Goal: Use online tool/utility: Utilize a website feature to perform a specific function

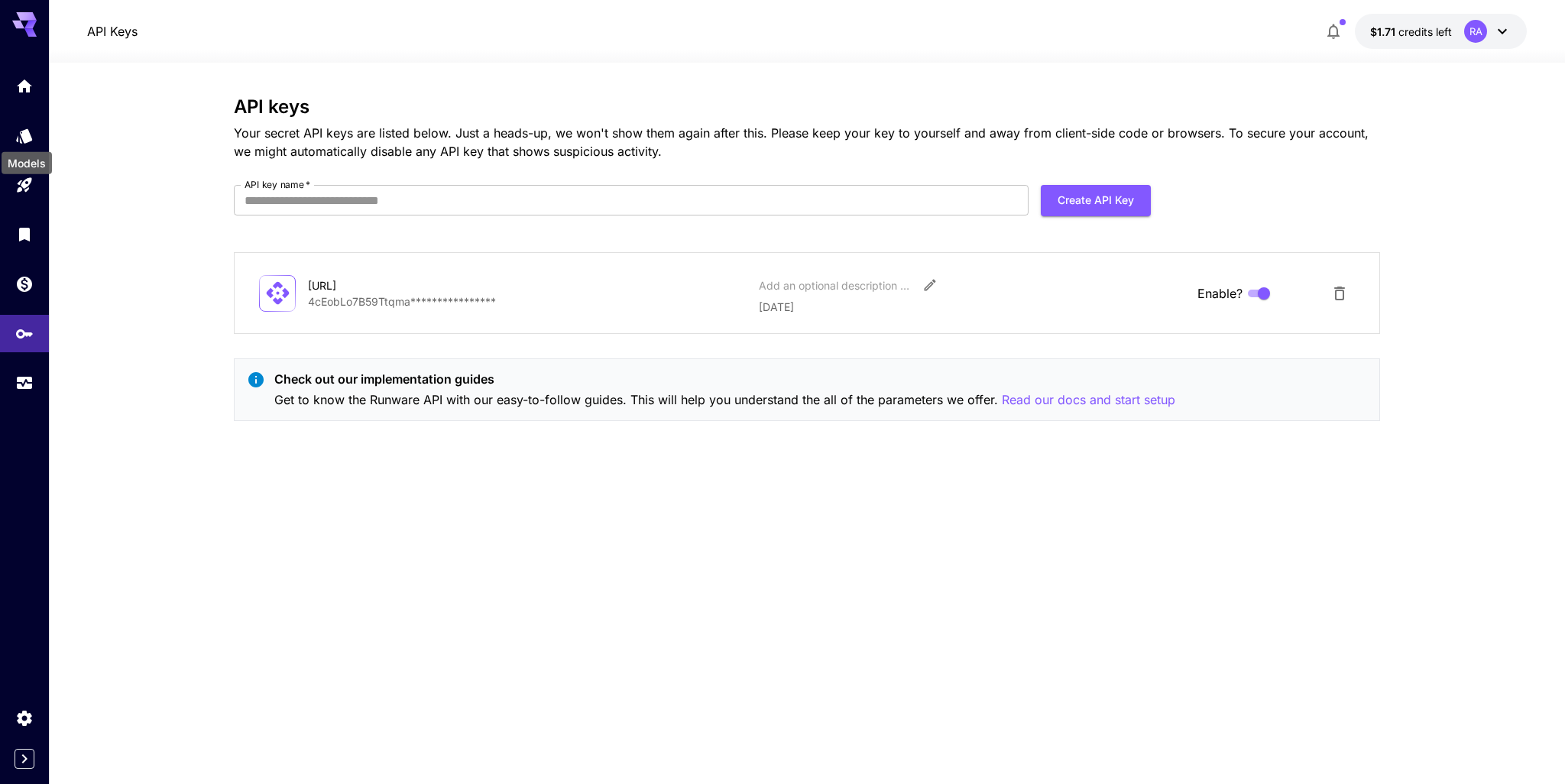
click at [27, 135] on icon "Models" at bounding box center [24, 135] width 16 height 15
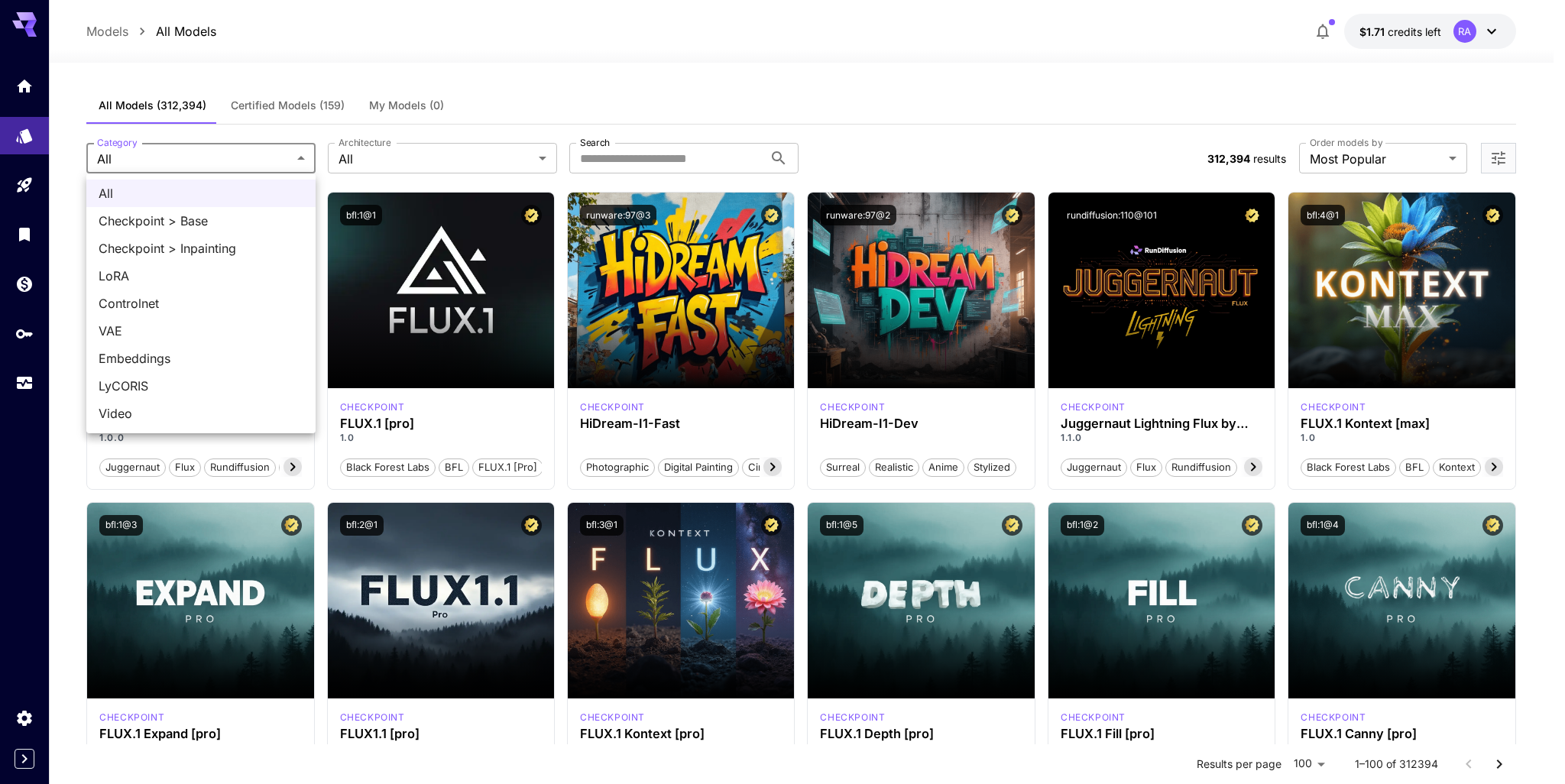
click at [19, 184] on div at bounding box center [782, 392] width 1565 height 784
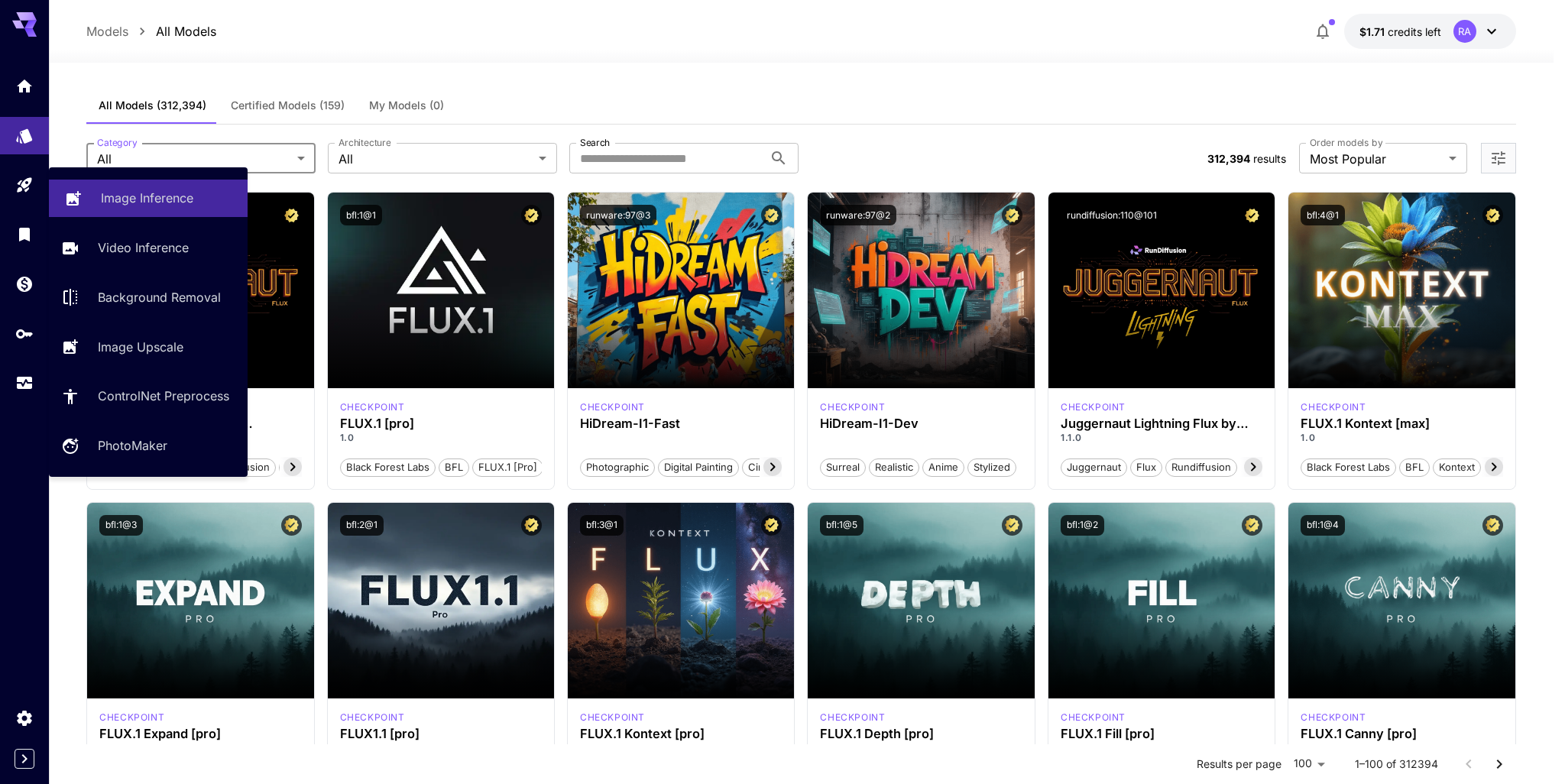
click at [138, 198] on p "Image Inference" at bounding box center [146, 197] width 92 height 18
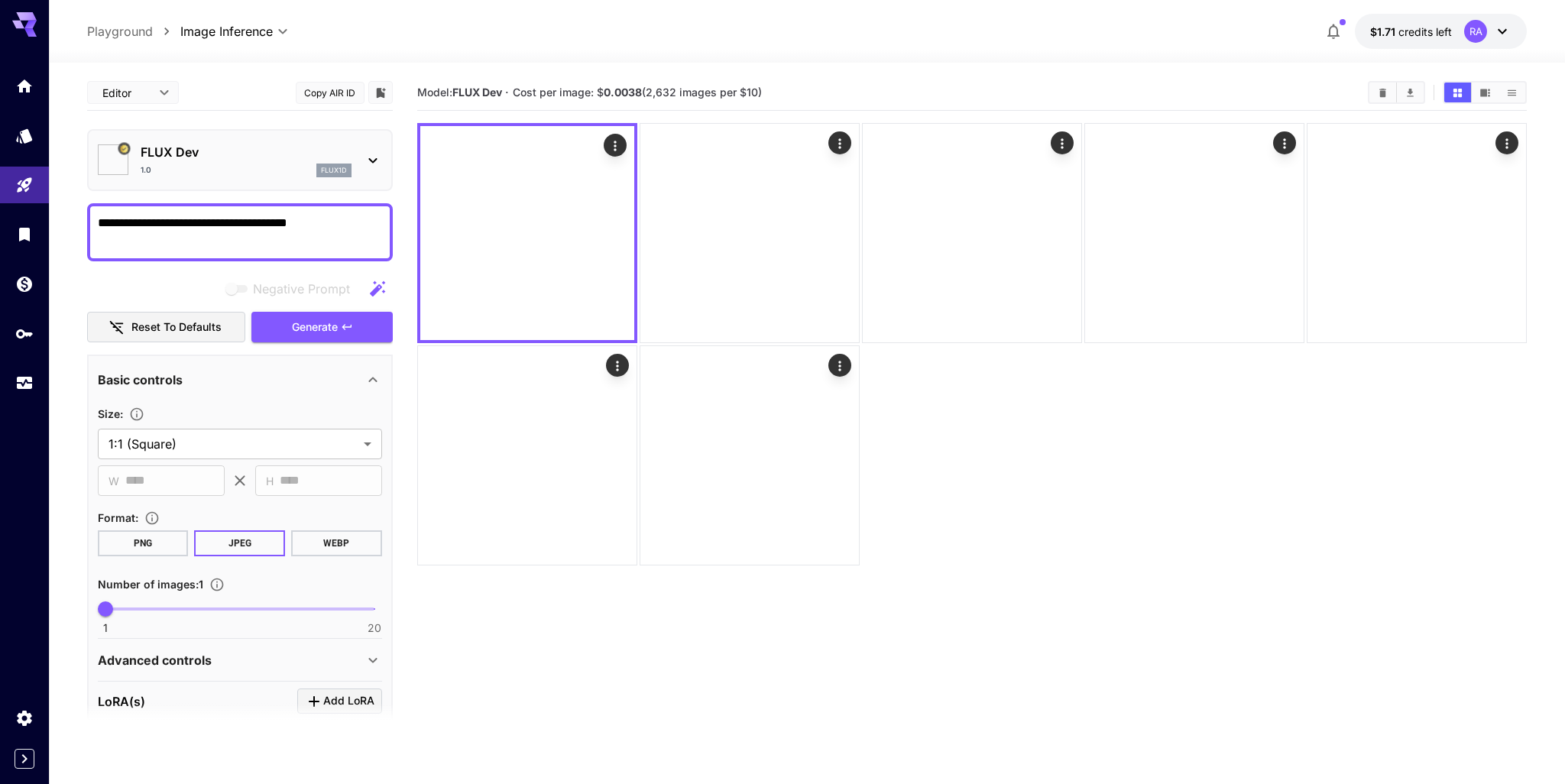
type input "**********"
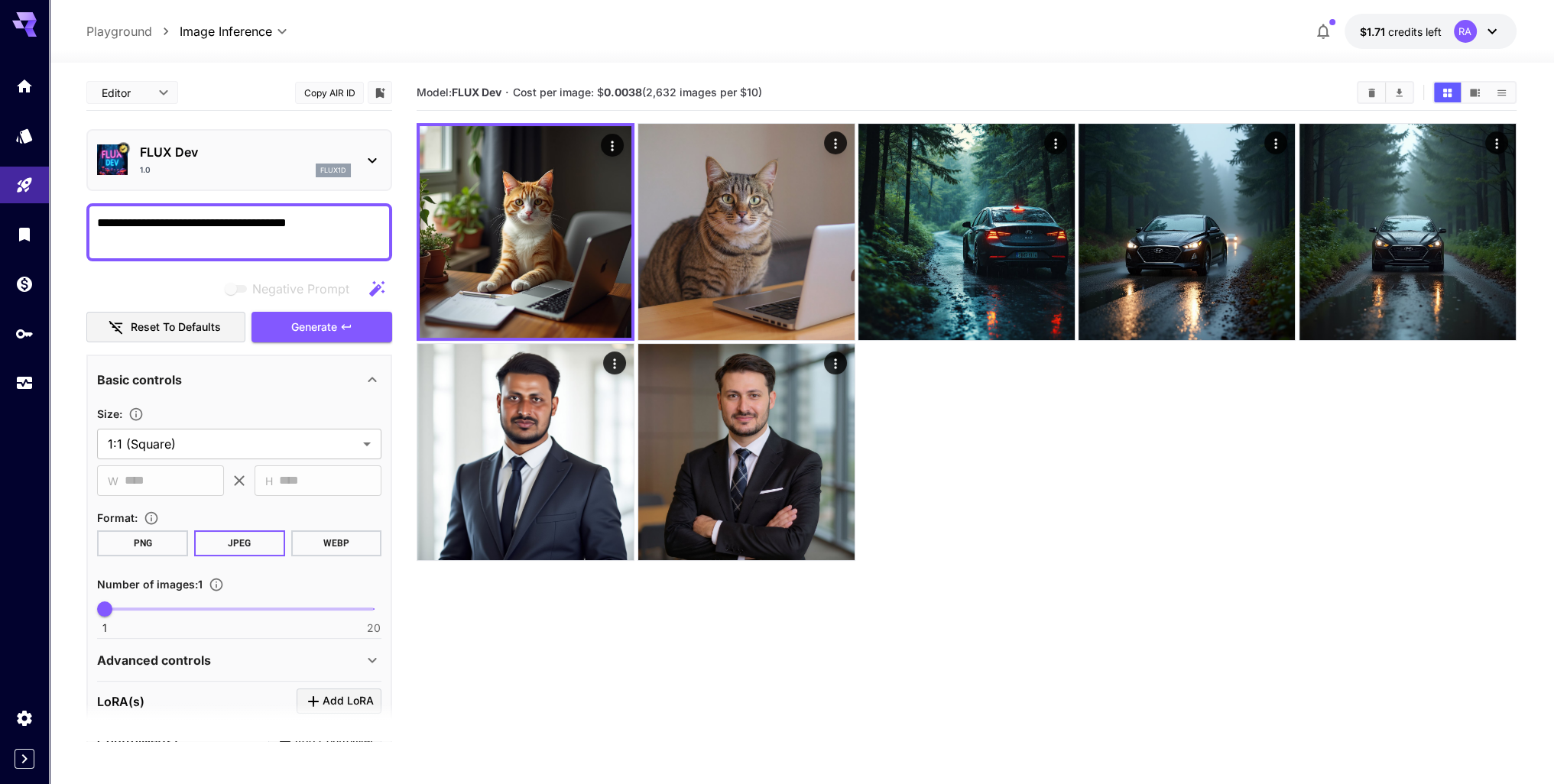
click at [248, 157] on p "FLUX Dev" at bounding box center [245, 152] width 211 height 18
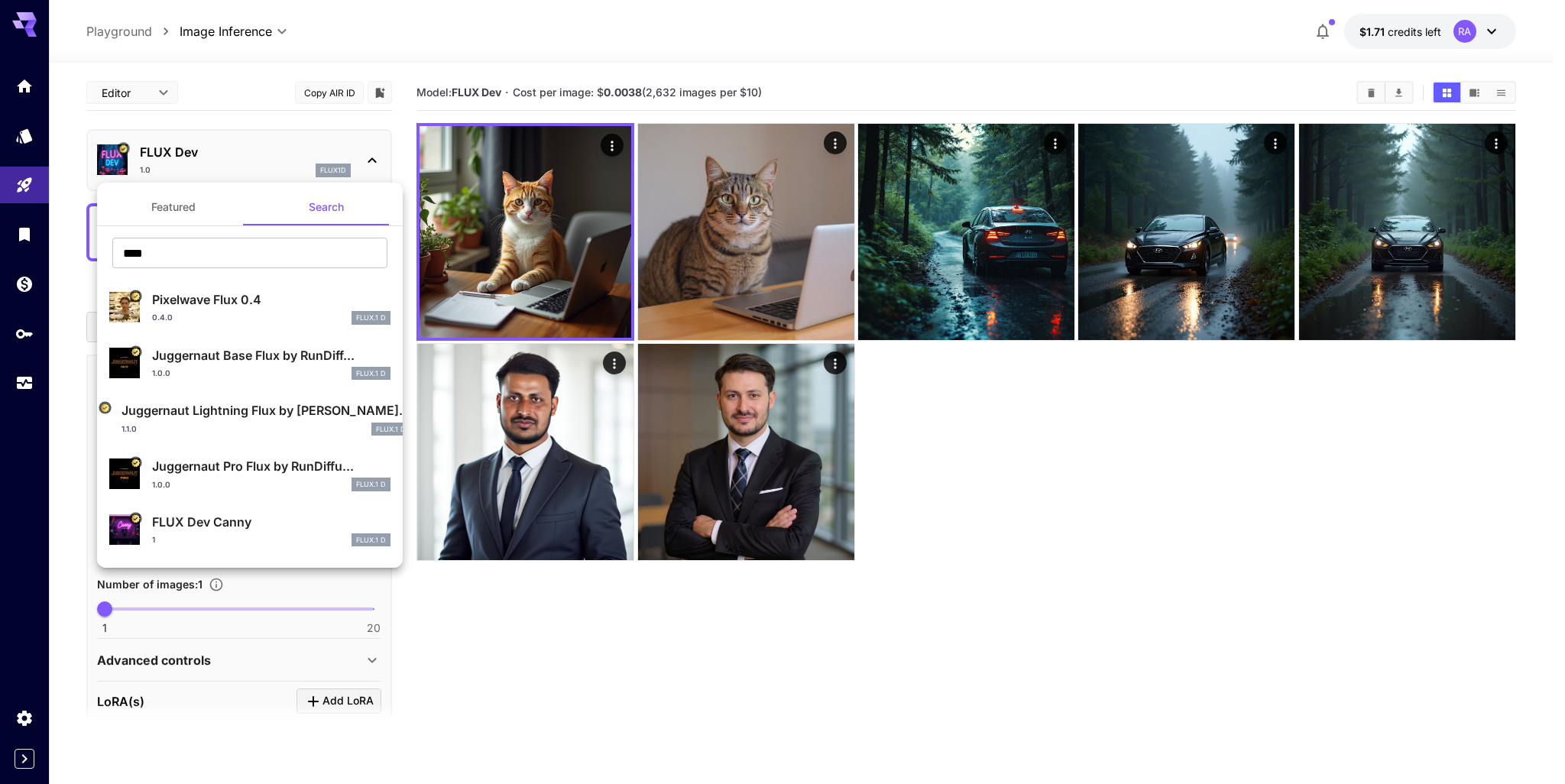
drag, startPoint x: 229, startPoint y: 244, endPoint x: 117, endPoint y: 257, distance: 112.8
click at [117, 257] on input "****" at bounding box center [250, 253] width 275 height 31
type input "***"
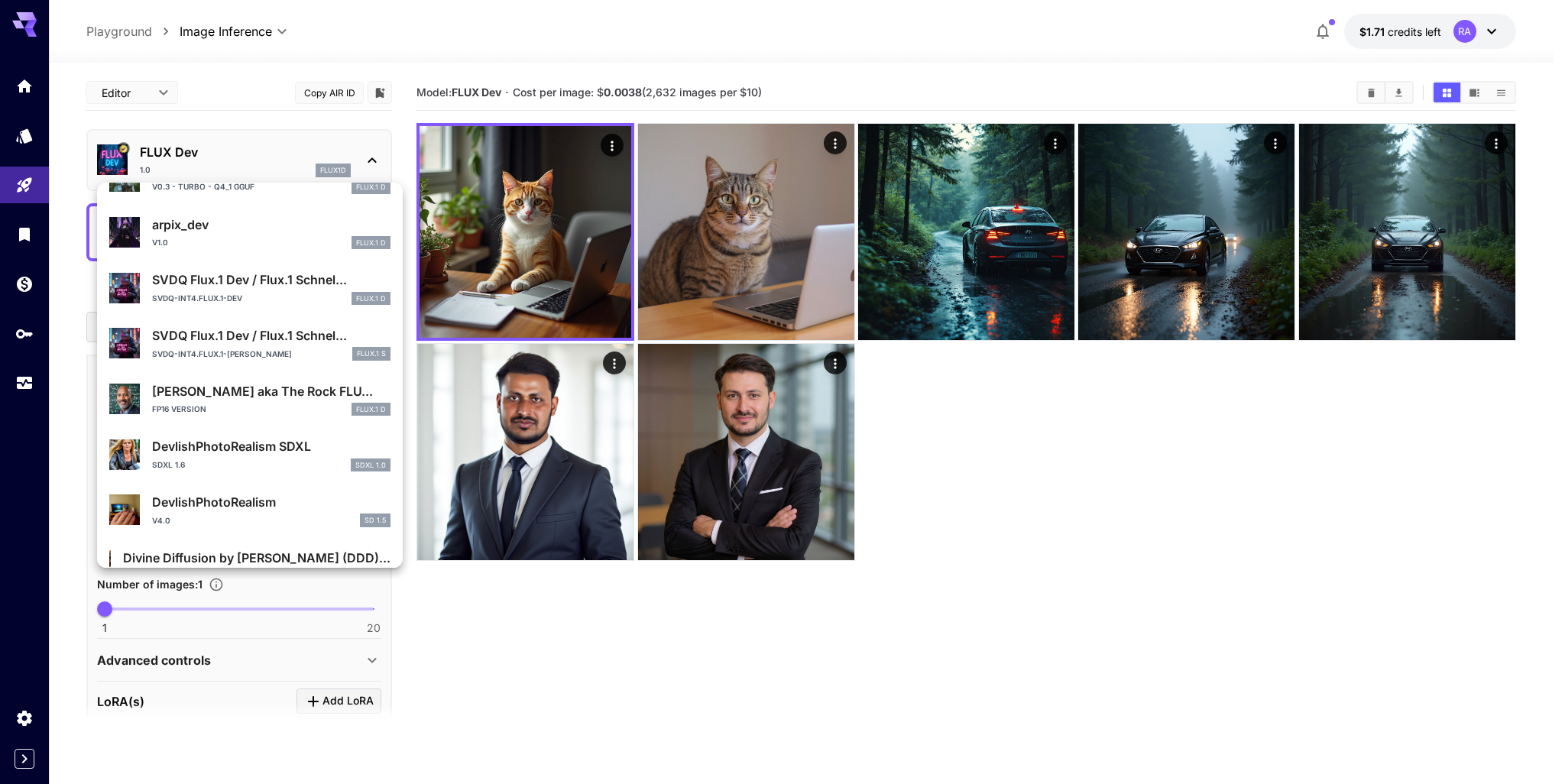
scroll to position [1389, 0]
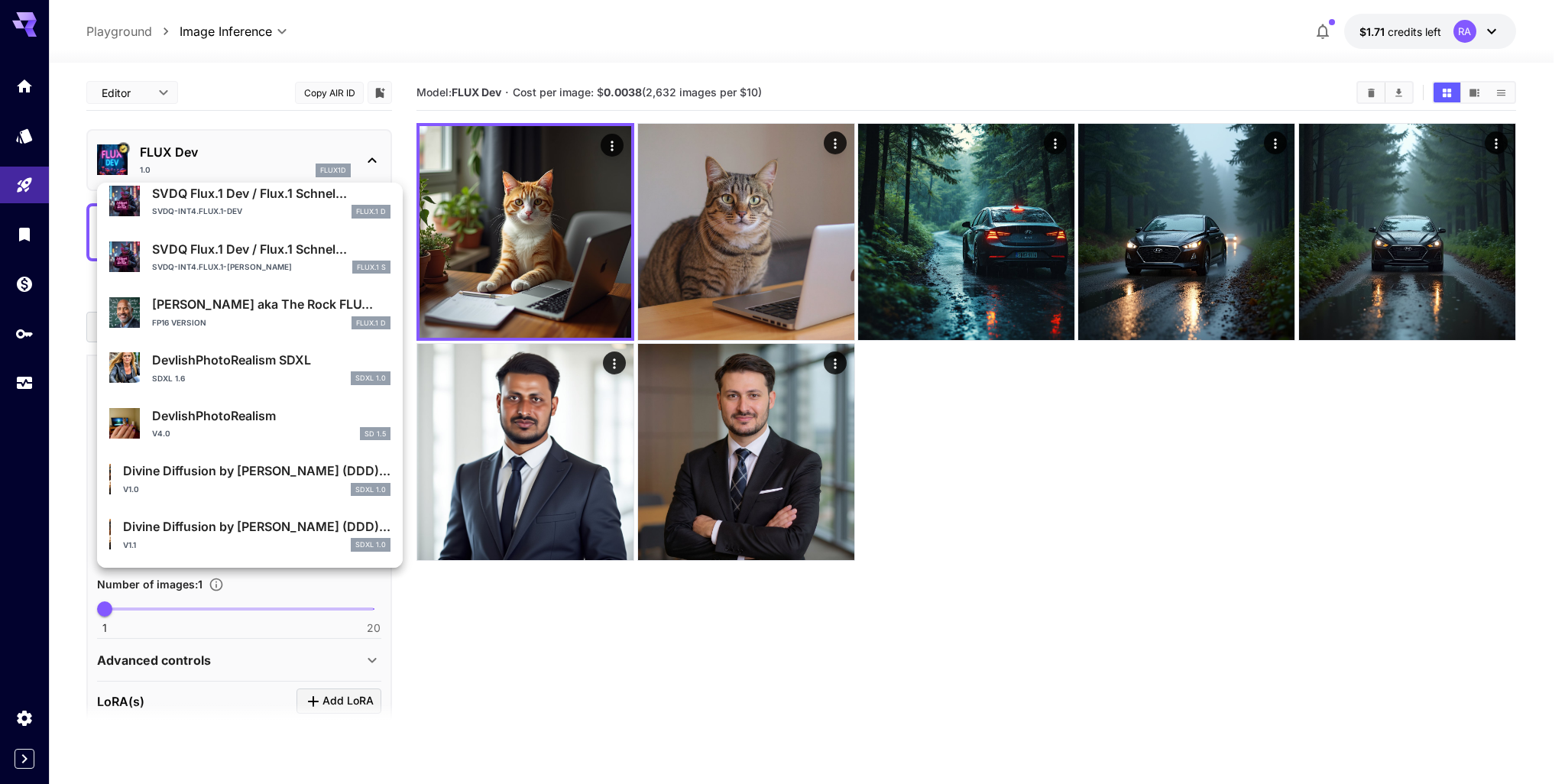
click at [244, 203] on div "SVDQ Flux.1 Dev / Flux.1 Schnel... svdq-int4.flux.1-dev FLUX.1 D" at bounding box center [271, 201] width 239 height 34
type input "**"
type input "*"
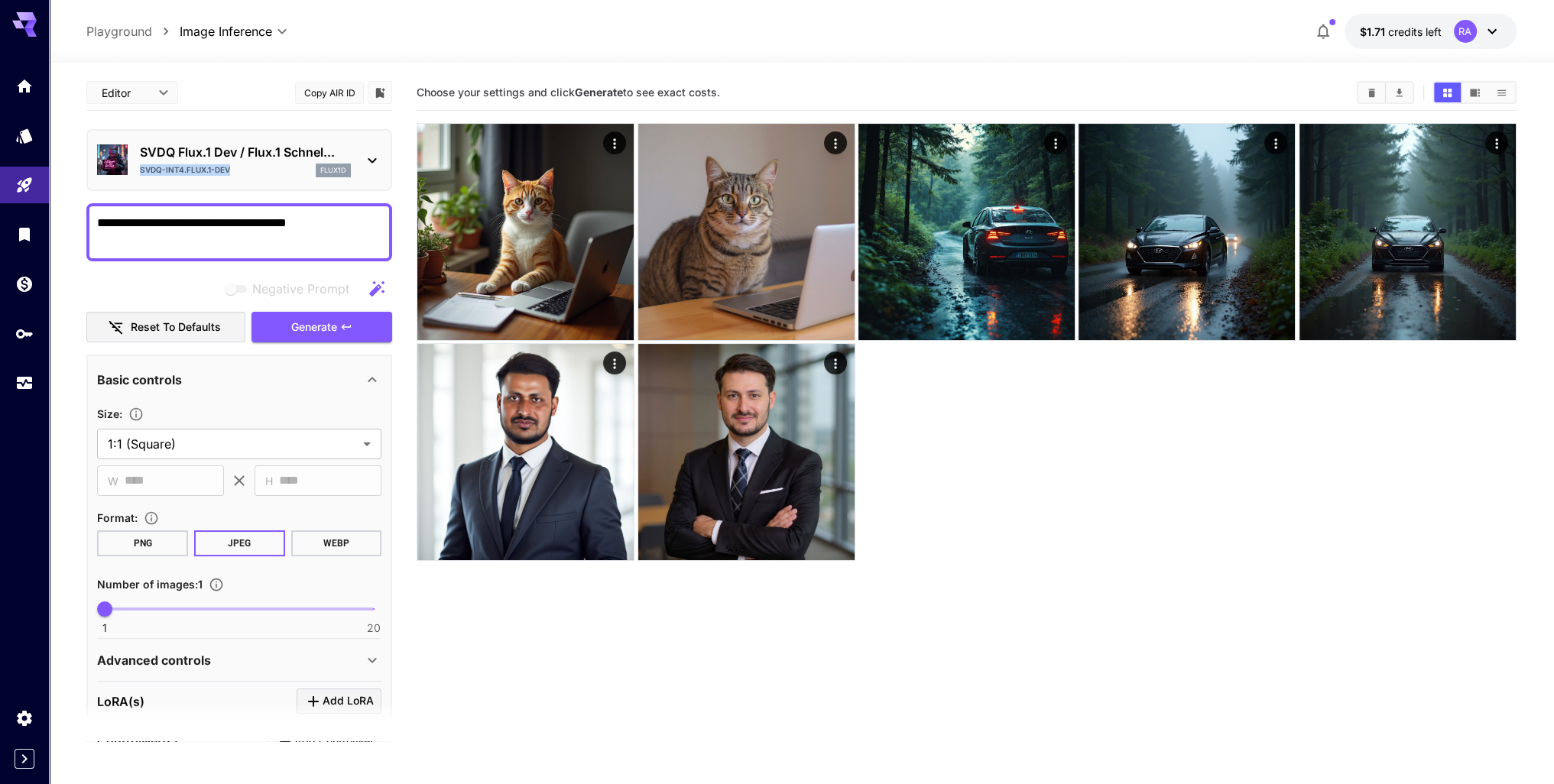
drag, startPoint x: 241, startPoint y: 169, endPoint x: 138, endPoint y: 172, distance: 103.0
click at [138, 172] on div "SVDQ Flux.1 Dev / Flux.1 Schnel... svdq-int4.flux.1-dev flux1d" at bounding box center [240, 160] width 284 height 46
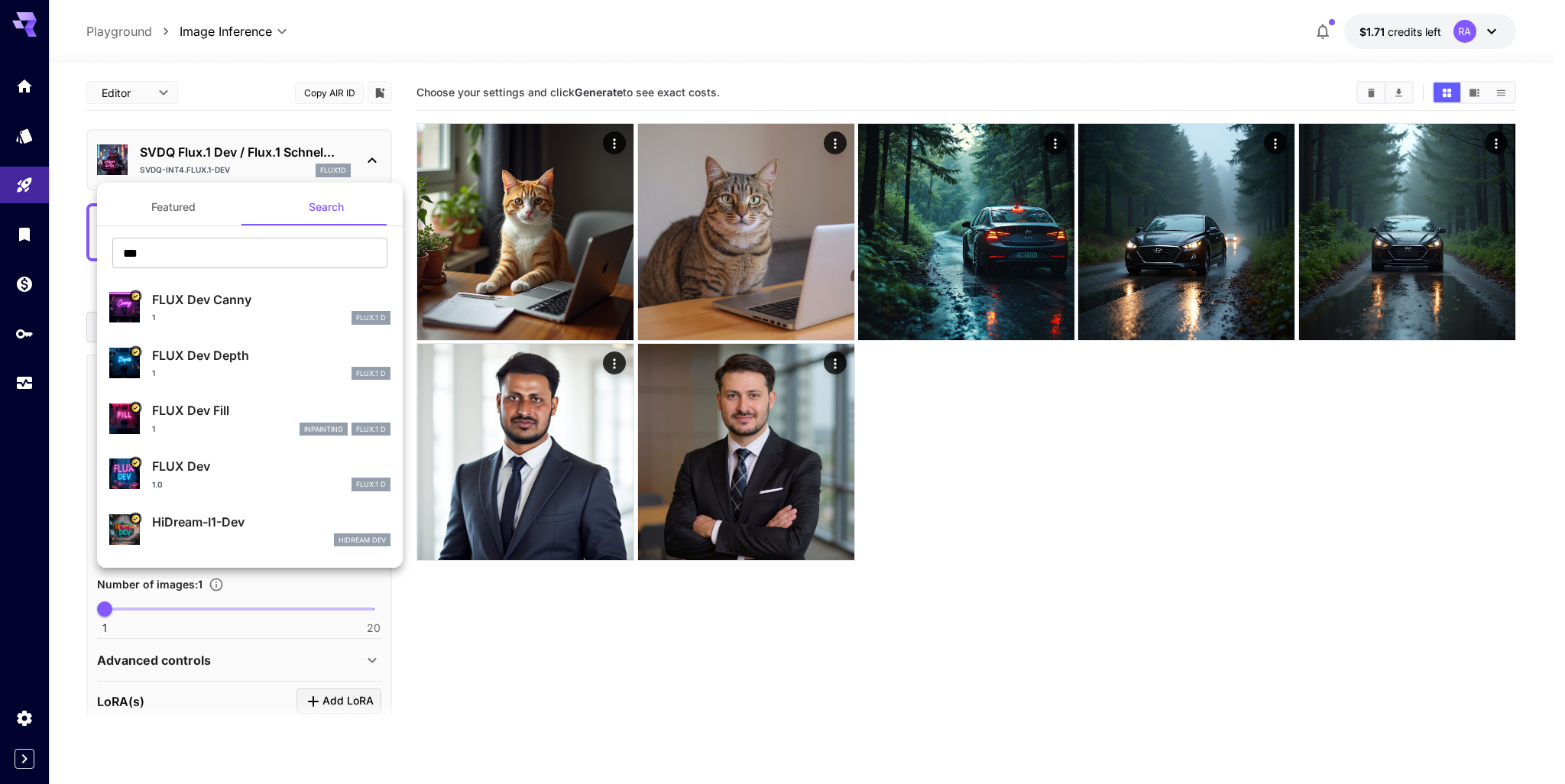
drag, startPoint x: 140, startPoint y: 146, endPoint x: 269, endPoint y: 148, distance: 129.0
click at [269, 148] on div at bounding box center [782, 392] width 1565 height 784
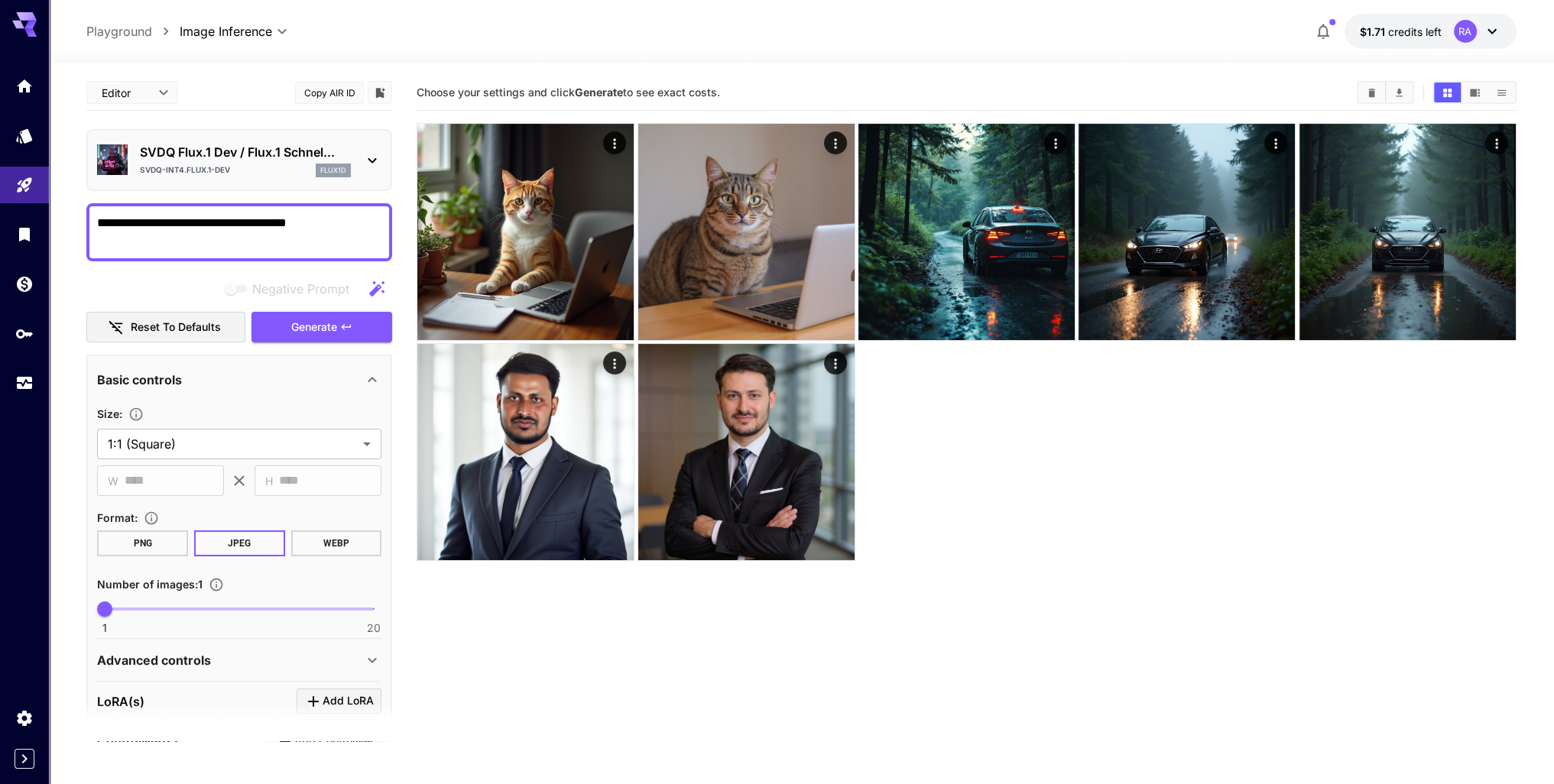
click at [160, 150] on p "SVDQ Flux.1 Dev / Flux.1 Schnel..." at bounding box center [245, 152] width 211 height 18
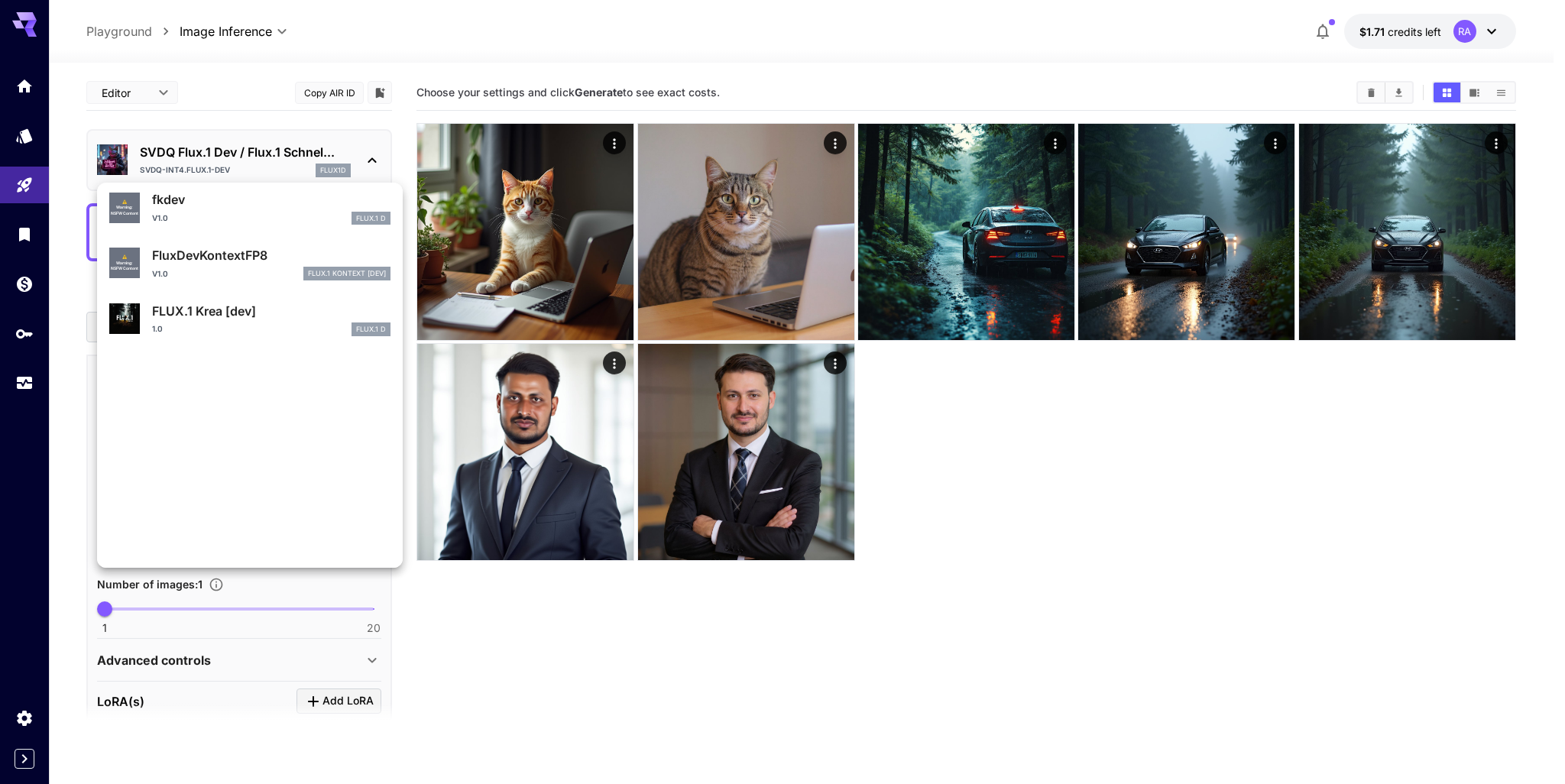
scroll to position [690, 0]
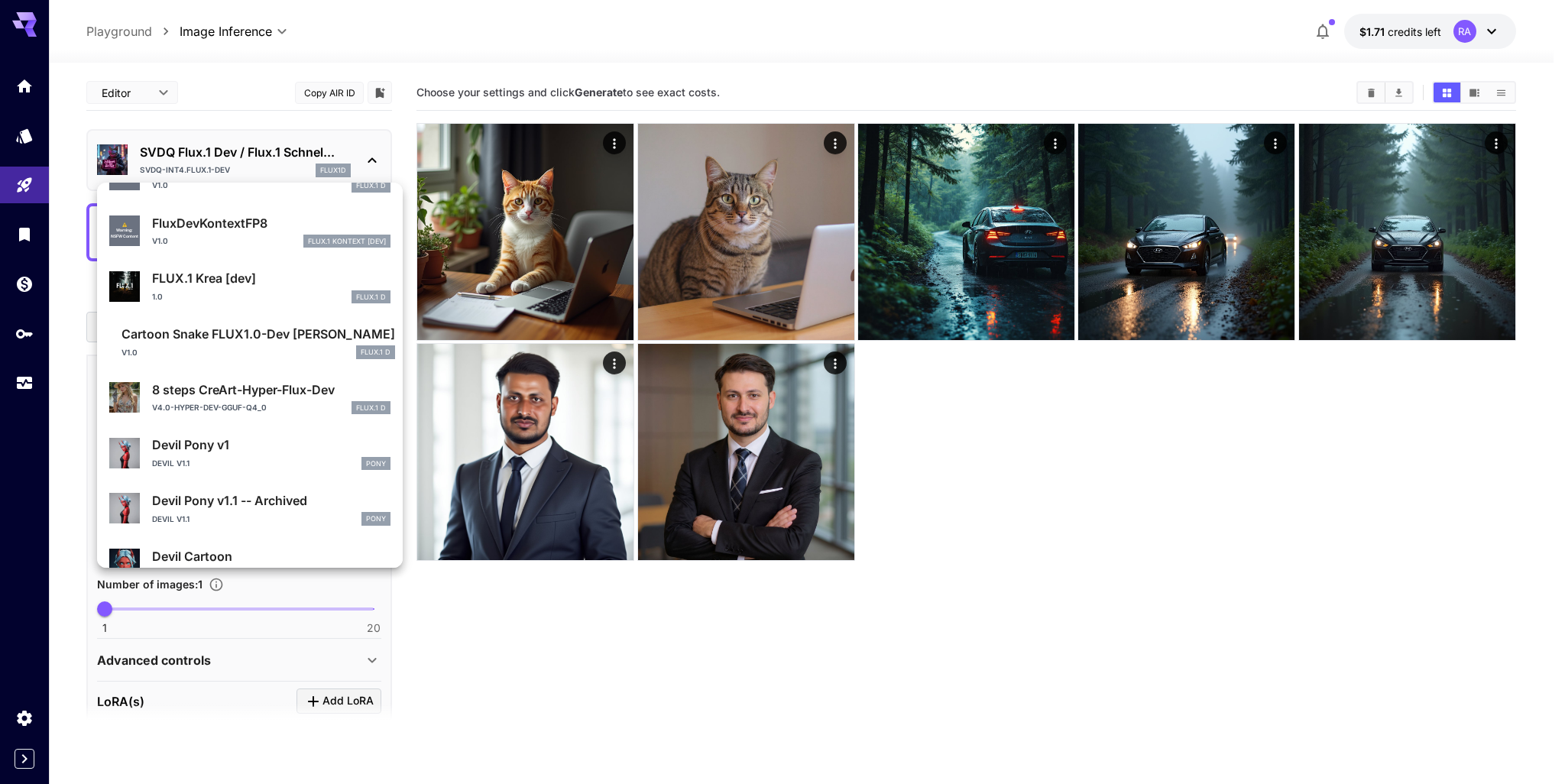
click at [190, 146] on div at bounding box center [782, 392] width 1565 height 784
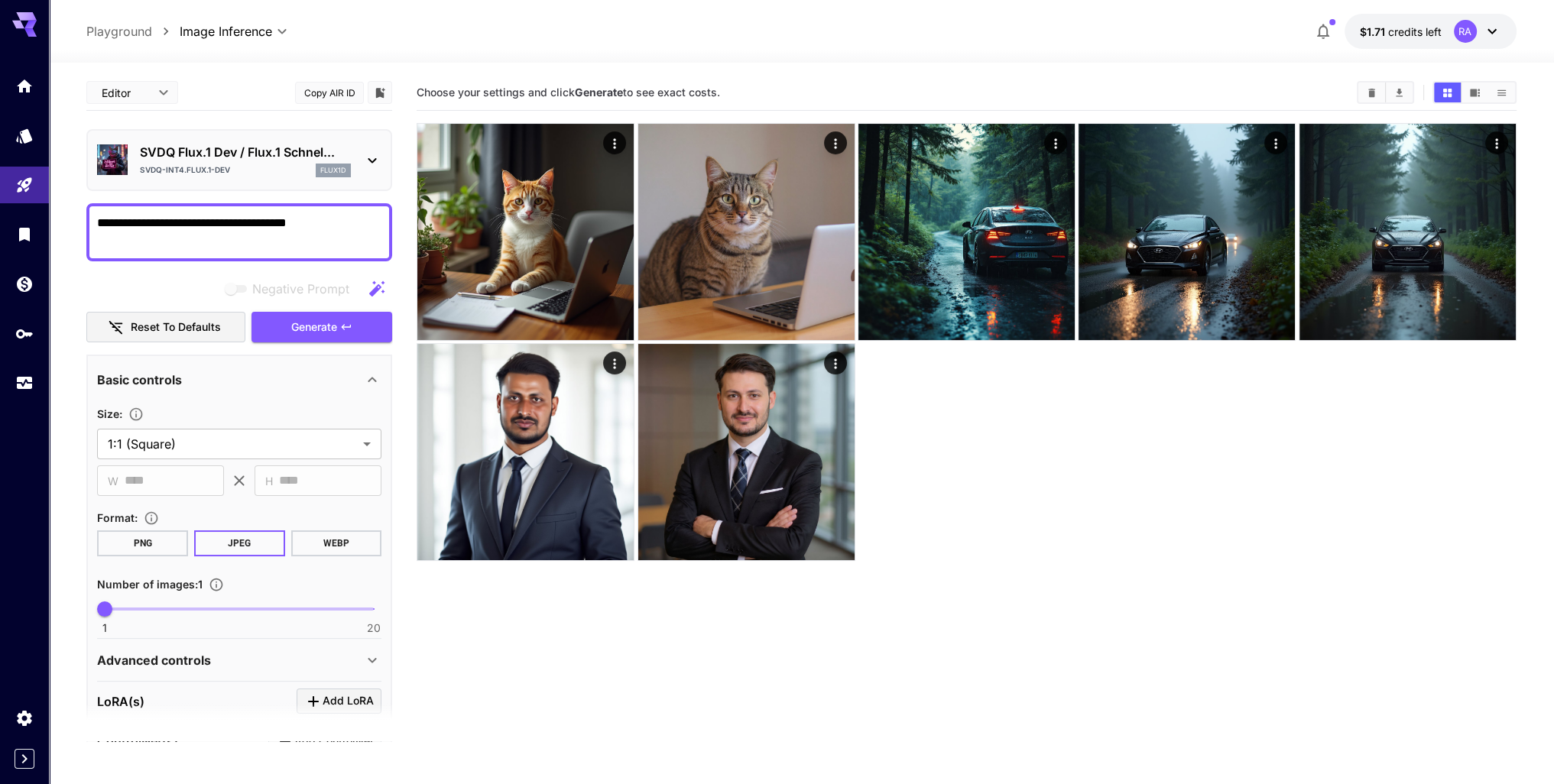
click at [374, 160] on icon at bounding box center [373, 160] width 9 height 5
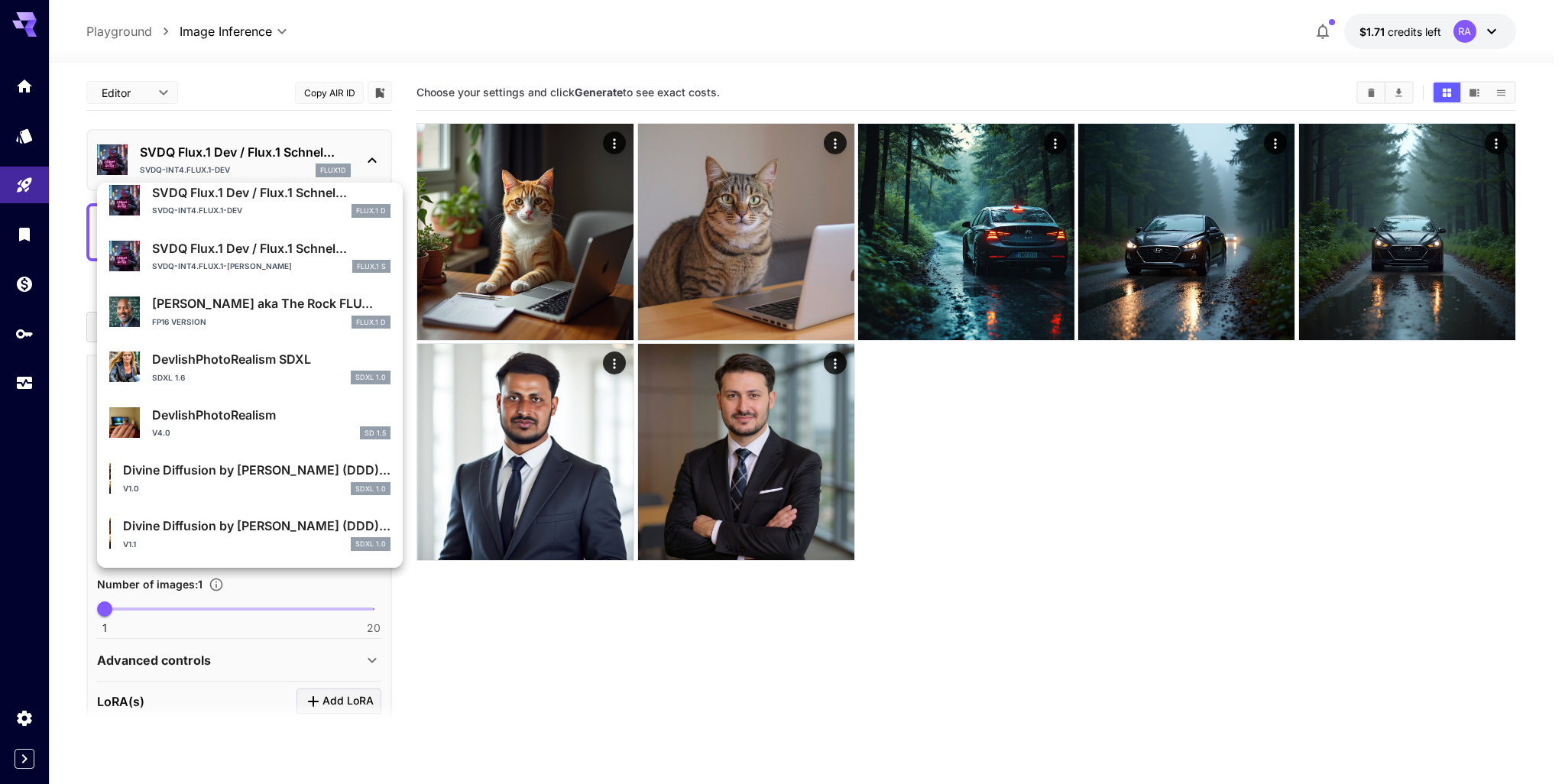
scroll to position [1389, 0]
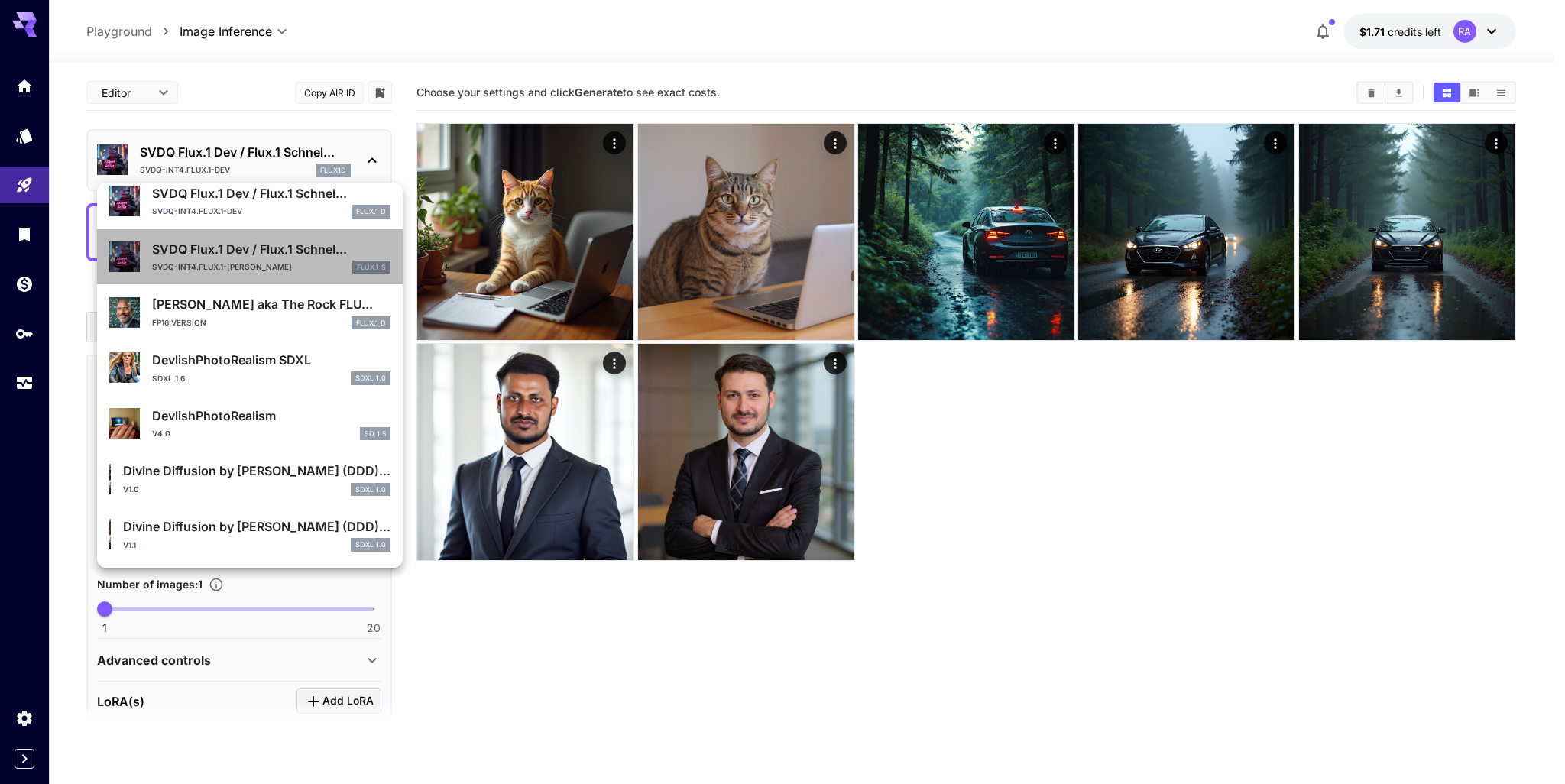
click at [283, 252] on p "SVDQ Flux.1 Dev / Flux.1 Schnel..." at bounding box center [271, 249] width 239 height 18
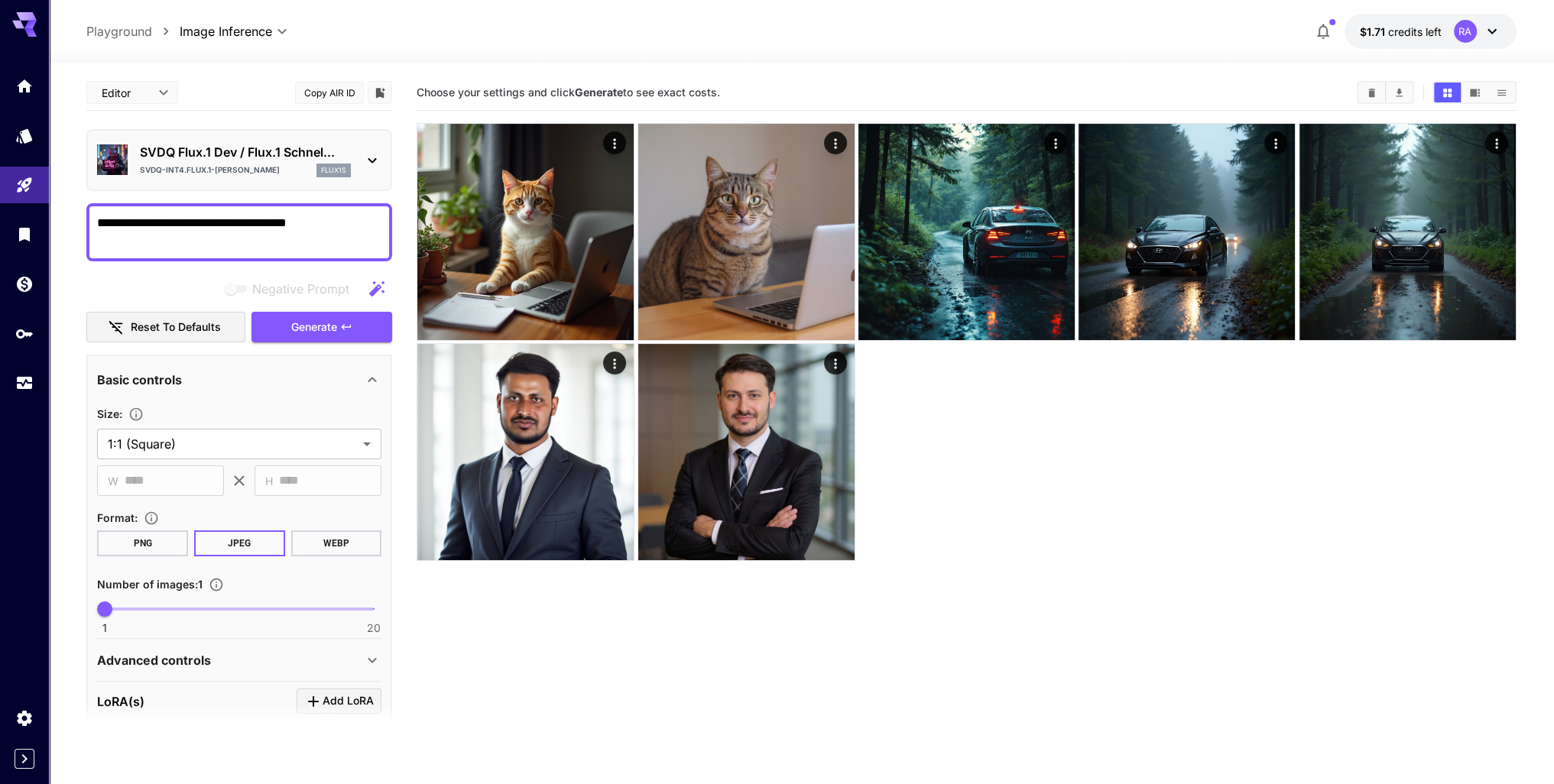
click at [151, 169] on div "svdq-int4.flux.1-schnell flux1s" at bounding box center [245, 170] width 211 height 14
click at [151, 168] on div "Featured Search *** ​" at bounding box center [153, 229] width 305 height 459
copy p "svdq-int4.flux.1-schnell"
drag, startPoint x: 138, startPoint y: 172, endPoint x: 256, endPoint y: 165, distance: 118.2
click at [256, 165] on div "SVDQ Flux.1 Dev / Flux.1 Schnel... svdq-int4.flux.1-schnell flux1s" at bounding box center [240, 160] width 284 height 46
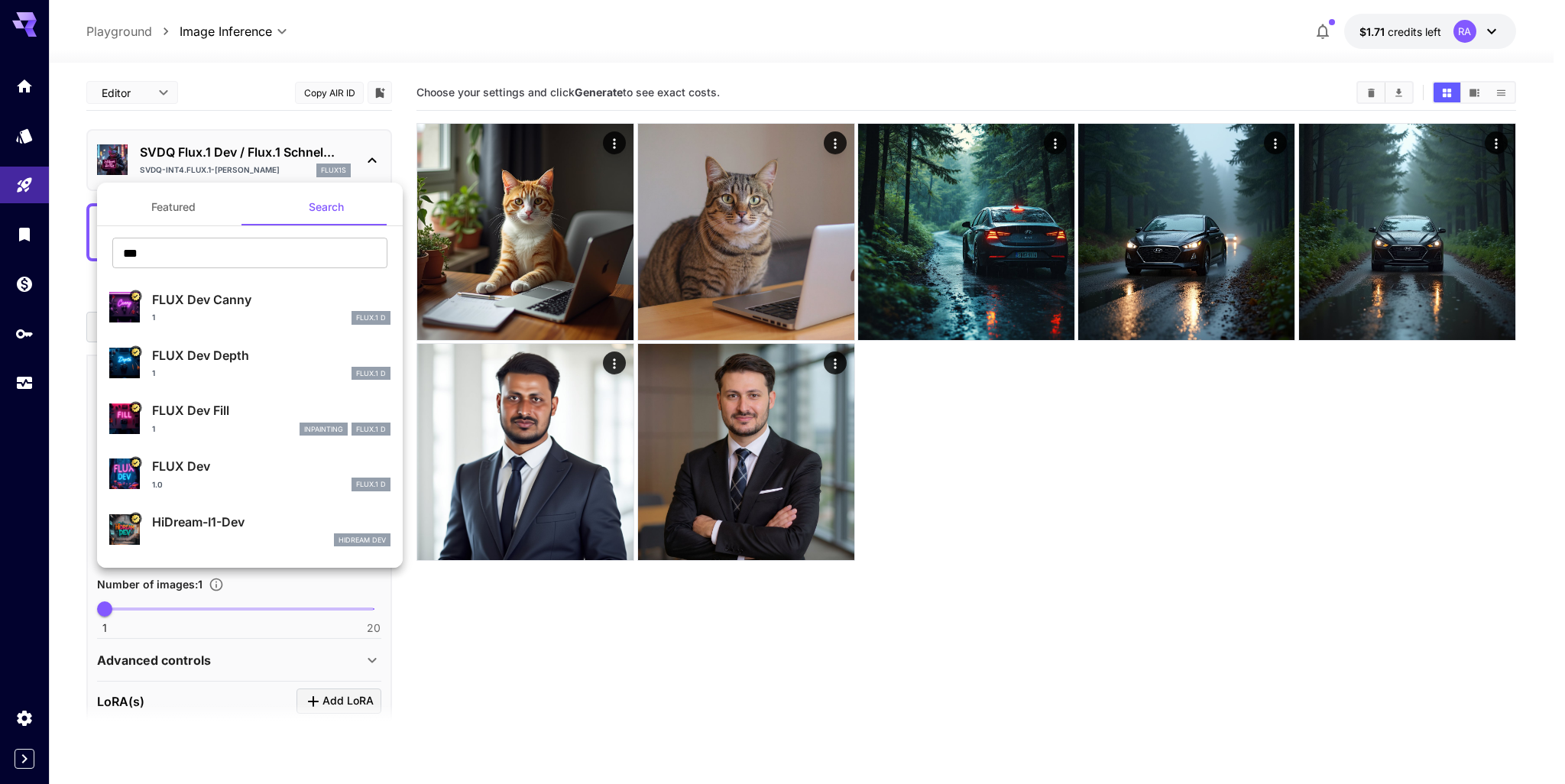
click at [21, 337] on div at bounding box center [782, 392] width 1565 height 784
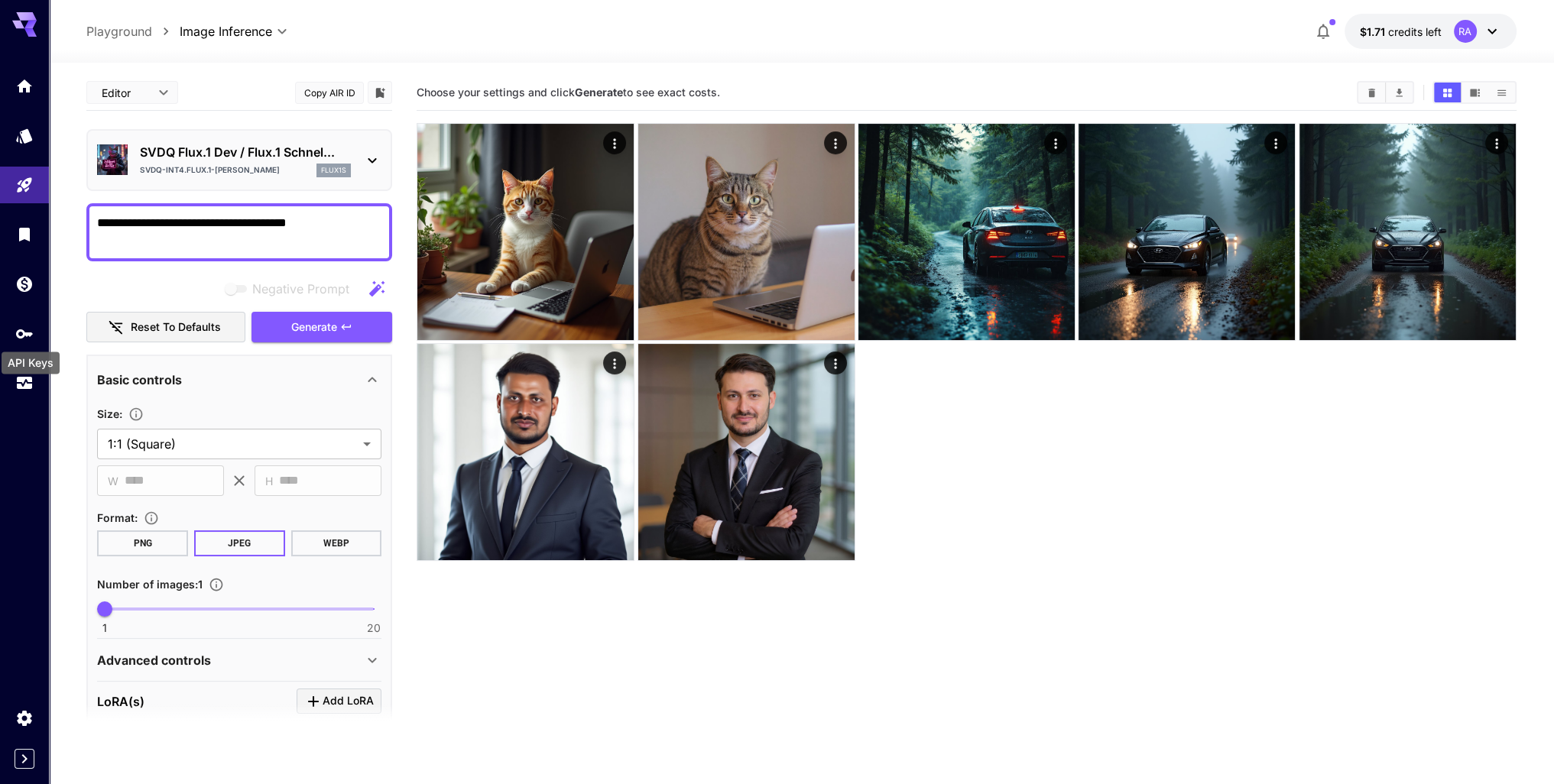
click at [21, 337] on icon "API Keys" at bounding box center [24, 333] width 18 height 18
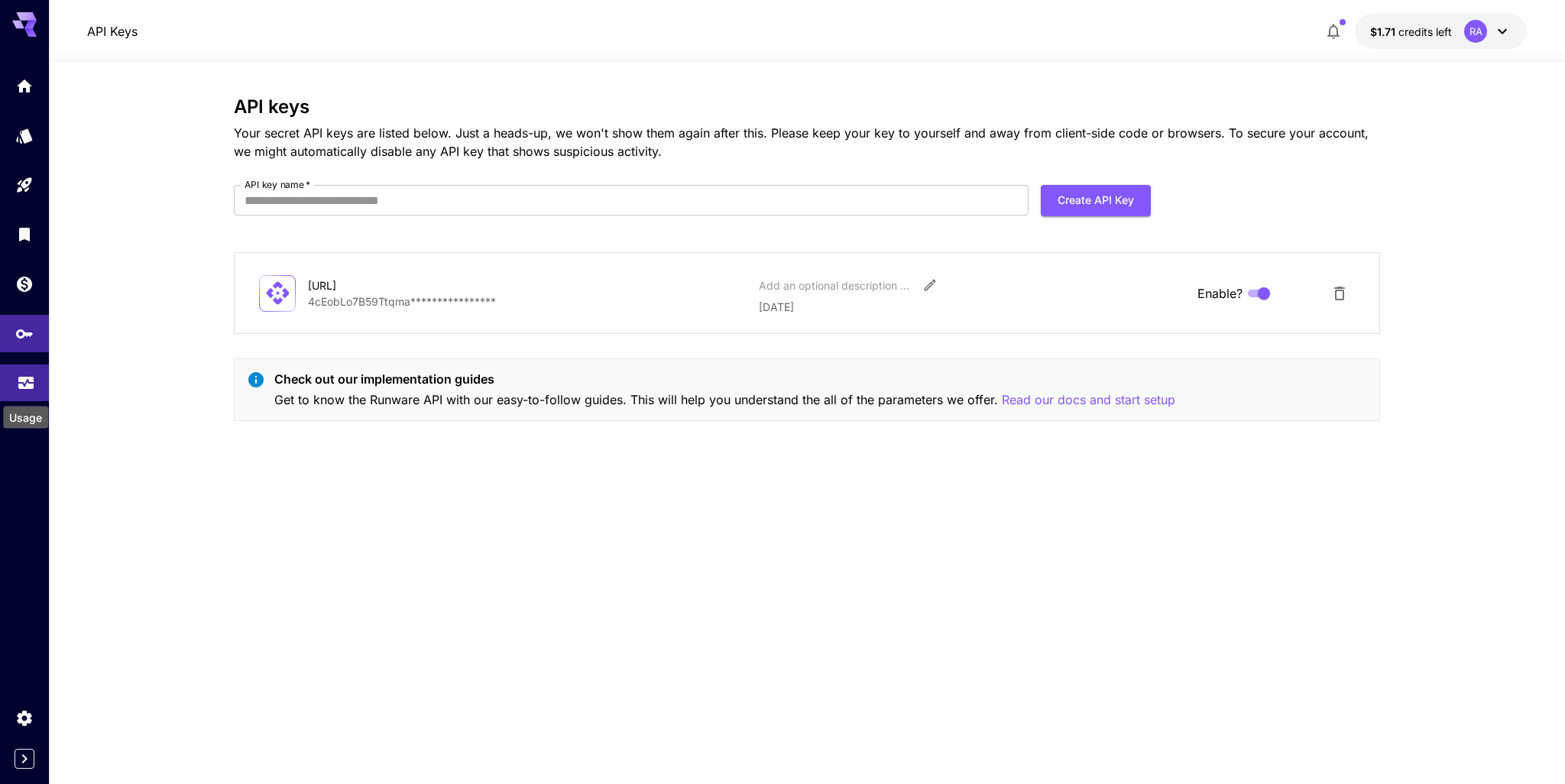
click at [33, 388] on icon "Usage" at bounding box center [25, 378] width 18 height 18
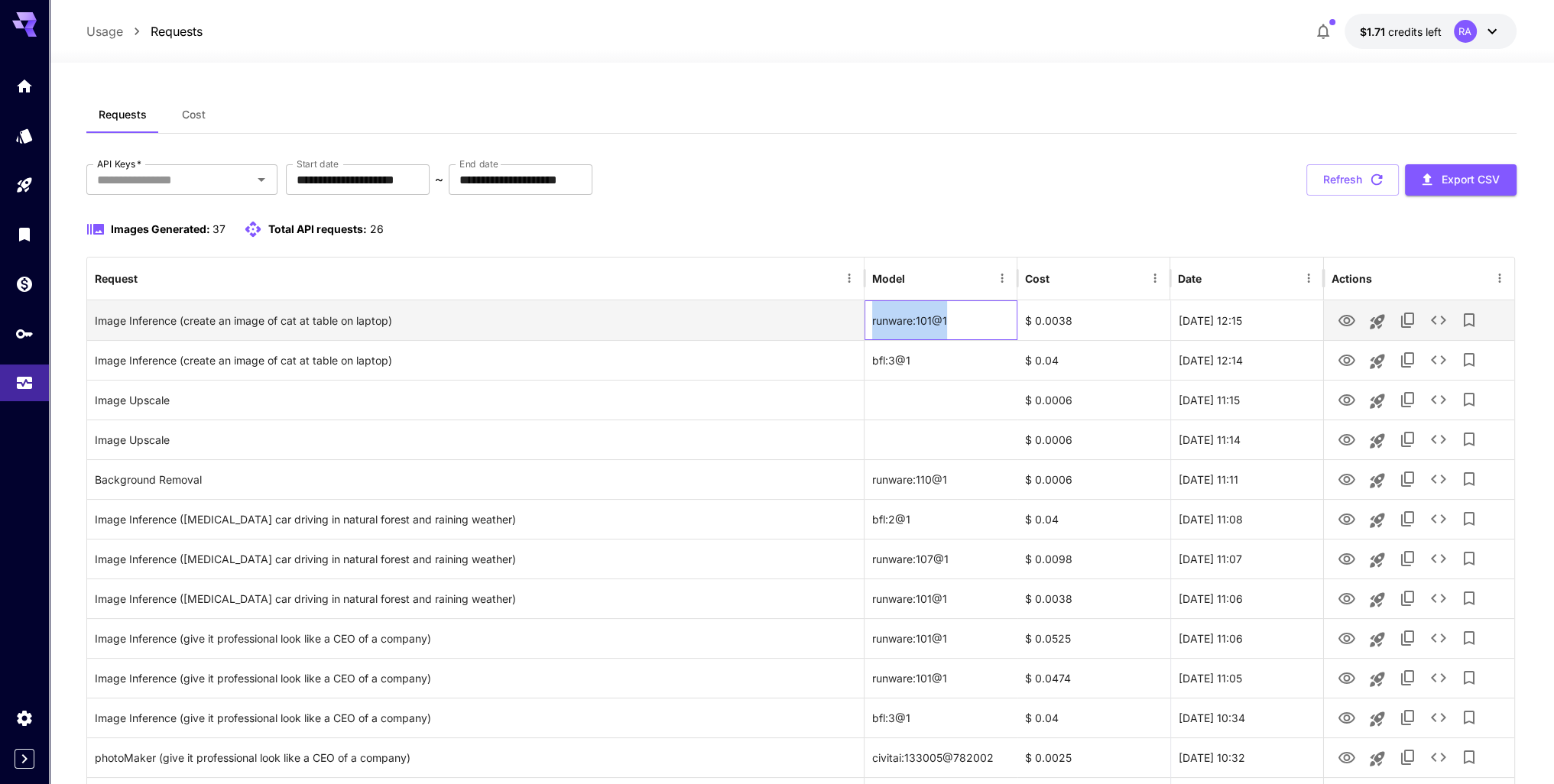
drag, startPoint x: 954, startPoint y: 323, endPoint x: 862, endPoint y: 324, distance: 92.0
click at [862, 324] on div "Image Inference (create an image of cat at table on laptop) runware:101@1 $ 0.0…" at bounding box center [800, 319] width 1427 height 39
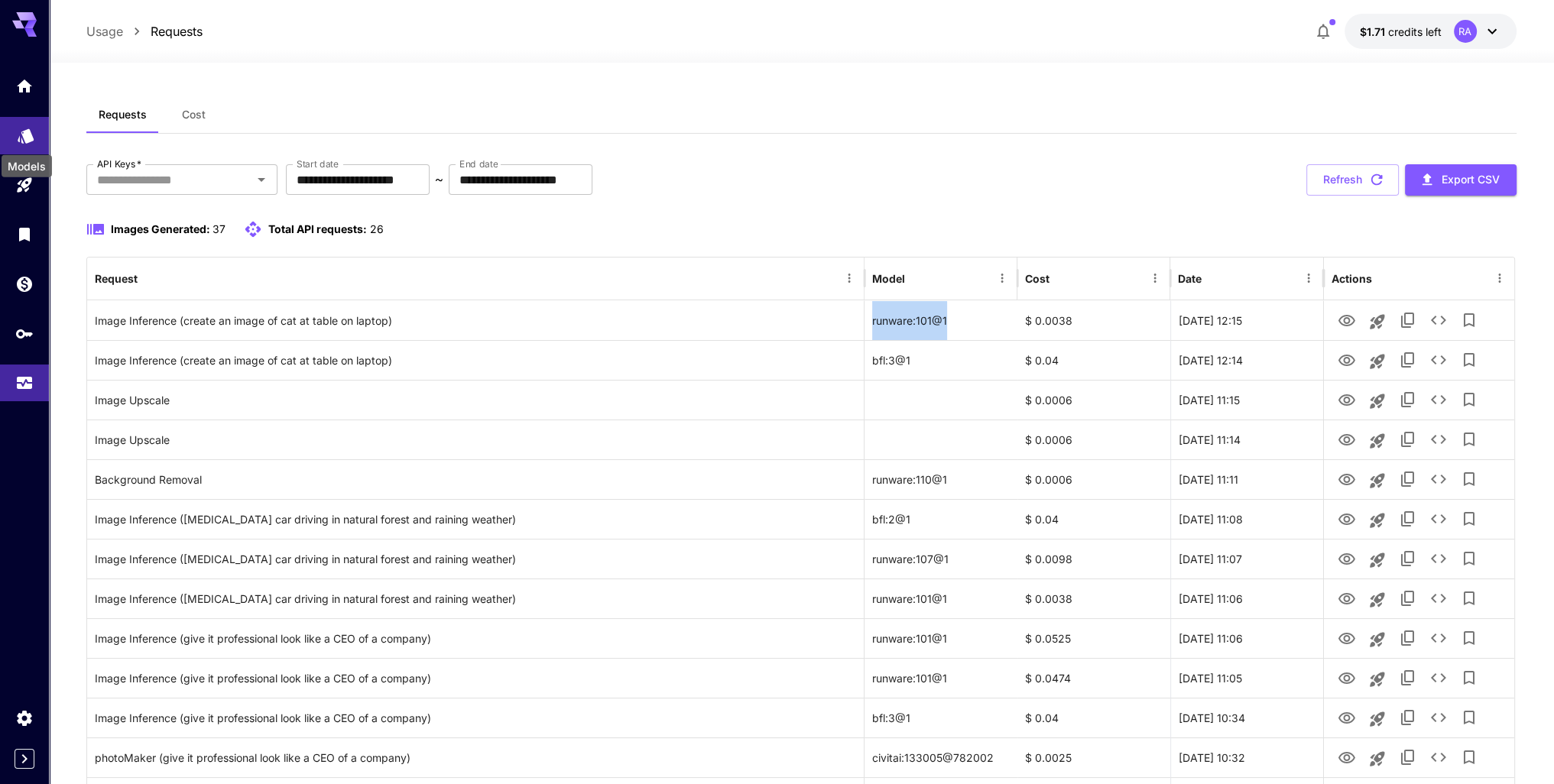
click at [23, 135] on icon "Models" at bounding box center [25, 130] width 18 height 18
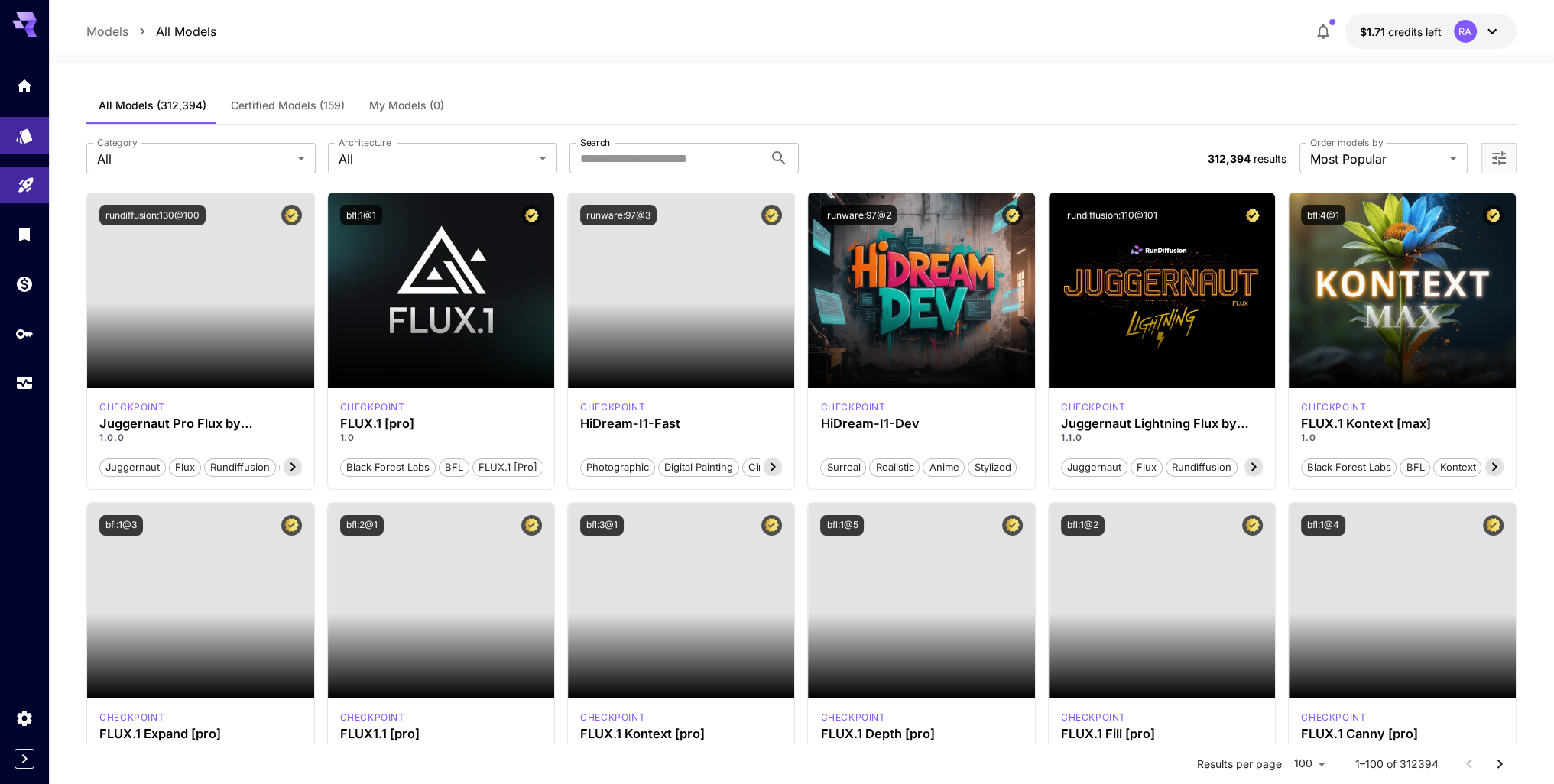
click at [26, 187] on icon "Playground" at bounding box center [25, 181] width 15 height 15
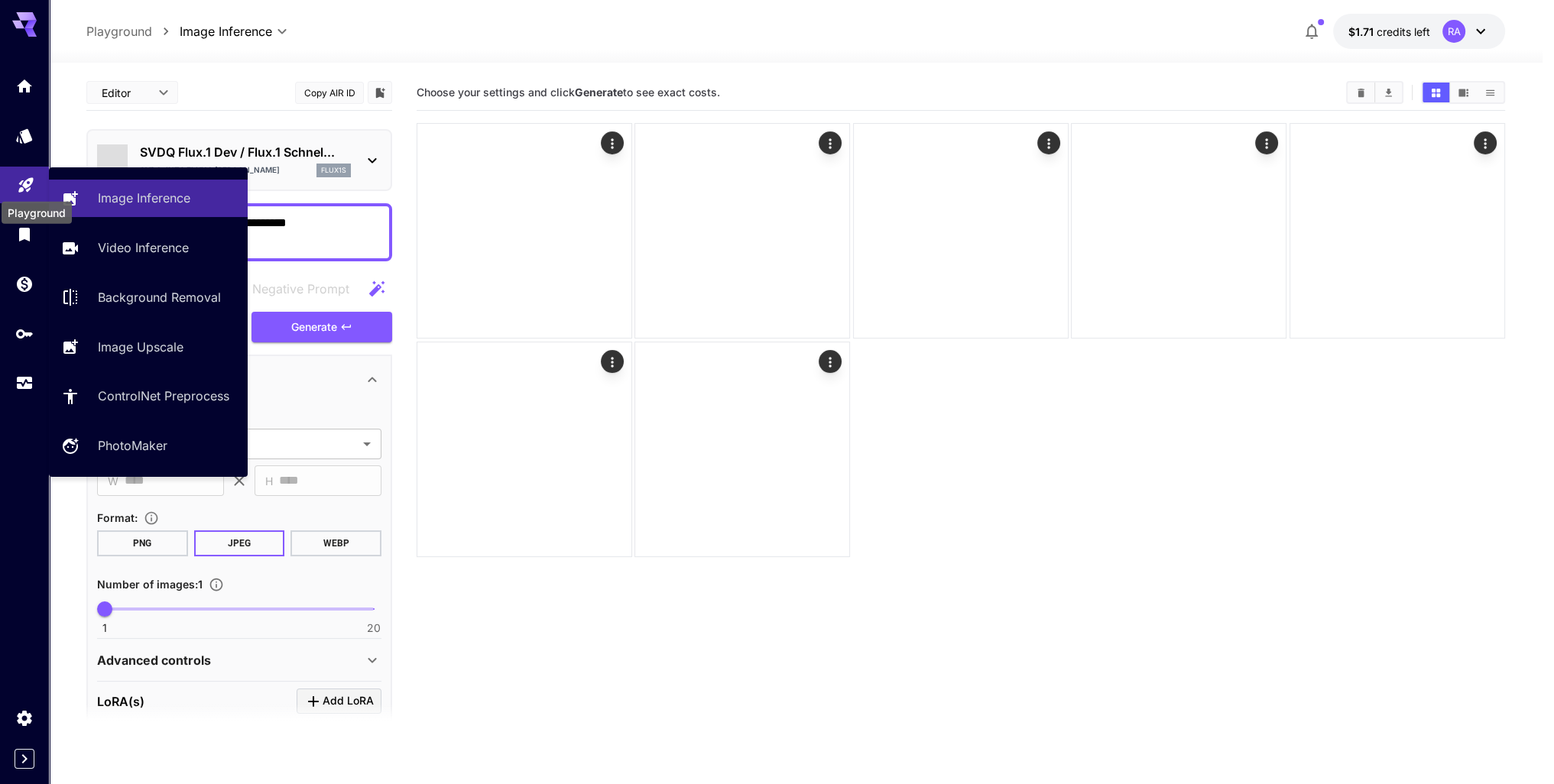
type input "*******"
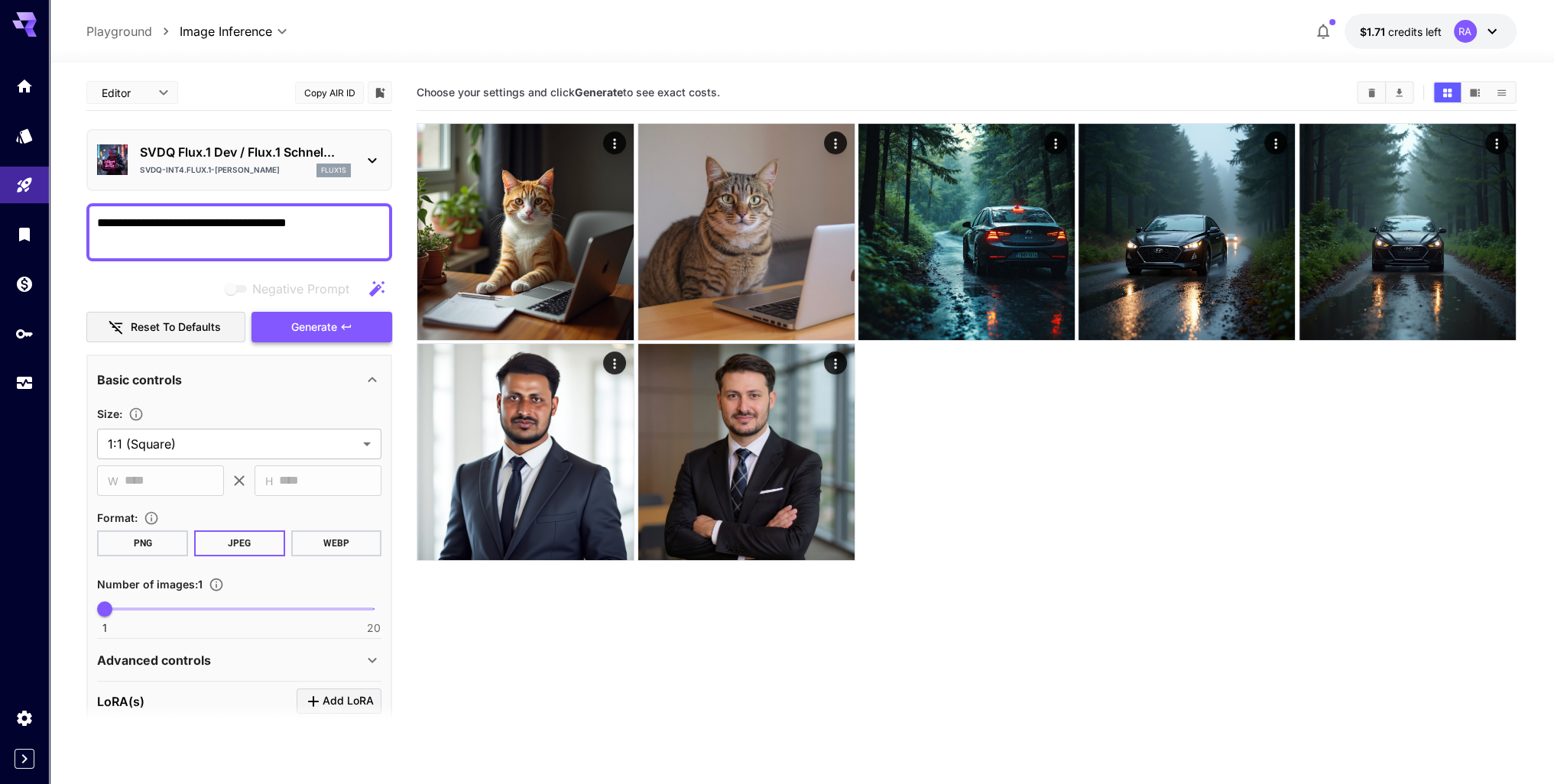
click at [330, 331] on span "Generate" at bounding box center [314, 327] width 46 height 19
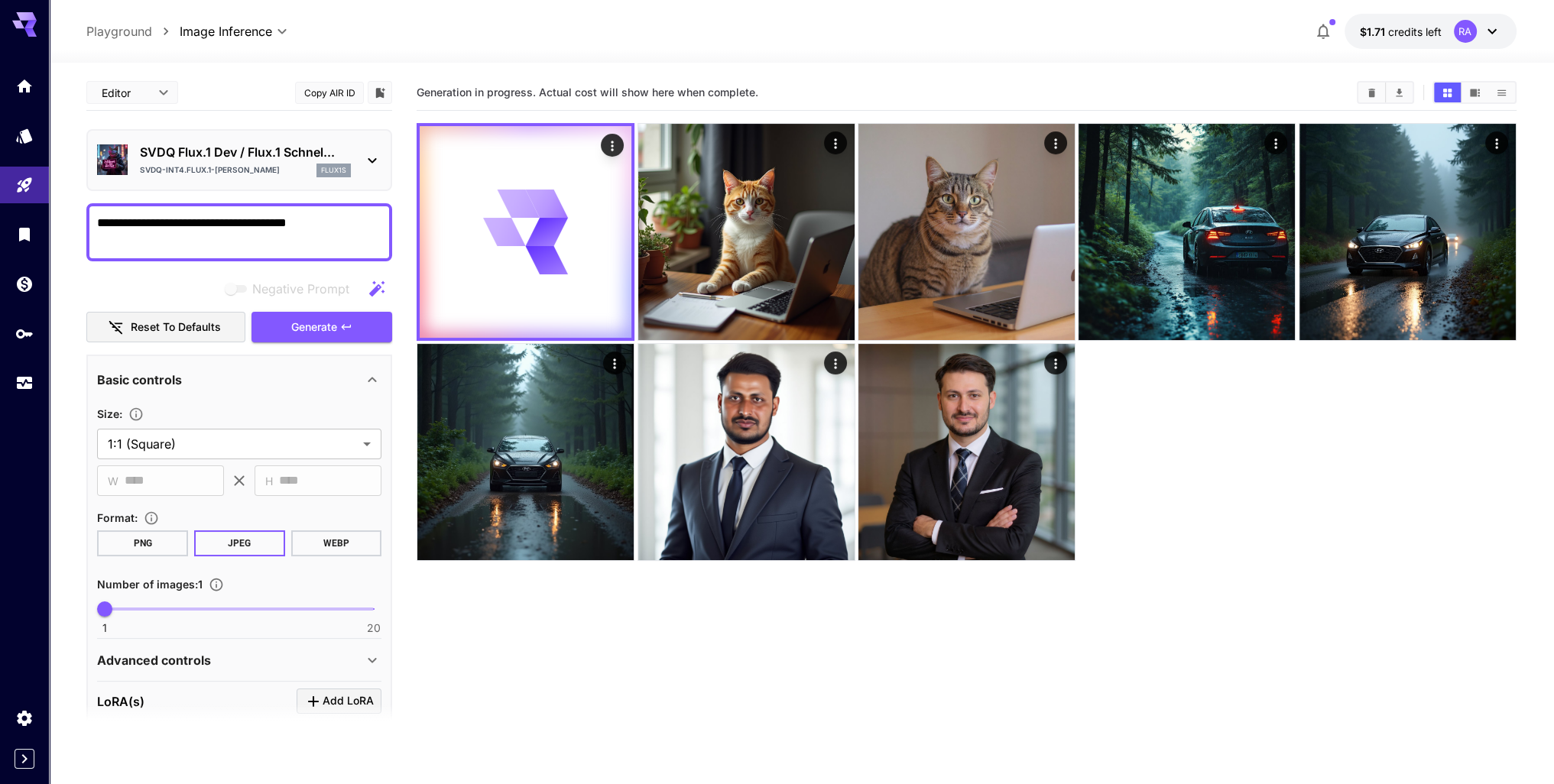
click at [270, 155] on p "SVDQ Flux.1 Dev / Flux.1 Schnel..." at bounding box center [245, 152] width 211 height 18
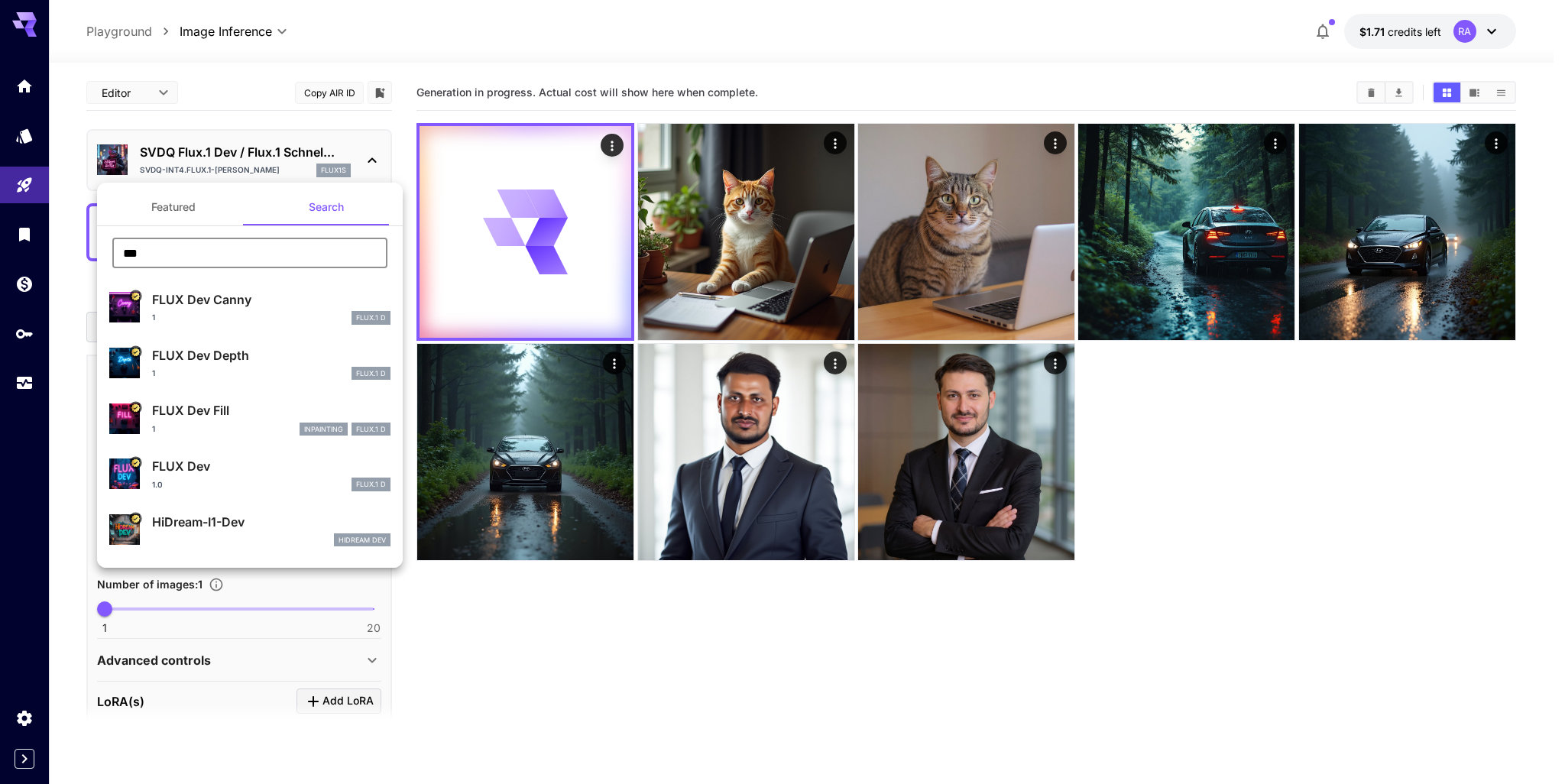
drag, startPoint x: 263, startPoint y: 251, endPoint x: 116, endPoint y: 233, distance: 148.1
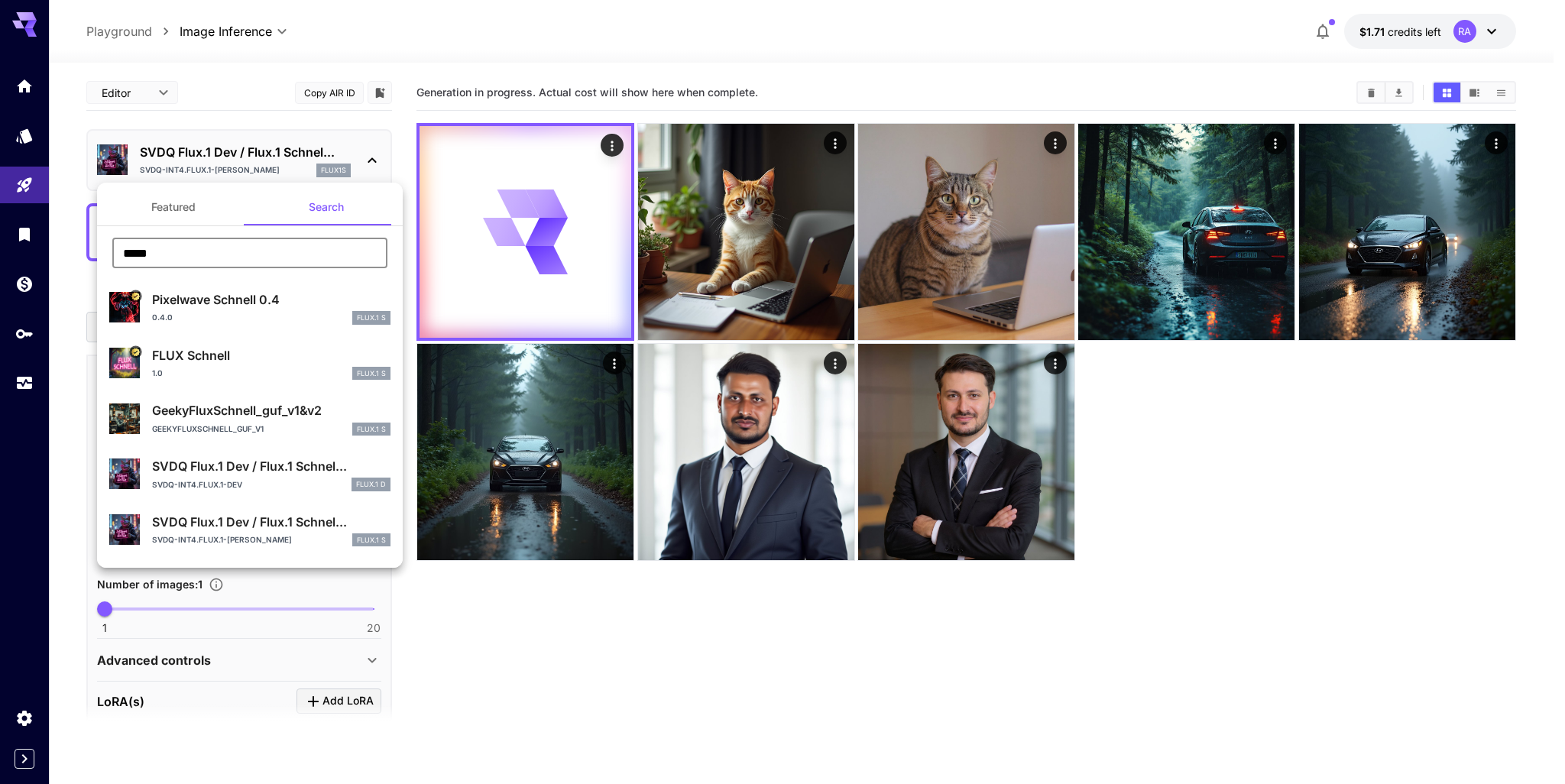
type input "*****"
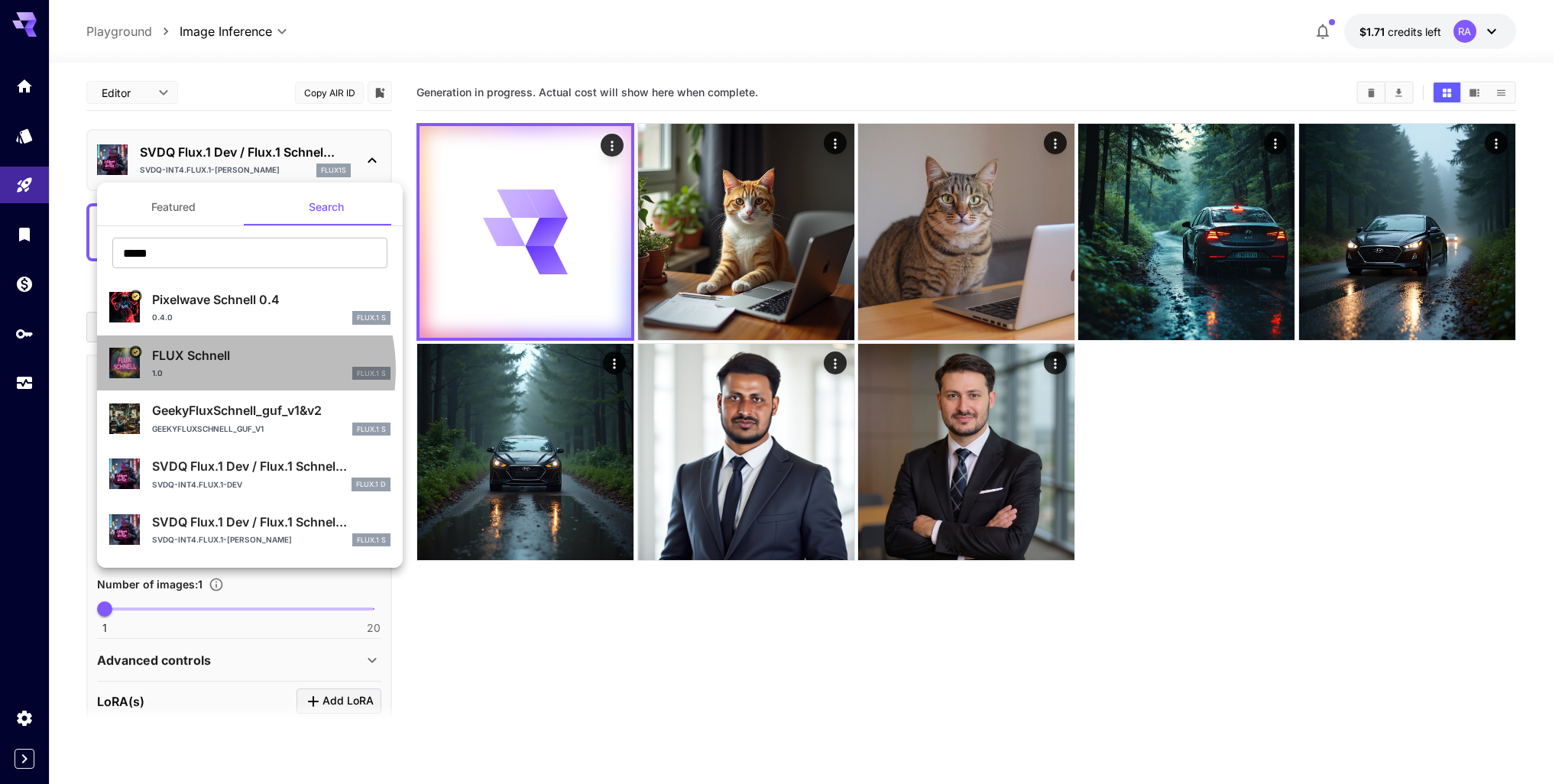
click at [216, 369] on div "1.0 FLUX.1 S" at bounding box center [271, 374] width 239 height 14
type input "*"
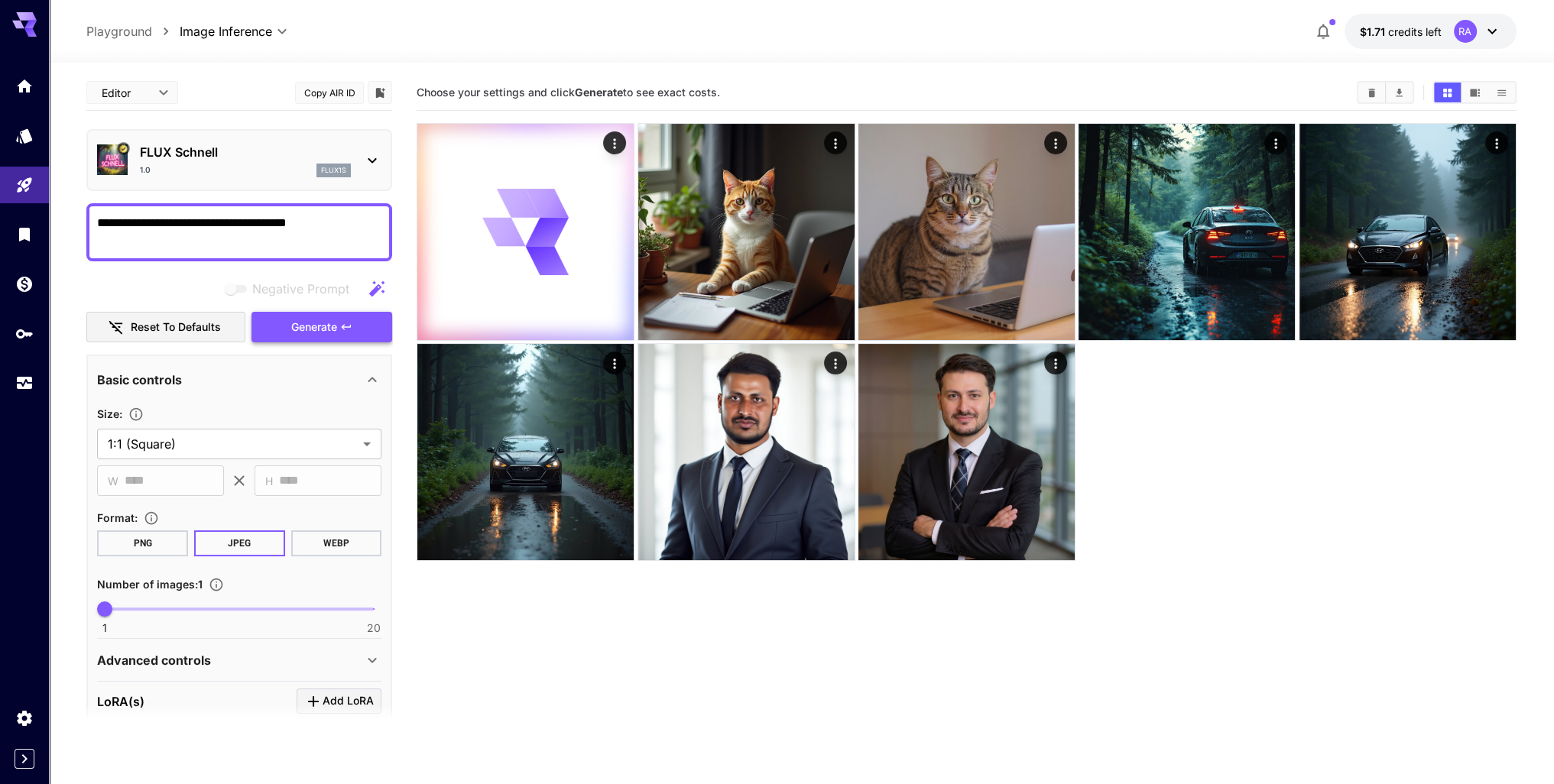
click at [302, 335] on span "Generate" at bounding box center [314, 327] width 46 height 19
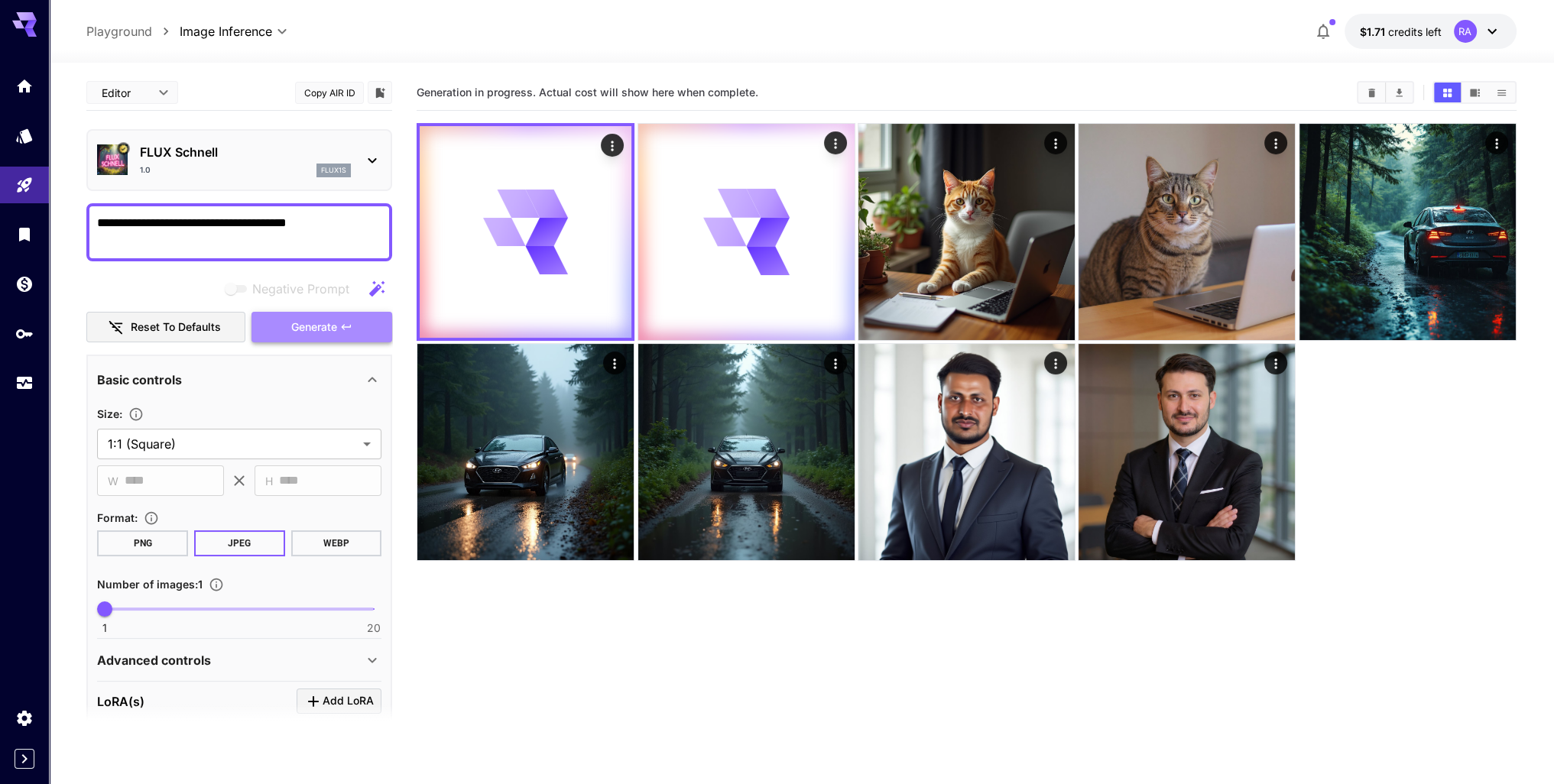
click at [305, 324] on span "Generate" at bounding box center [314, 327] width 46 height 19
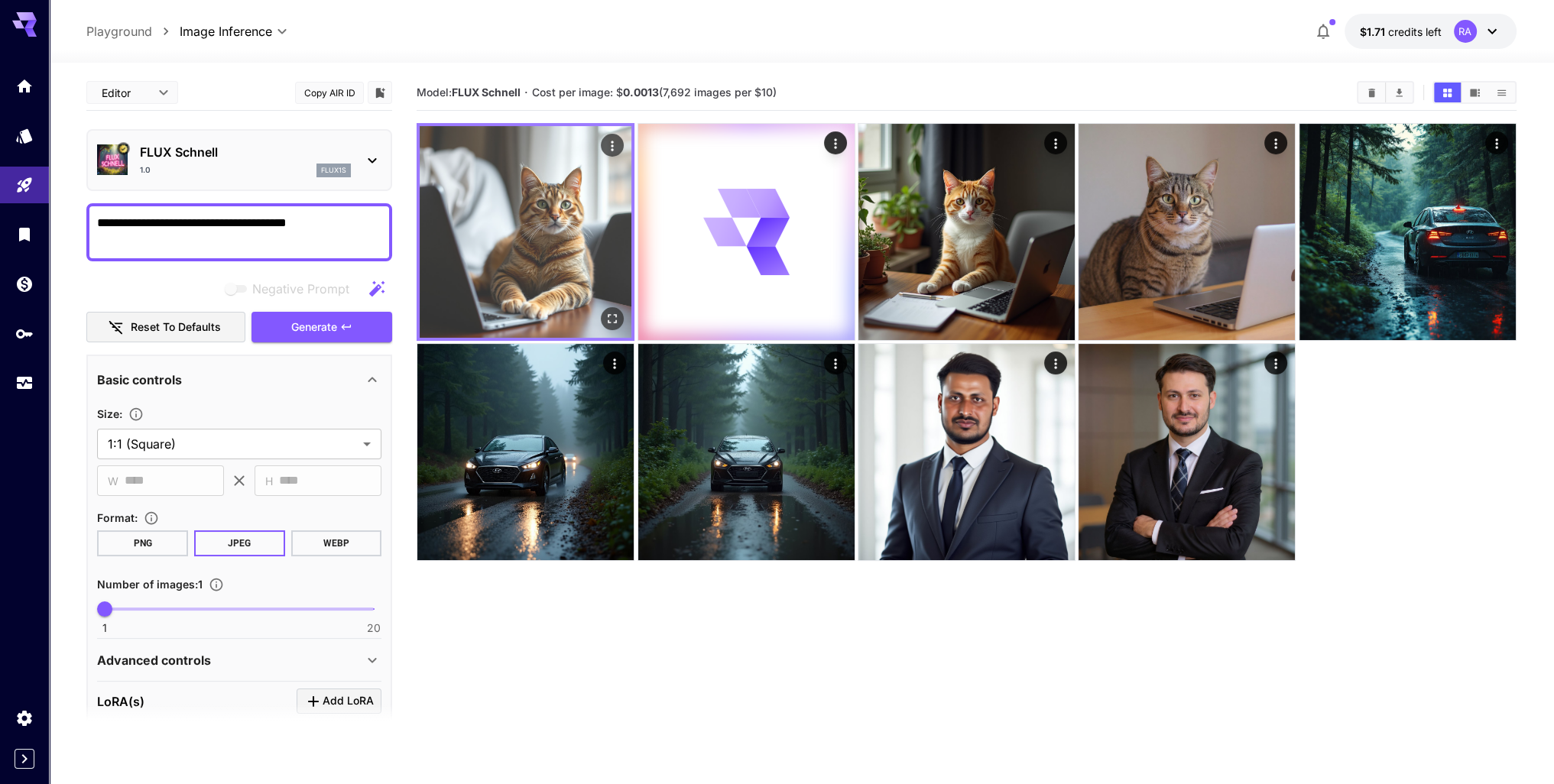
click at [543, 180] on img at bounding box center [525, 232] width 211 height 211
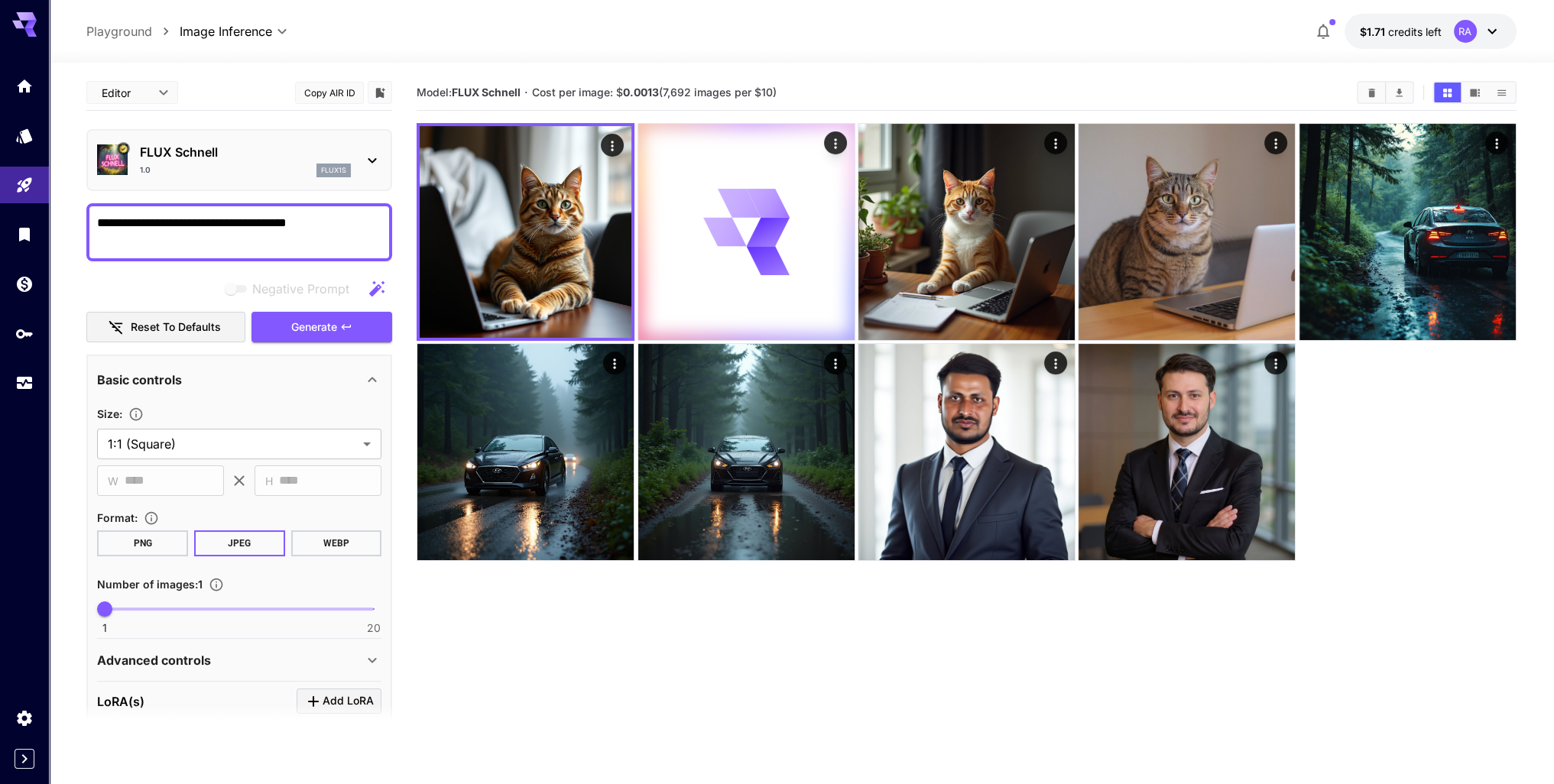
click at [322, 143] on p "FLUX Schnell" at bounding box center [245, 152] width 211 height 18
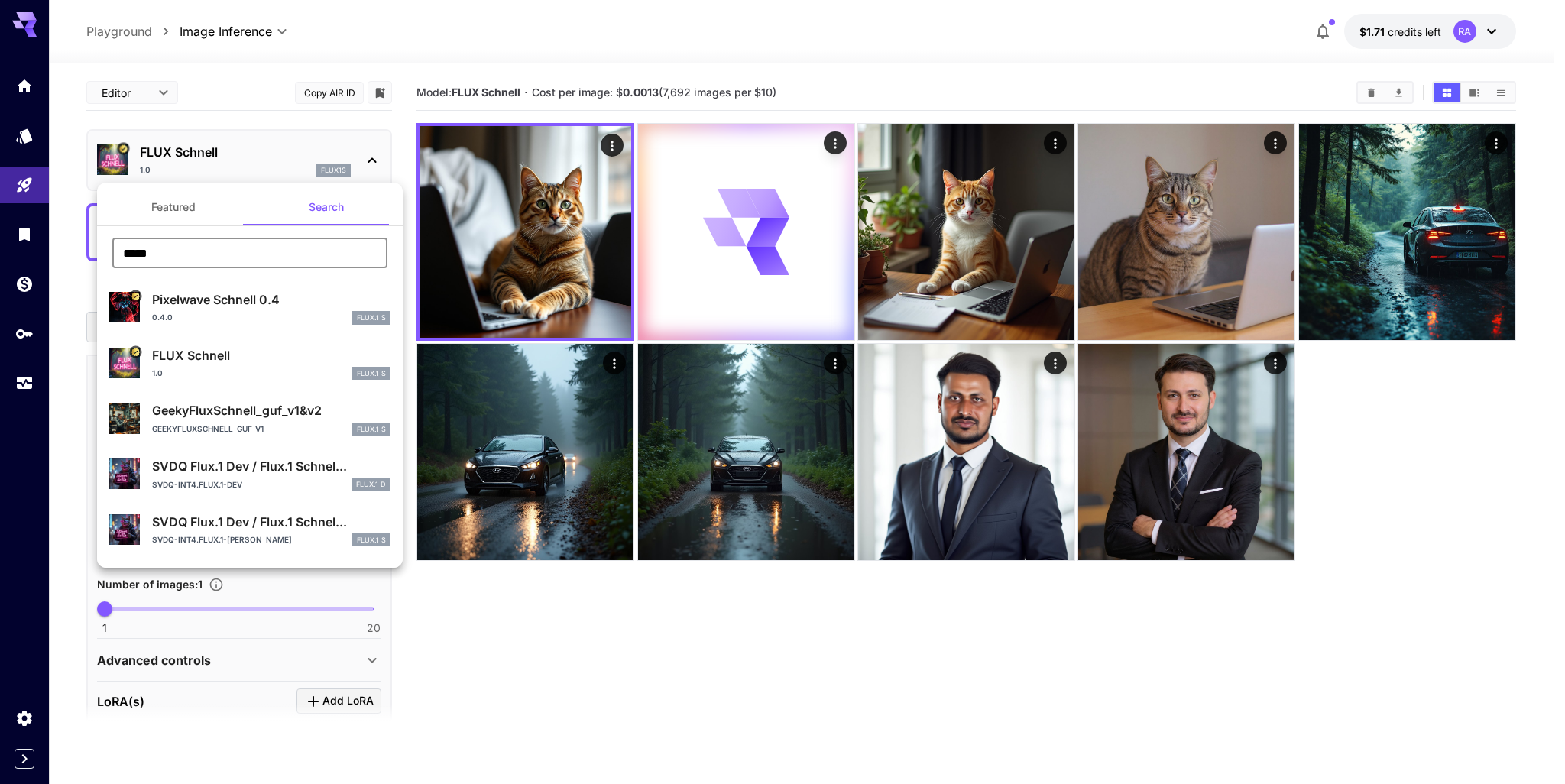
drag, startPoint x: 178, startPoint y: 248, endPoint x: 63, endPoint y: 246, distance: 115.0
click at [63, 246] on div "Featured Search ***** ​ Pixelwave Schnell 0.4 0.4.0 FLUX.1 S FLUX Schnell 1.0 F…" at bounding box center [153, 229] width 305 height 459
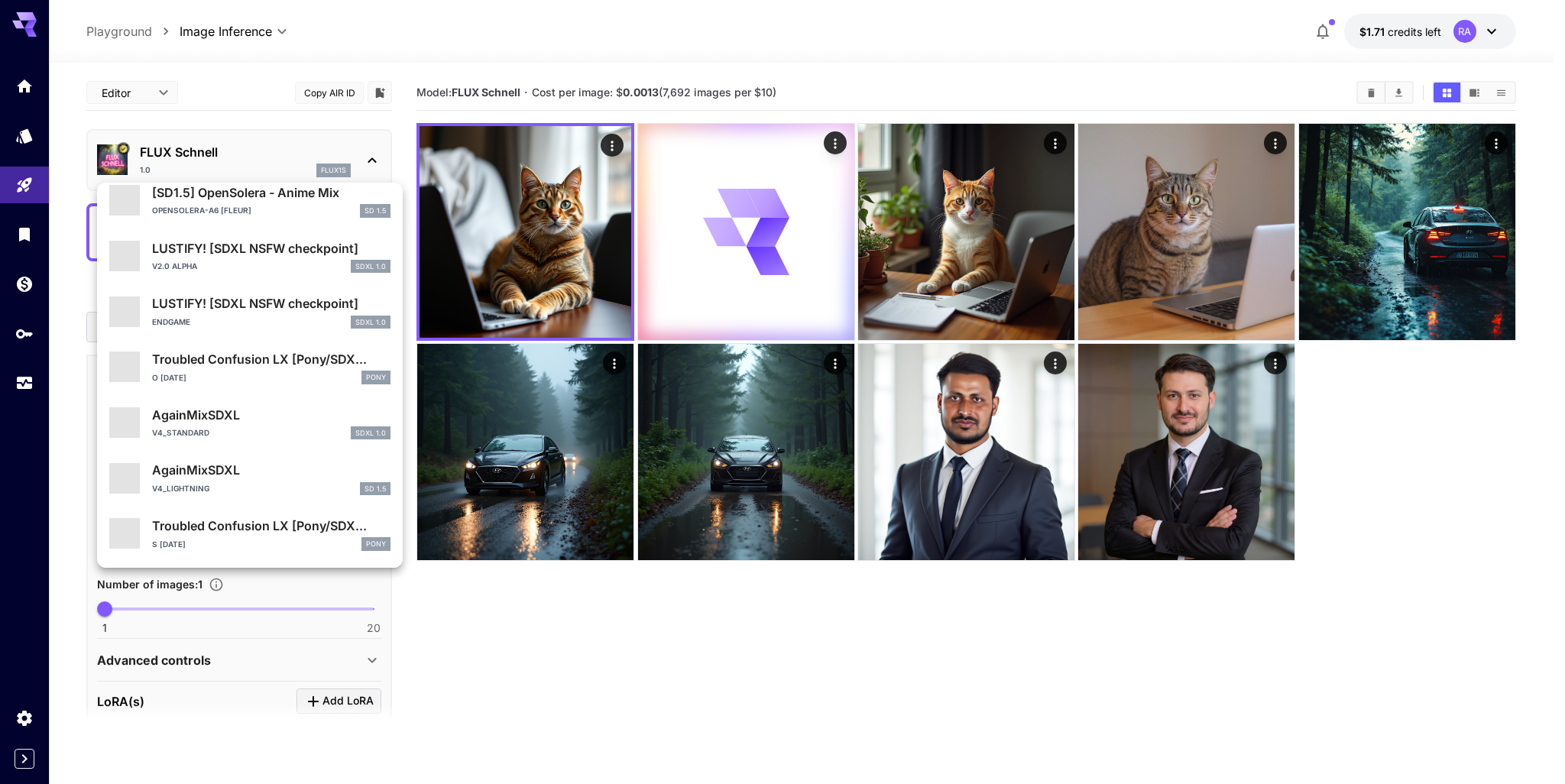
scroll to position [1389, 0]
type input "**"
click at [397, 149] on div at bounding box center [782, 392] width 1565 height 784
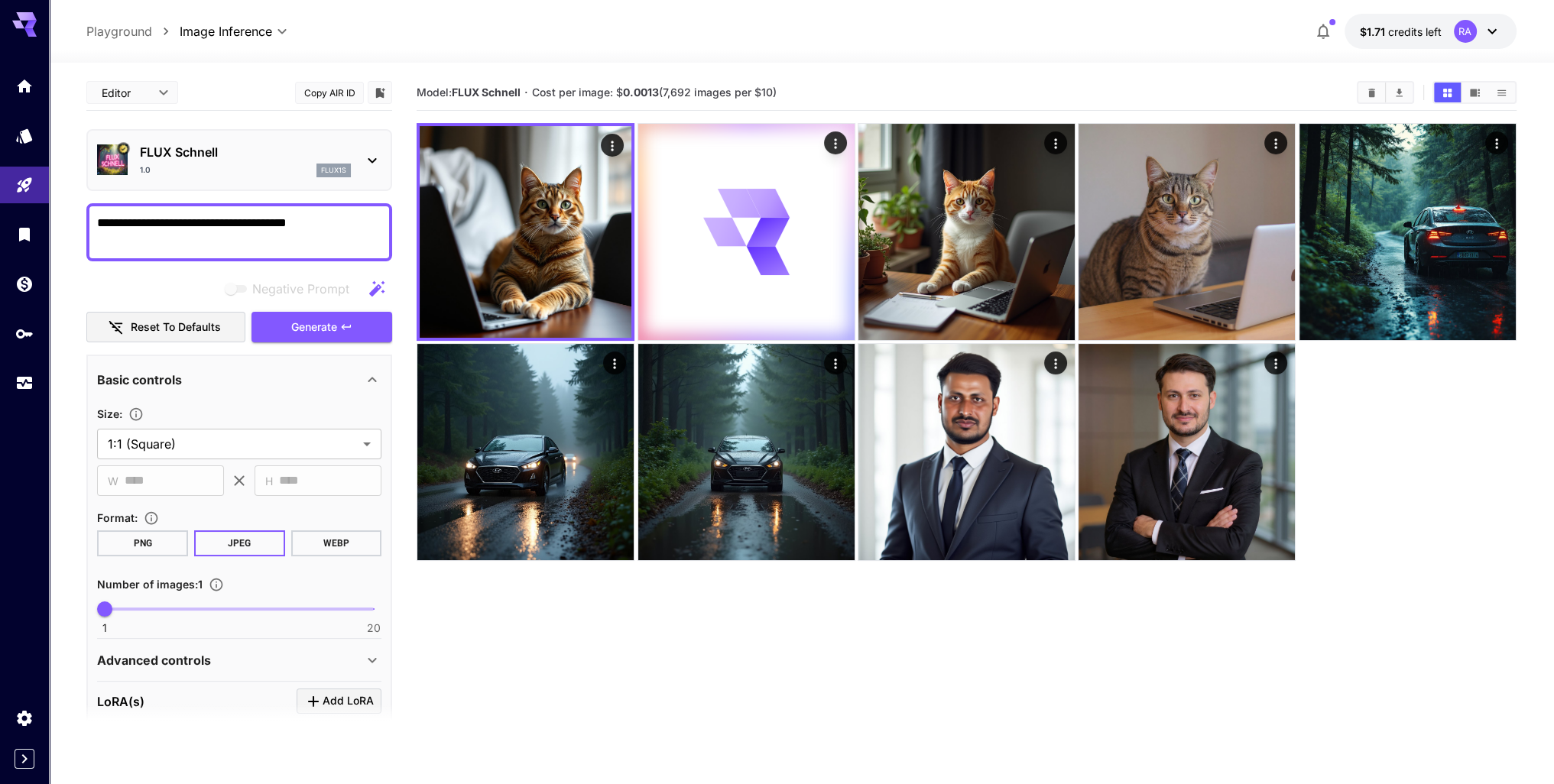
click at [230, 145] on p "FLUX Schnell" at bounding box center [245, 152] width 211 height 18
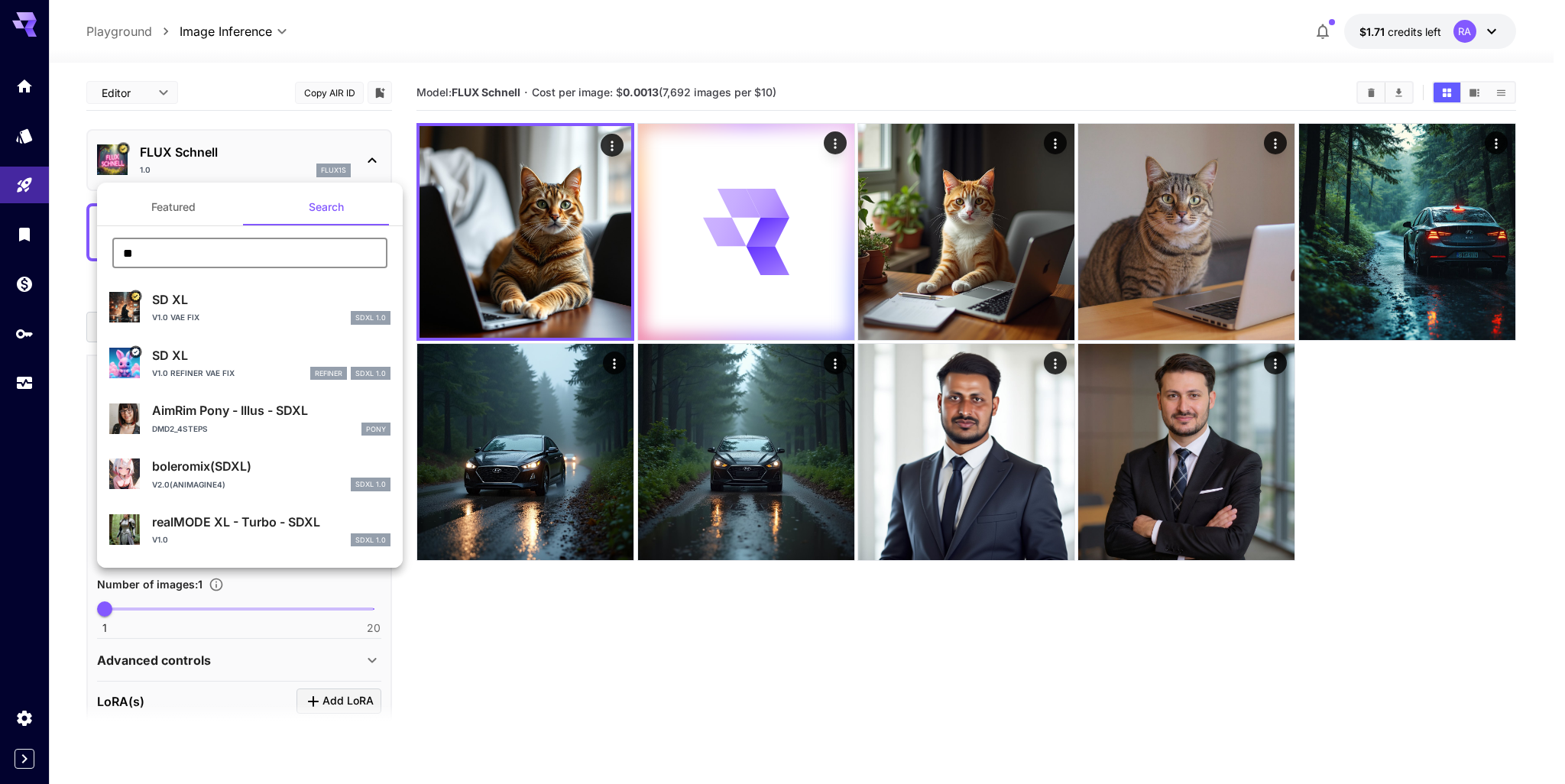
drag, startPoint x: 284, startPoint y: 250, endPoint x: 58, endPoint y: 238, distance: 226.3
click at [58, 238] on div "Featured Search ** ​ SD XL v1.0 VAE fix SDXL 1.0 SD XL v1.0 Refiner VAE fix ref…" at bounding box center [153, 229] width 305 height 459
paste input "****"
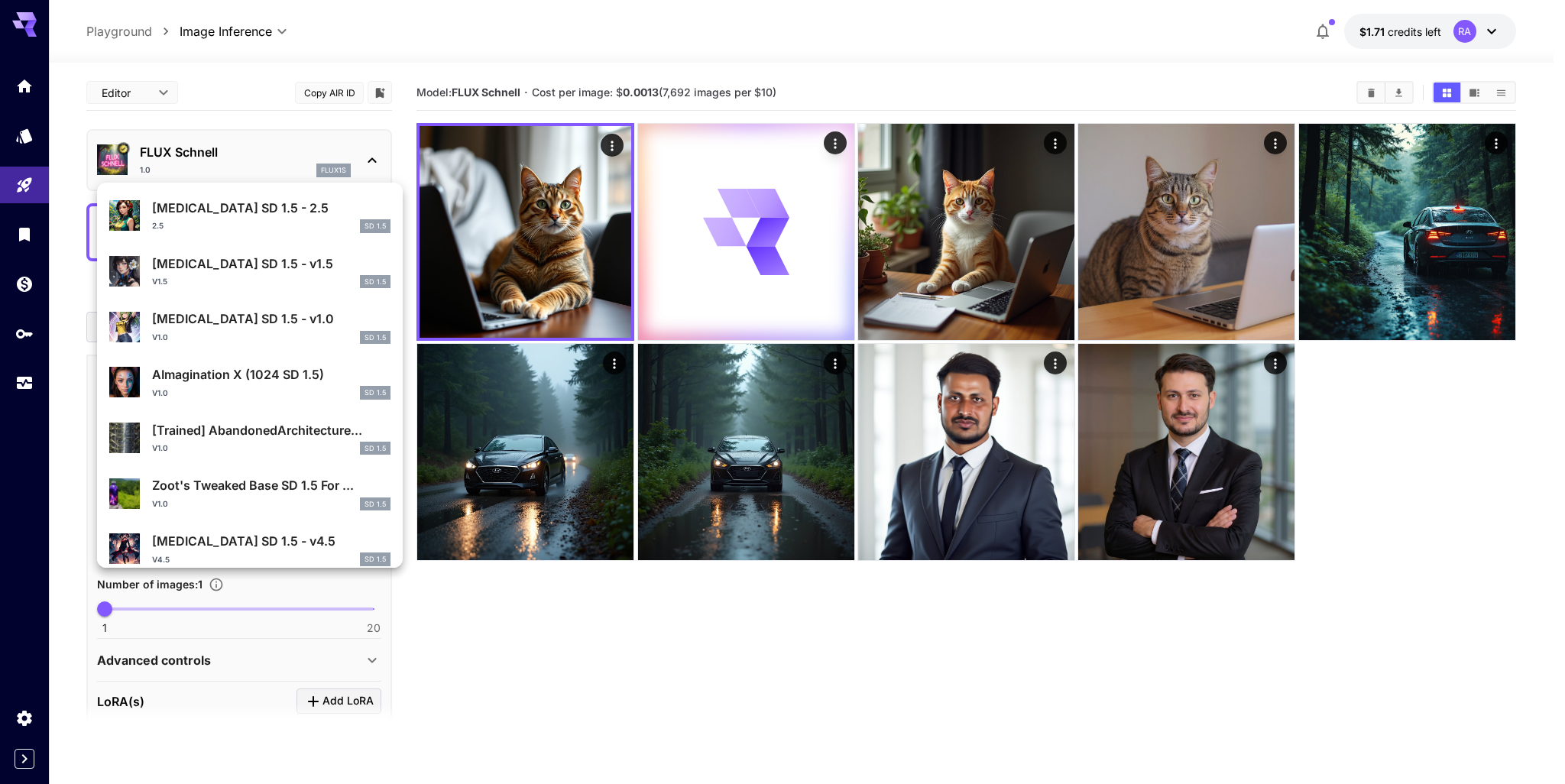
scroll to position [0, 0]
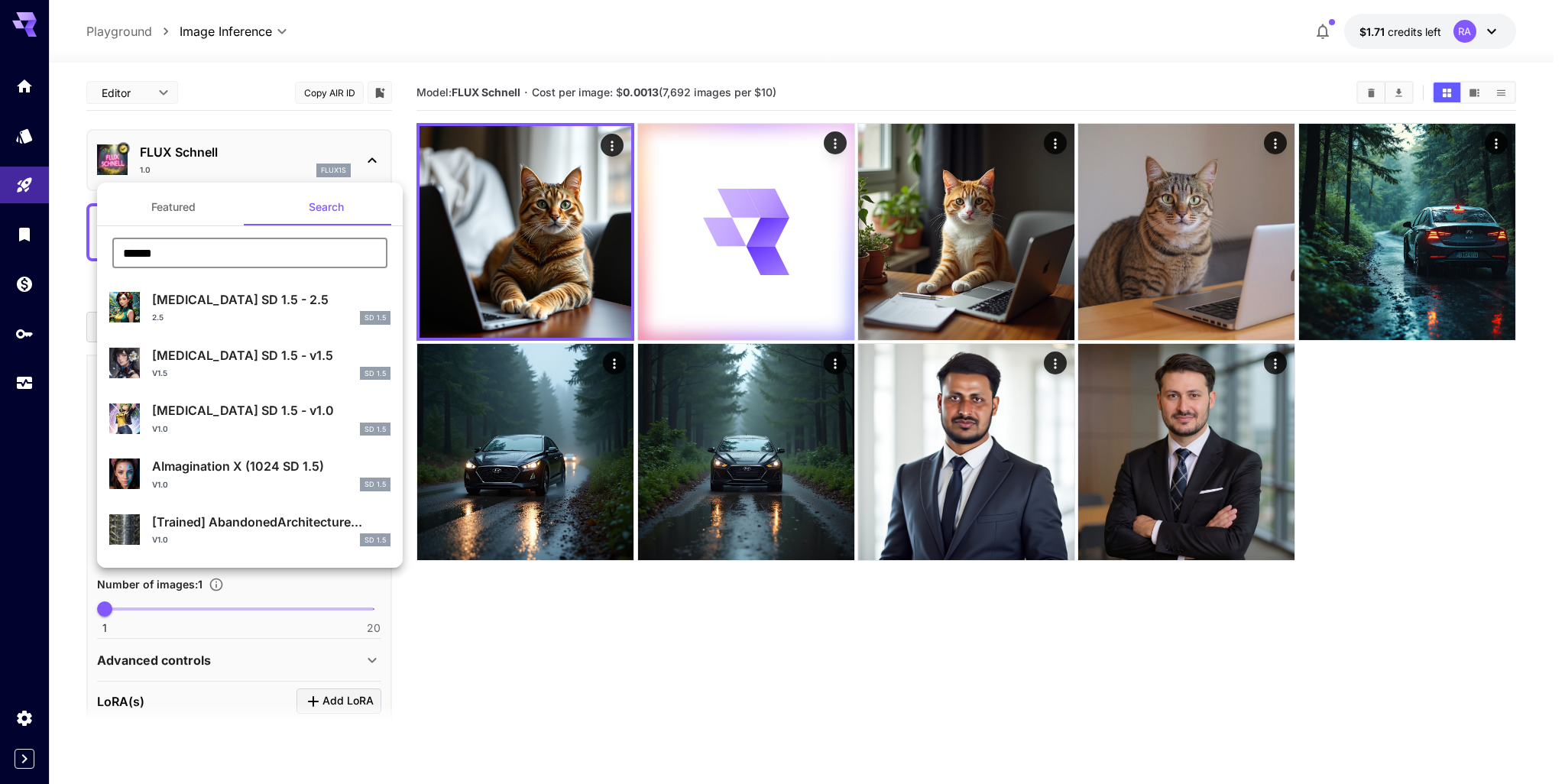
type input "******"
click at [235, 296] on p "Identity Disorder SD 1.5 - 2.5" at bounding box center [271, 299] width 239 height 18
type input "**********"
type input "***"
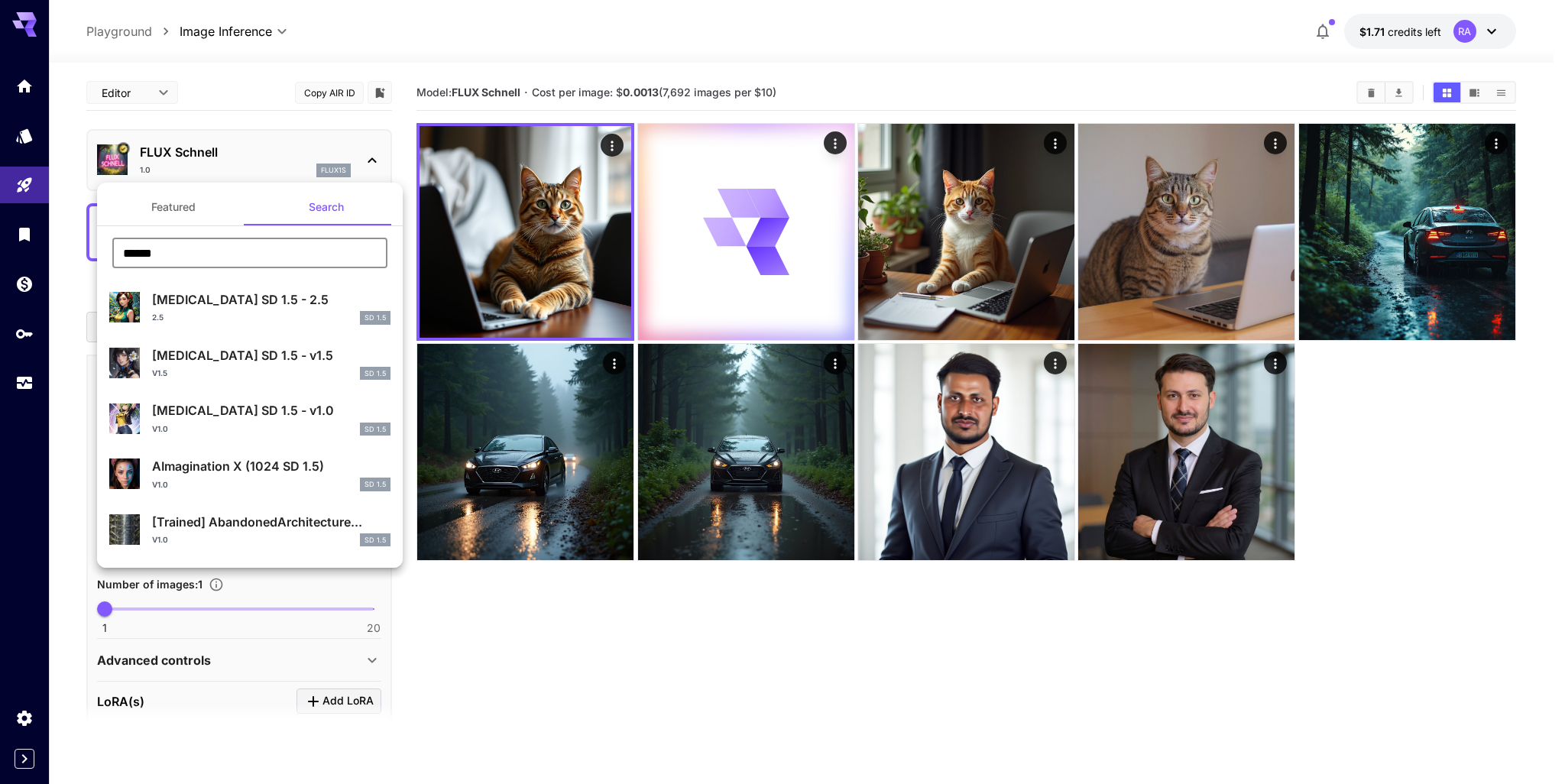
type input "**"
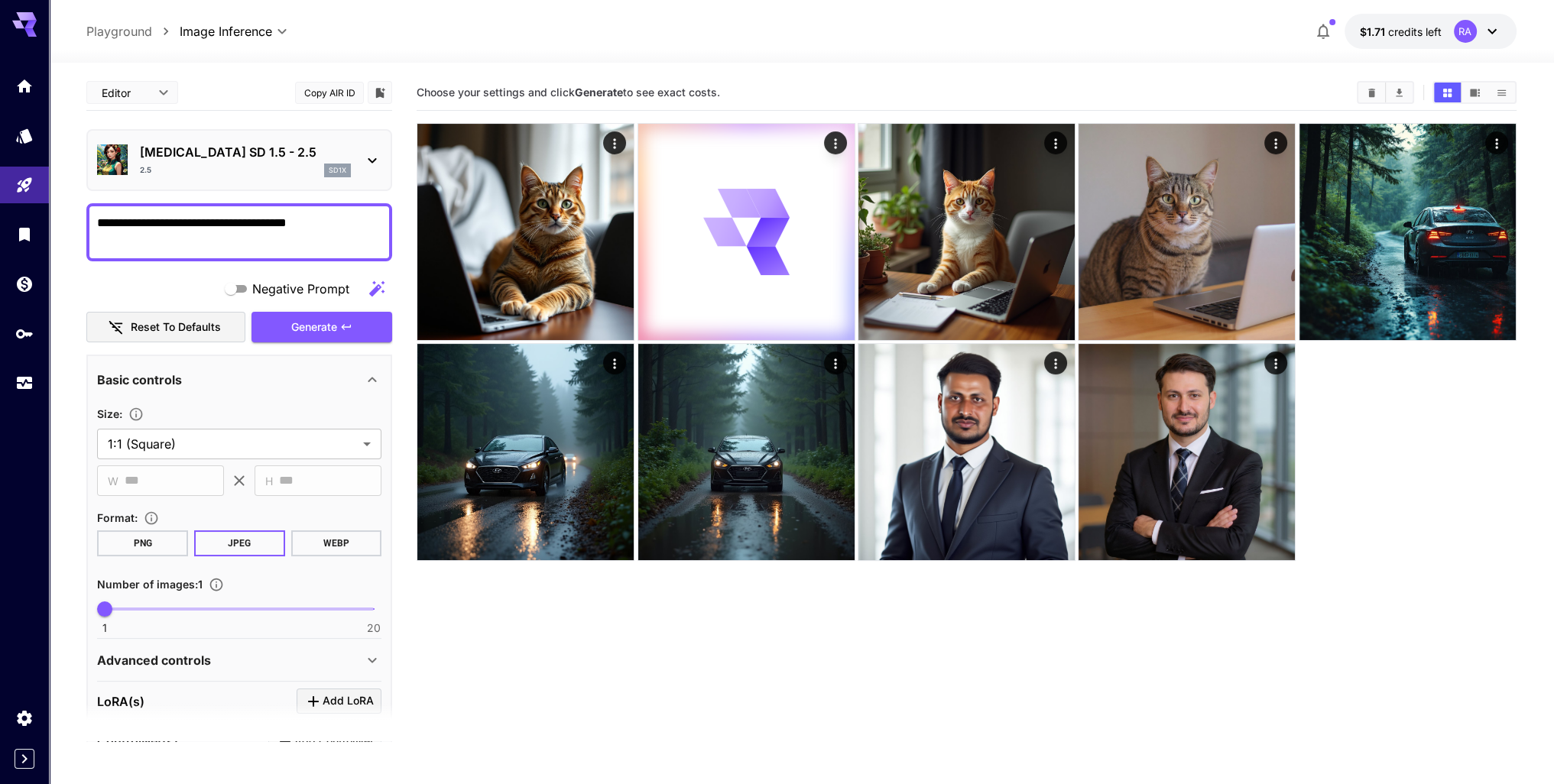
click at [358, 157] on div "Identity Disorder SD 1.5 - 2.5 2.5 sd1x" at bounding box center [240, 160] width 284 height 46
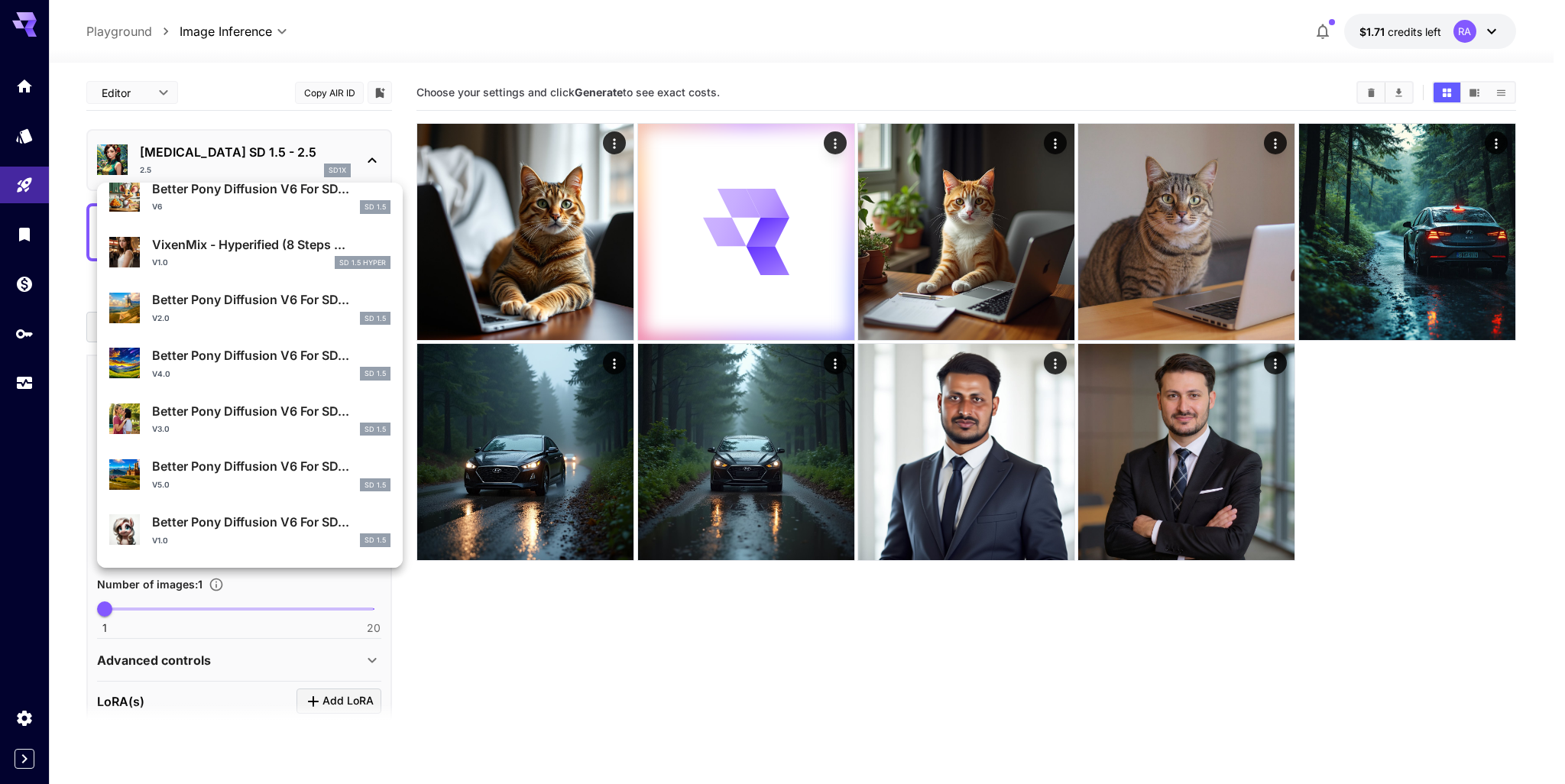
scroll to position [1531, 0]
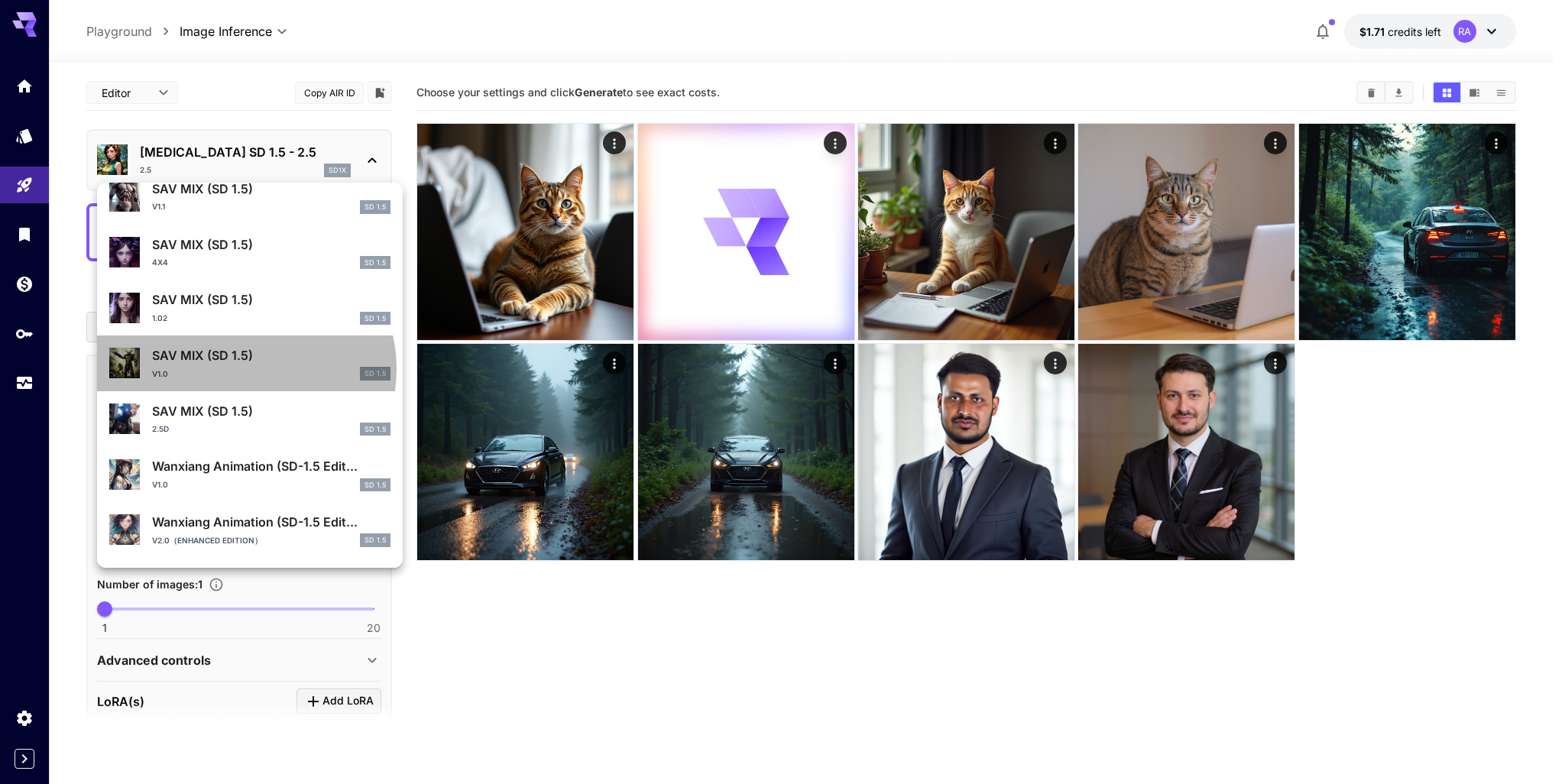
click at [245, 368] on div "v1.0 SD 1.5" at bounding box center [271, 374] width 239 height 14
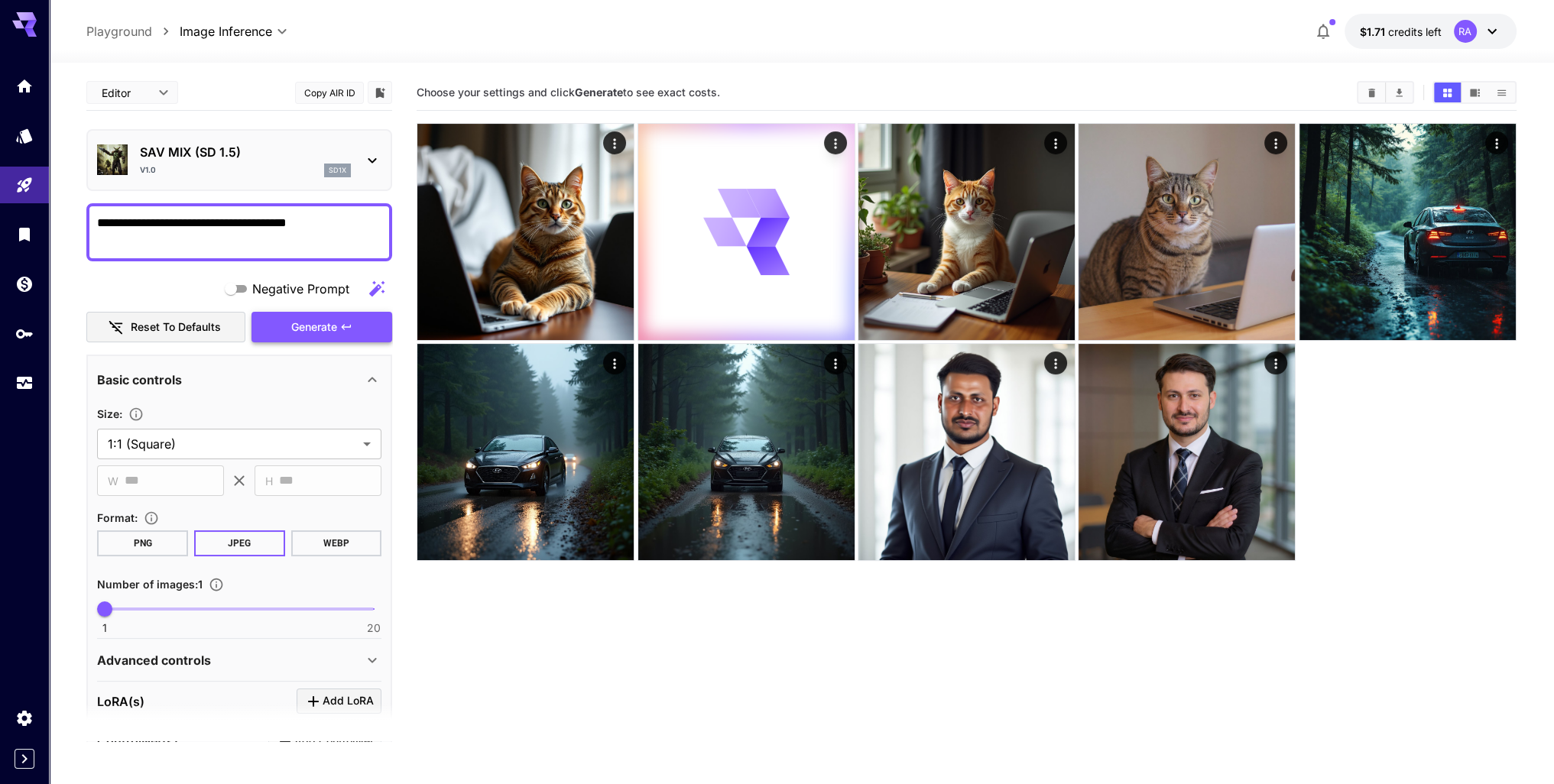
click at [315, 325] on span "Generate" at bounding box center [314, 327] width 46 height 19
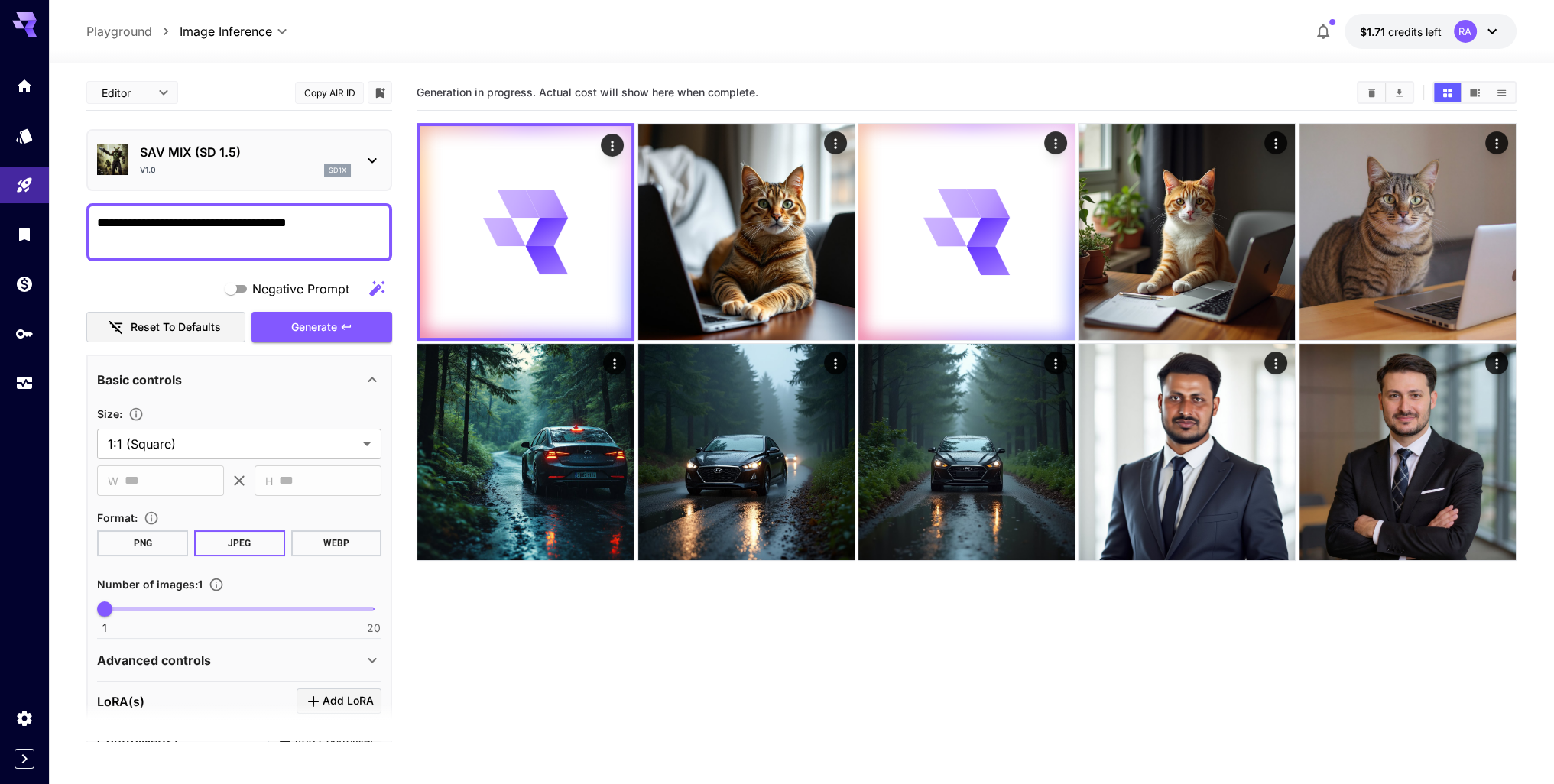
click at [290, 160] on p "SAV MIX (SD 1.5)" at bounding box center [245, 152] width 211 height 18
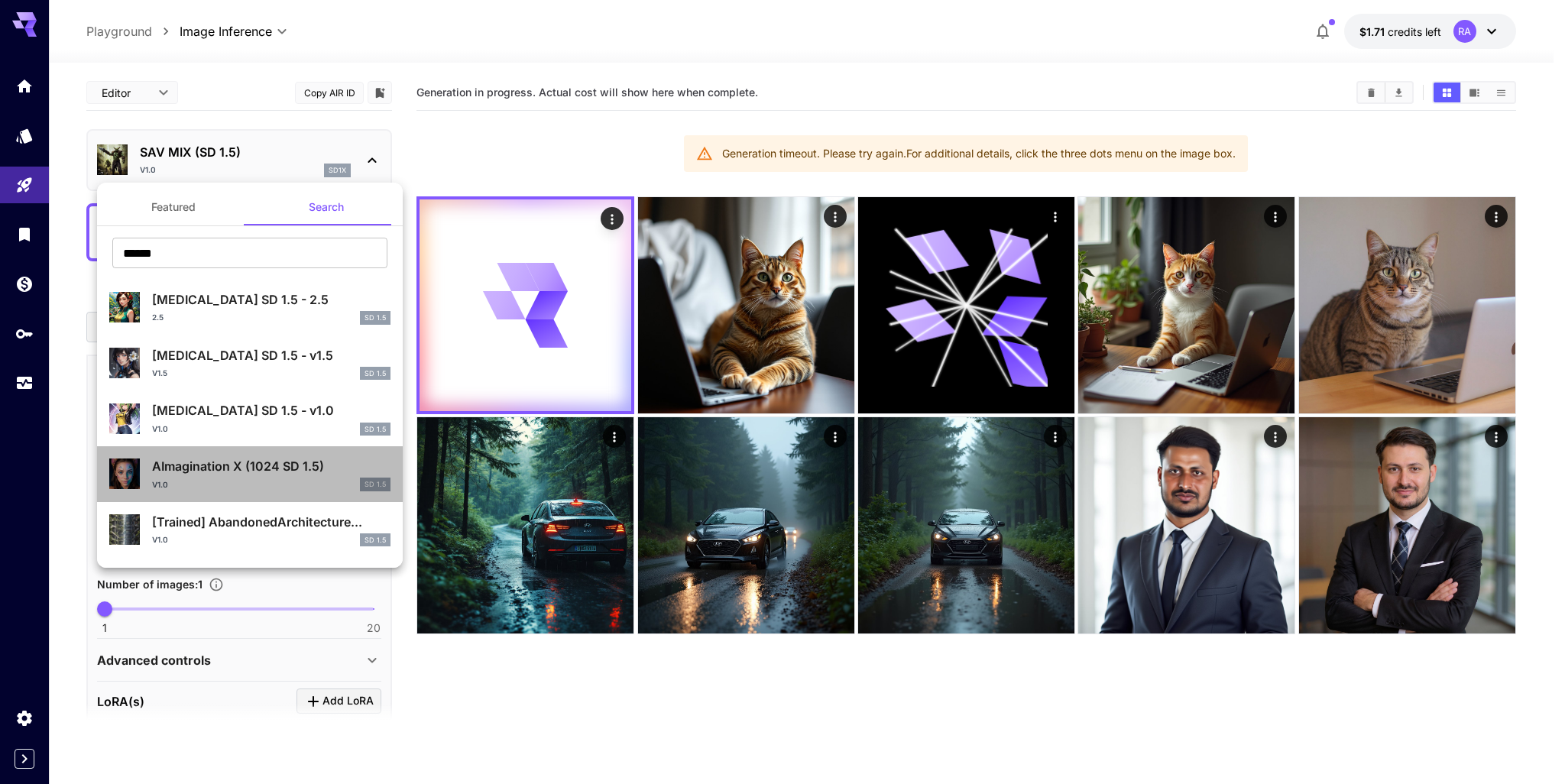
click at [283, 481] on div "v1.0 SD 1.5" at bounding box center [271, 484] width 239 height 14
type input "*"
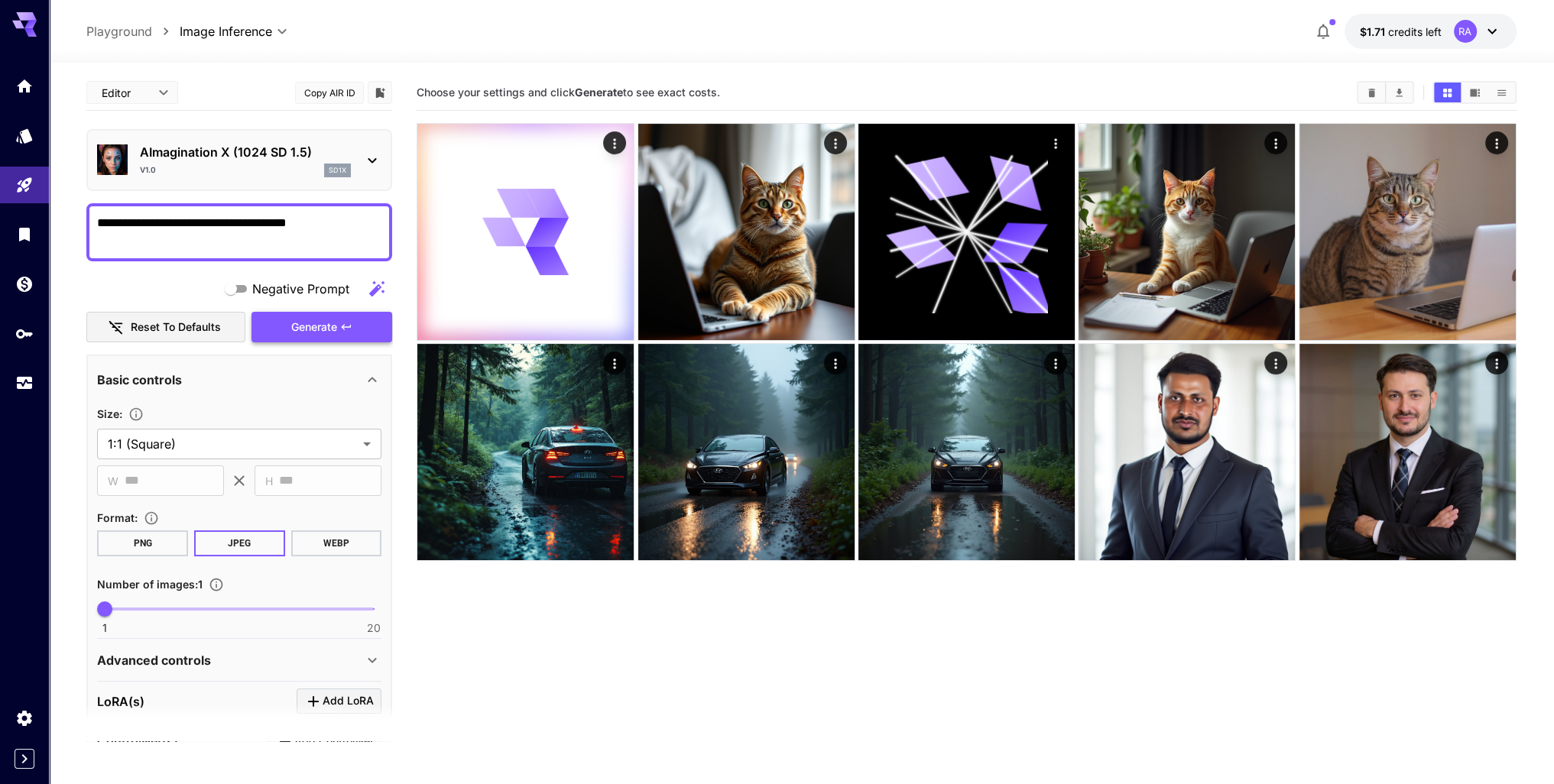
click at [346, 331] on icon "button" at bounding box center [347, 327] width 12 height 12
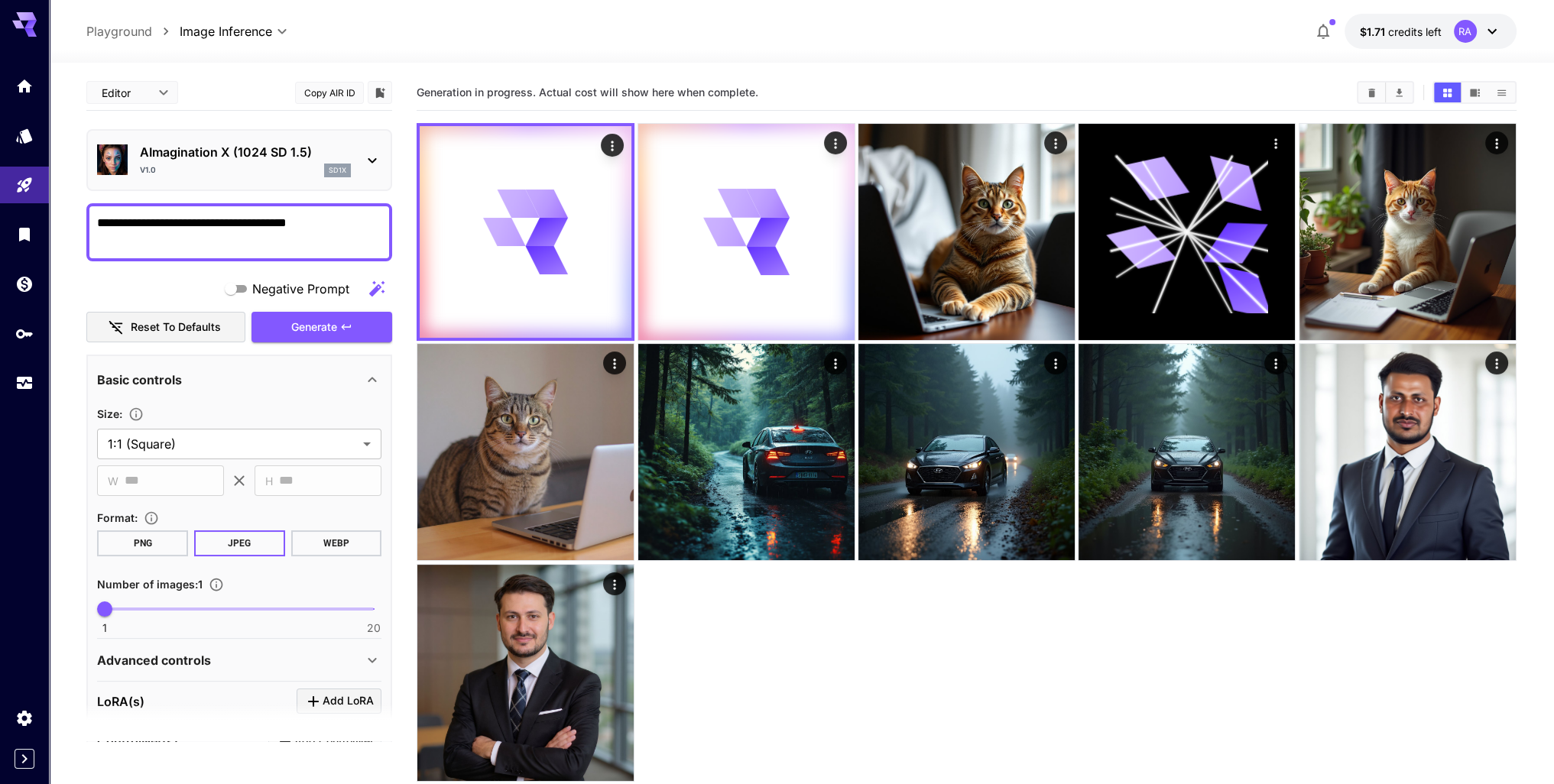
click at [316, 162] on div "AImagination X (1024 SD 1.5) v1.0 sd1x" at bounding box center [245, 160] width 211 height 34
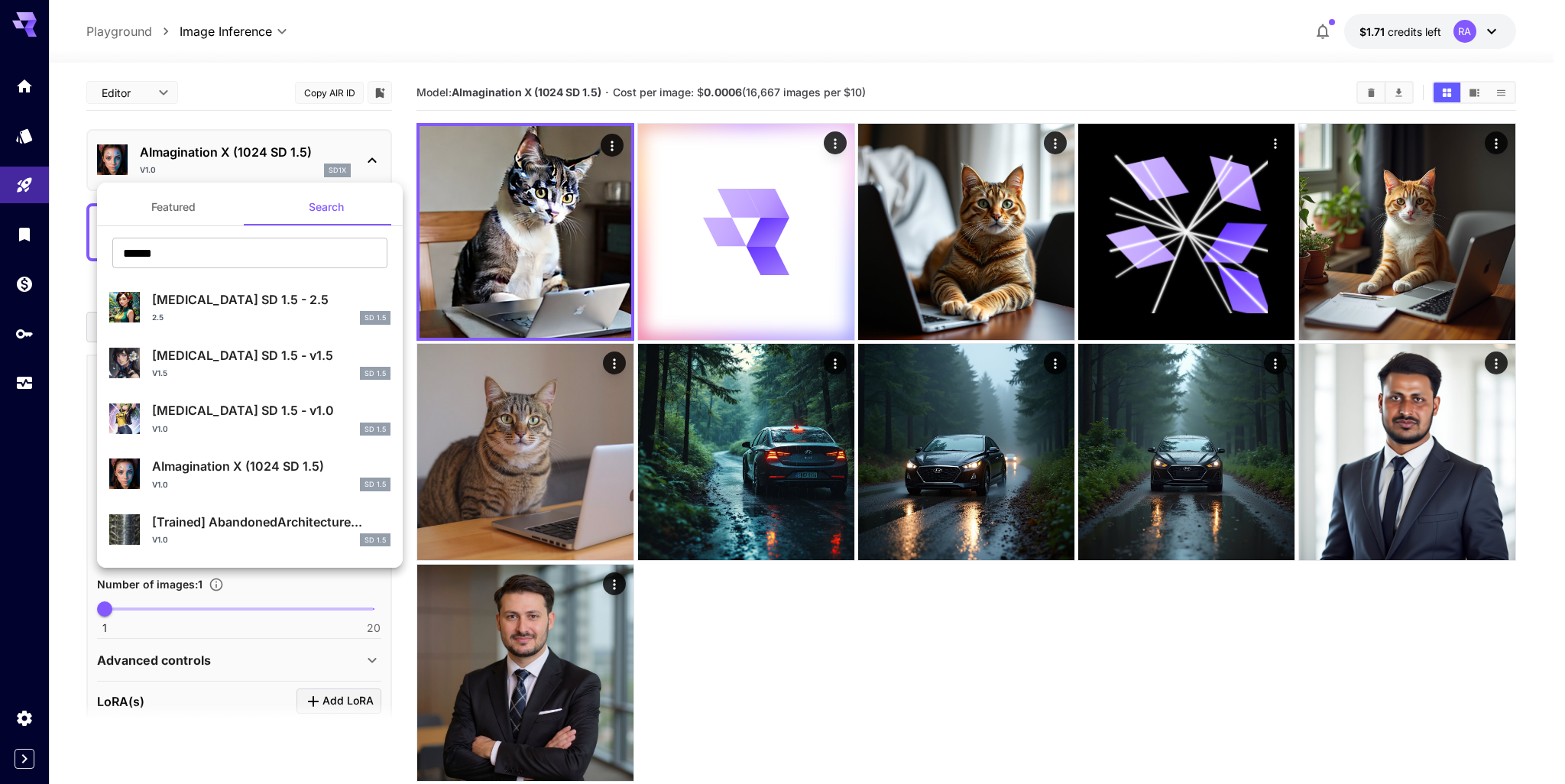
click at [697, 96] on div at bounding box center [782, 392] width 1565 height 784
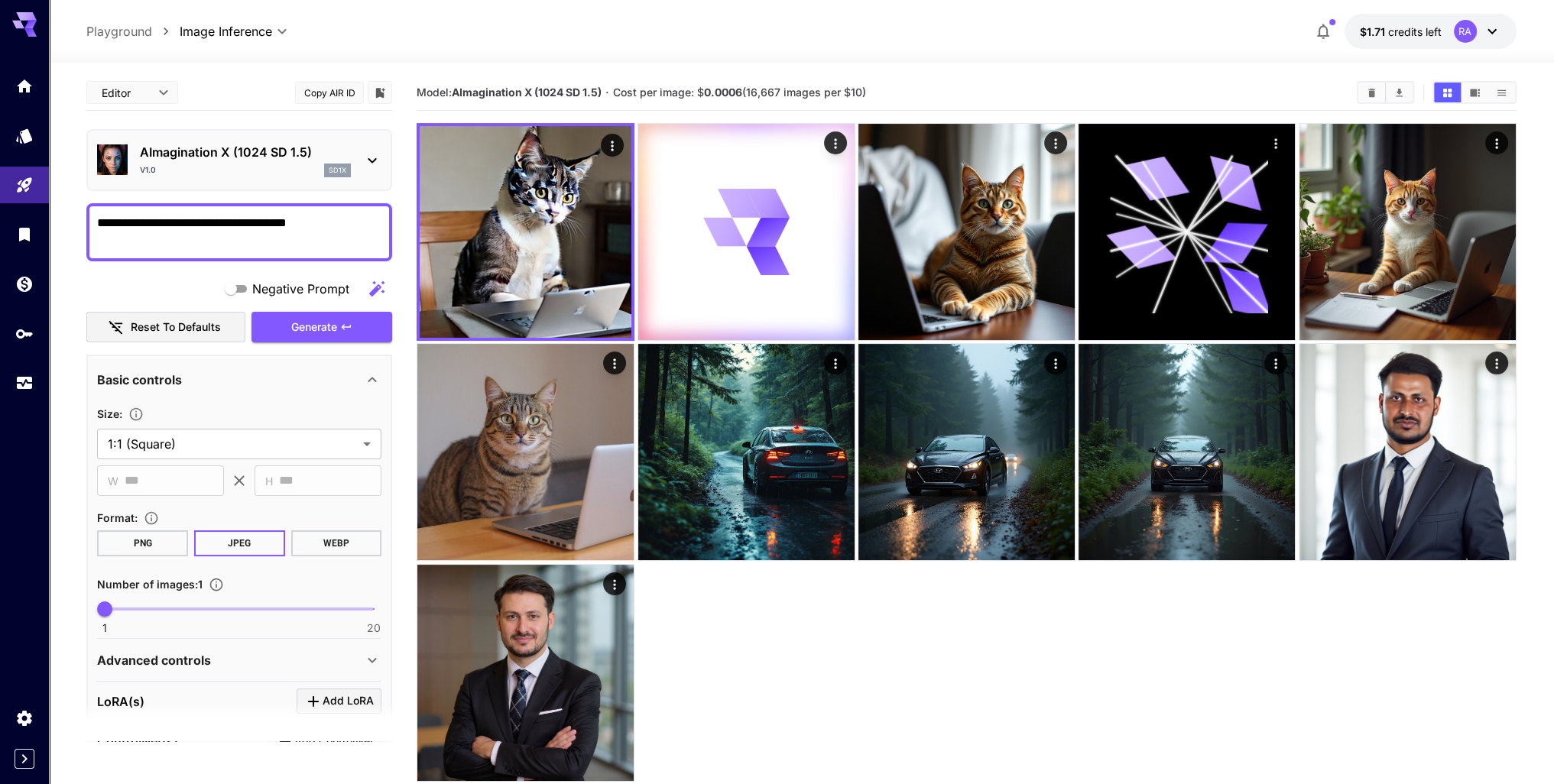
click at [310, 166] on div "v1.0 sd1x" at bounding box center [245, 170] width 211 height 14
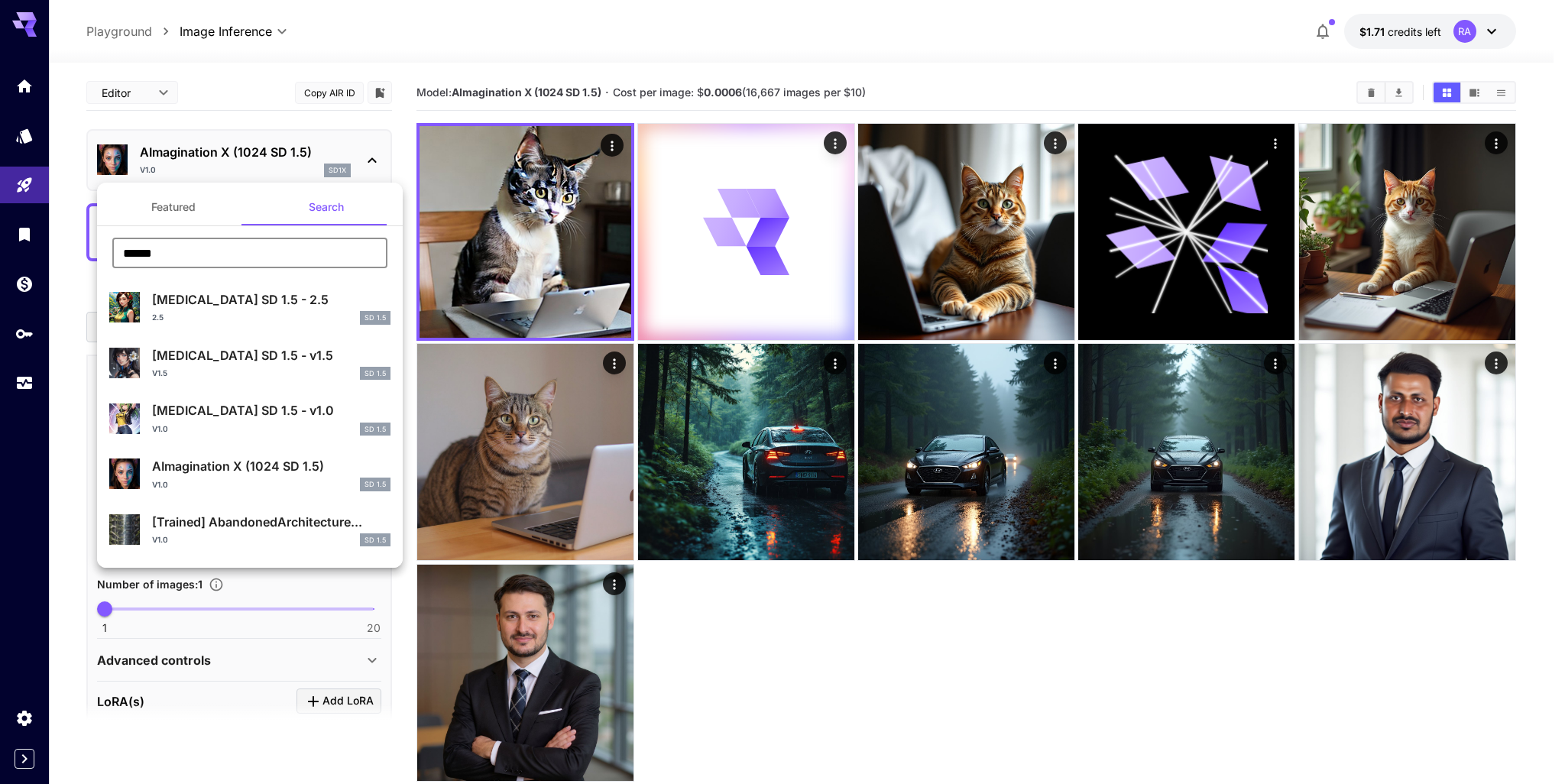
drag, startPoint x: 144, startPoint y: 249, endPoint x: 180, endPoint y: 258, distance: 37.1
click at [180, 258] on input "******" at bounding box center [250, 253] width 275 height 31
click at [177, 254] on input "******" at bounding box center [250, 253] width 275 height 31
type input "****"
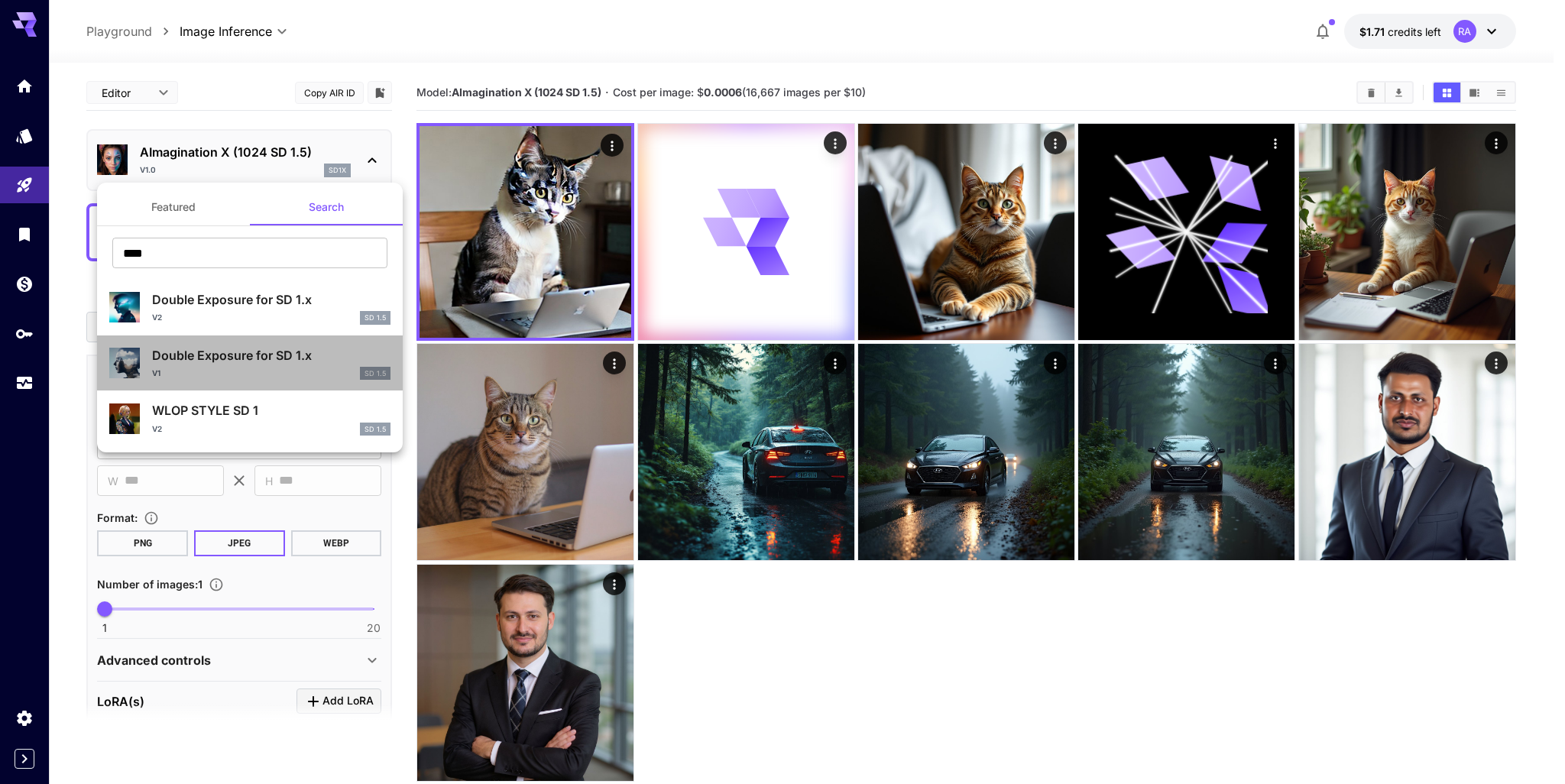
click at [285, 362] on p "Double Exposure for SD 1.x" at bounding box center [271, 355] width 239 height 18
type input "***"
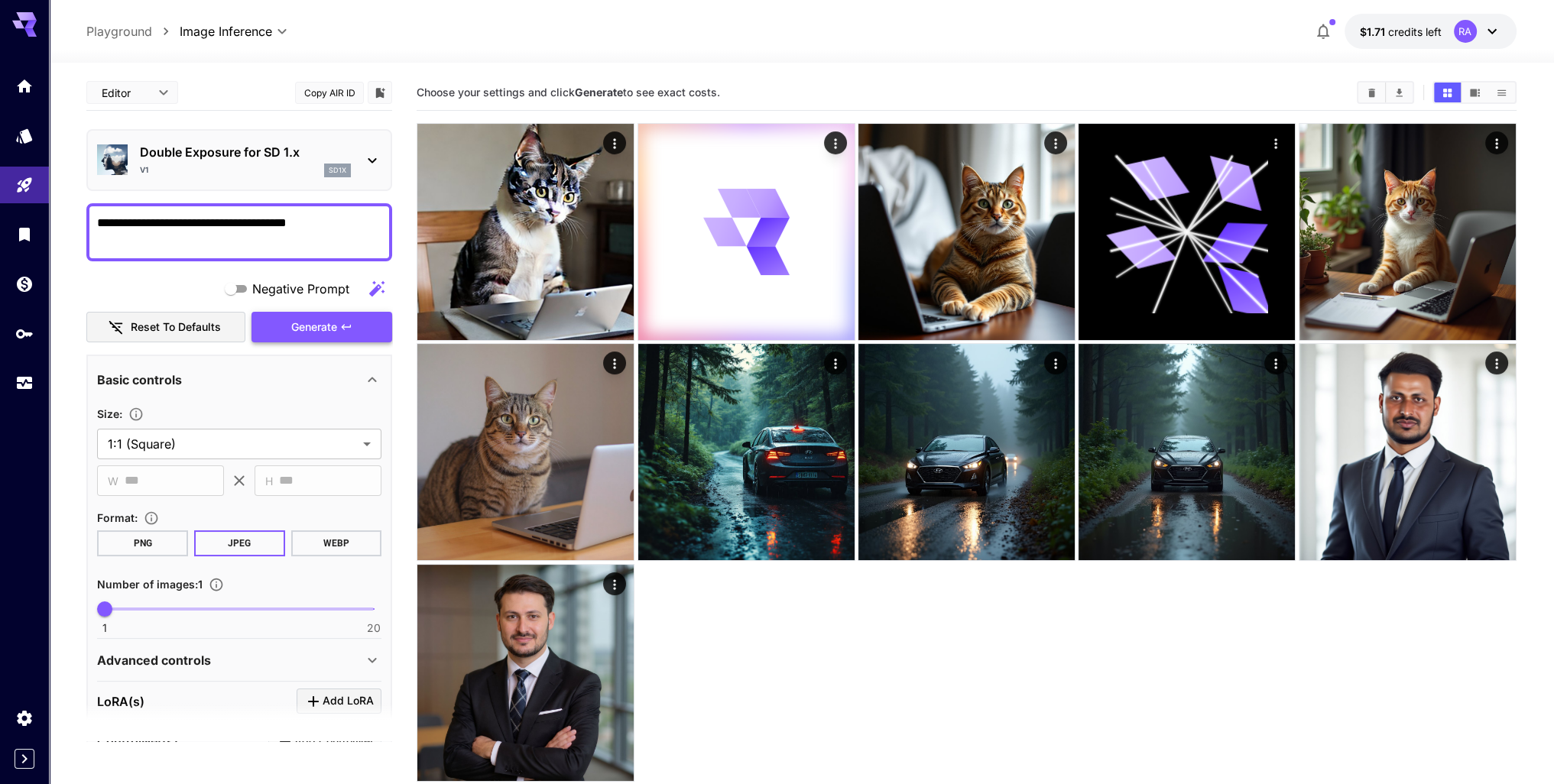
click at [325, 324] on span "Generate" at bounding box center [314, 327] width 46 height 19
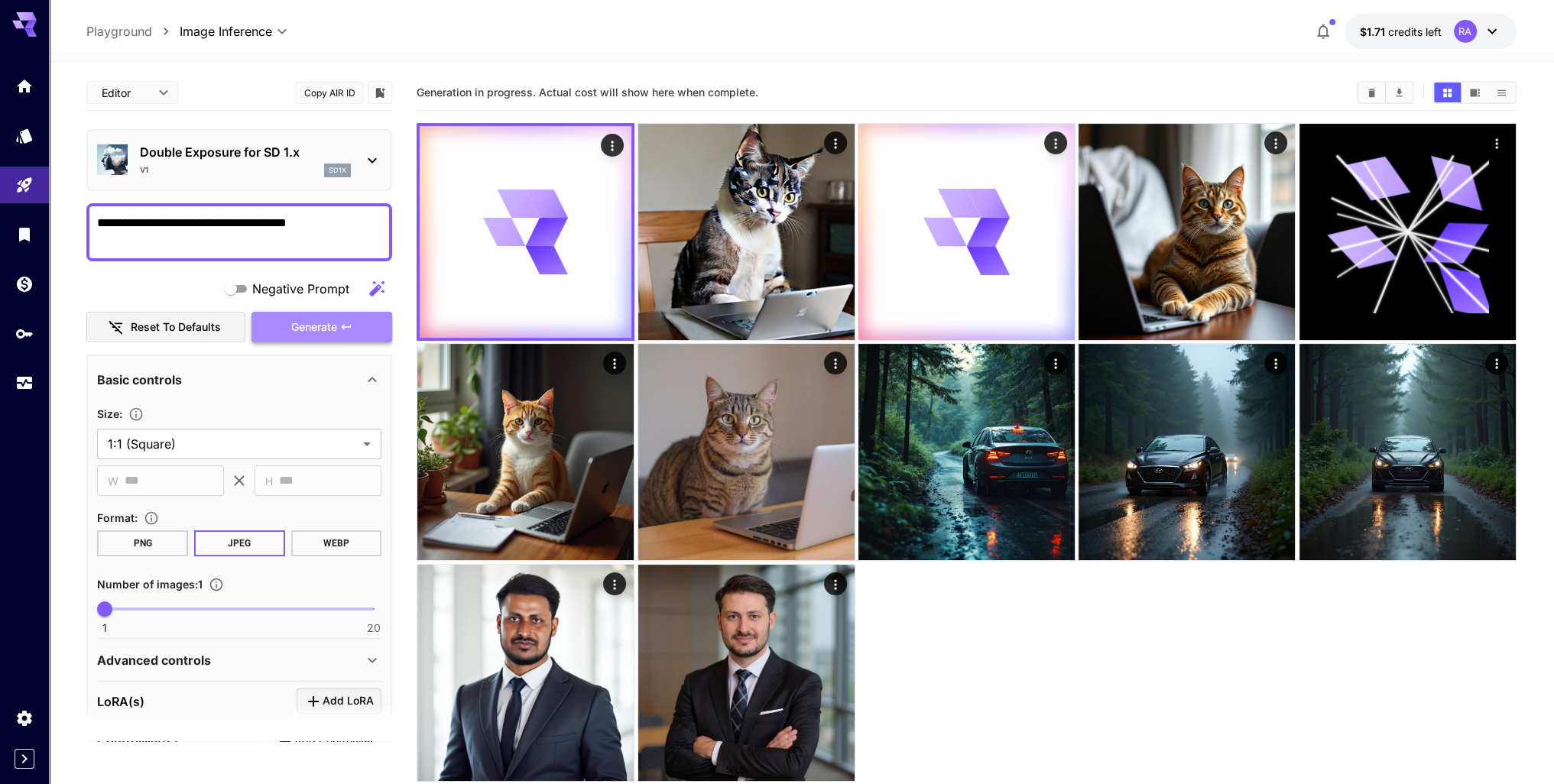
click at [294, 323] on span "Generate" at bounding box center [314, 327] width 46 height 19
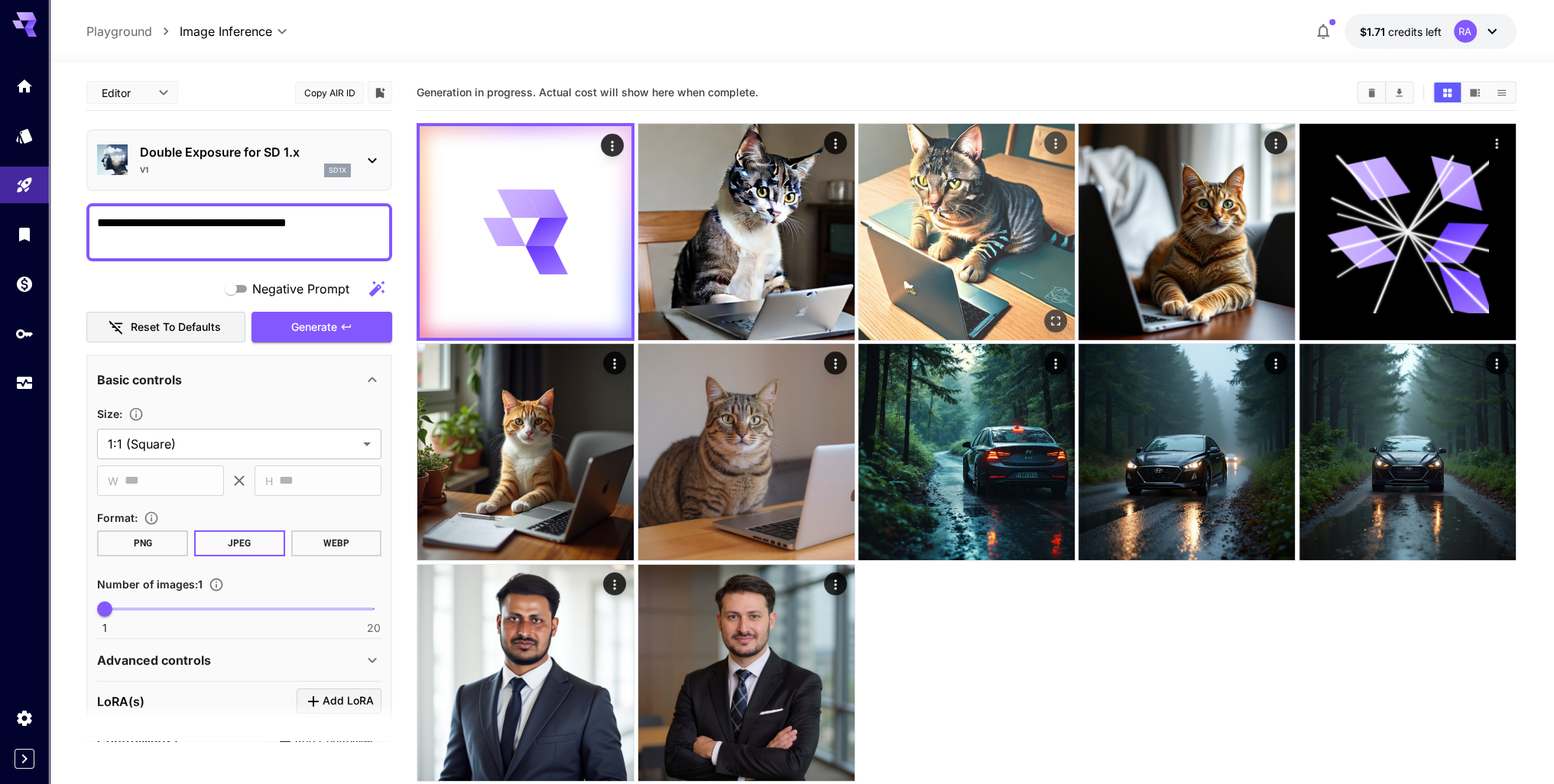
click at [997, 166] on img at bounding box center [966, 232] width 217 height 217
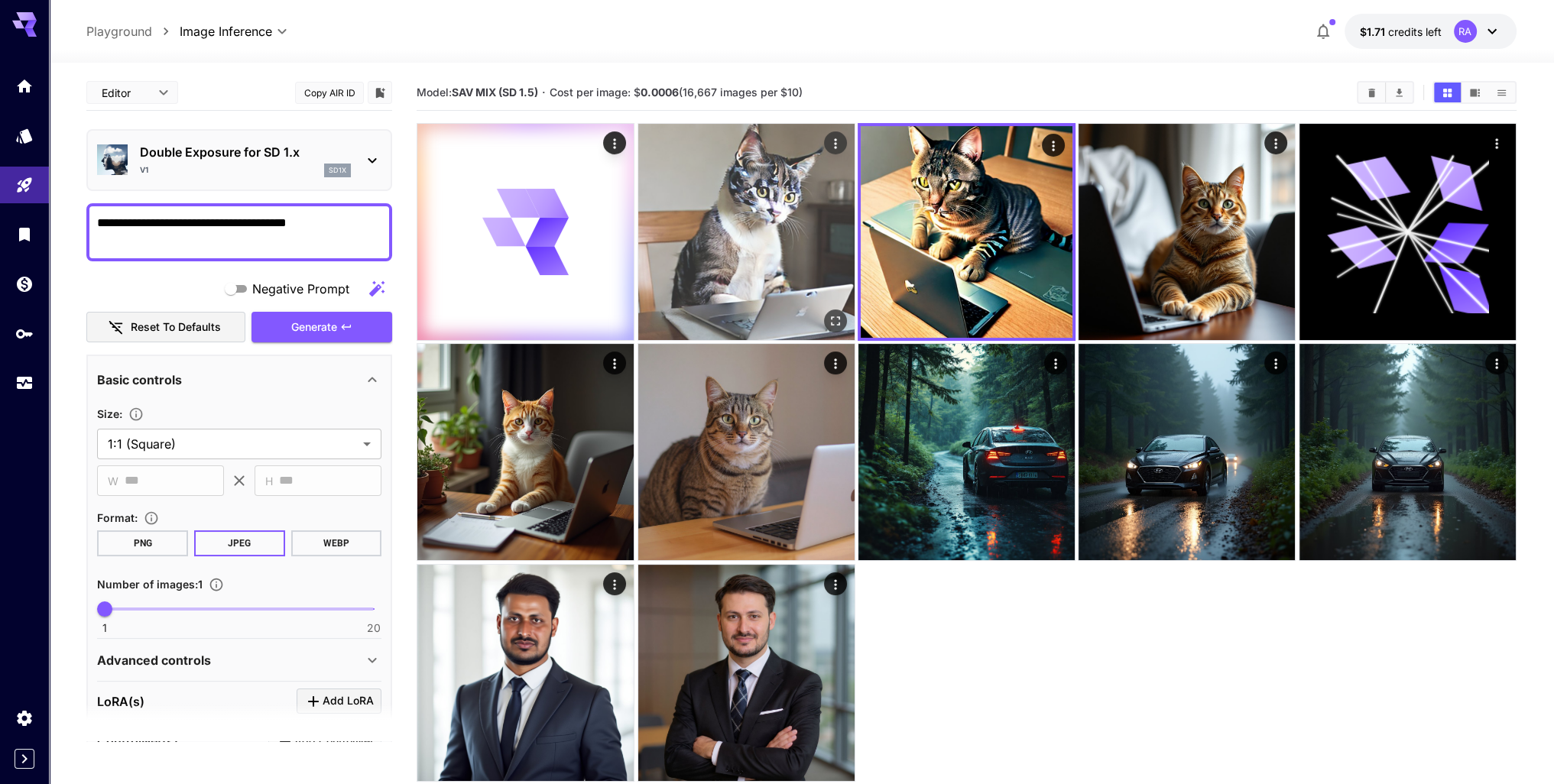
click at [745, 204] on img at bounding box center [746, 232] width 217 height 217
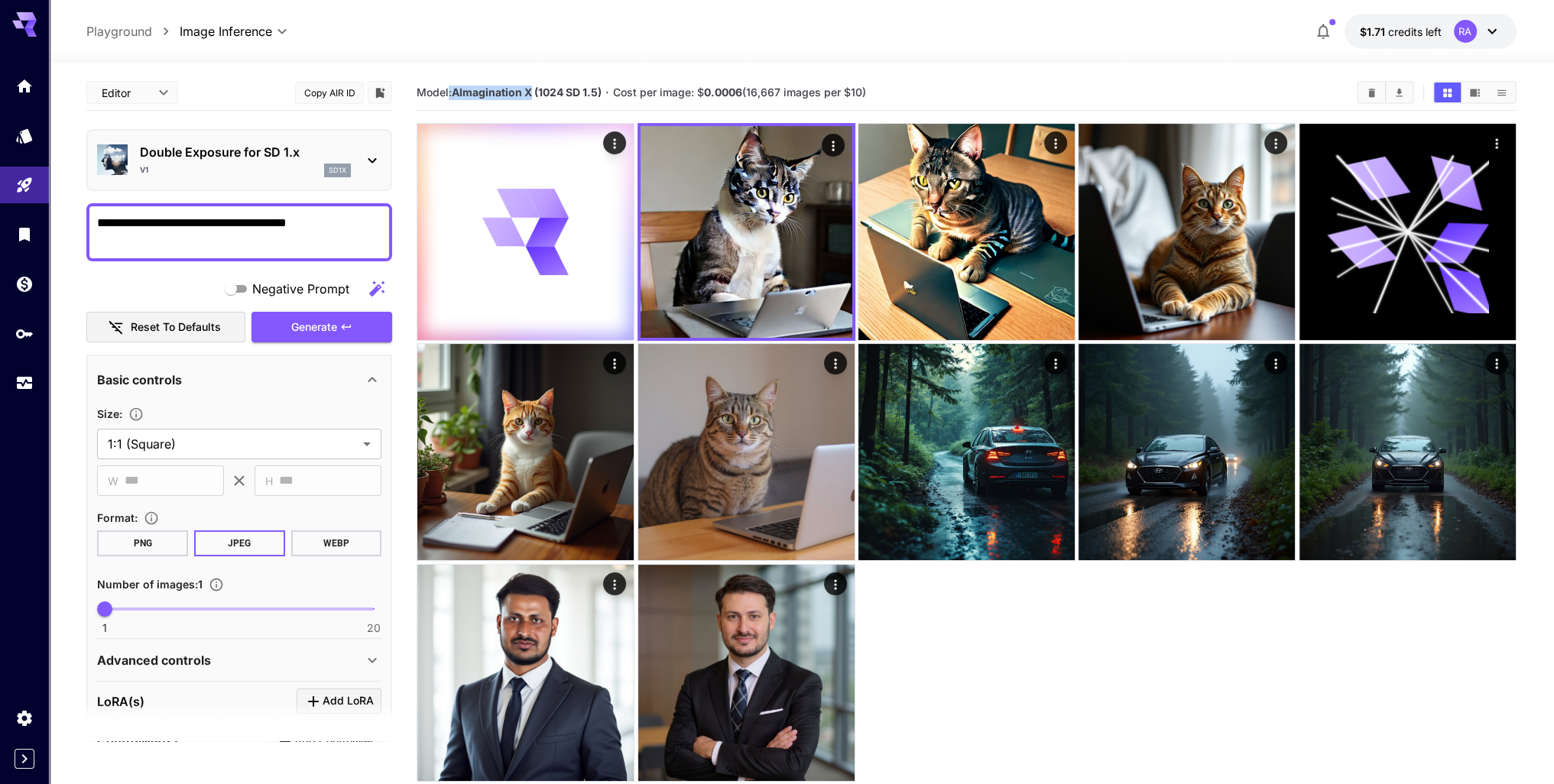
drag, startPoint x: 532, startPoint y: 92, endPoint x: 448, endPoint y: 102, distance: 84.6
click at [448, 102] on div "Model: AImagination X (1024 SD 1.5) · Cost per image: $ 0.0006 (16,667 images p…" at bounding box center [966, 92] width 1099 height 23
click at [14, 383] on link at bounding box center [25, 382] width 49 height 38
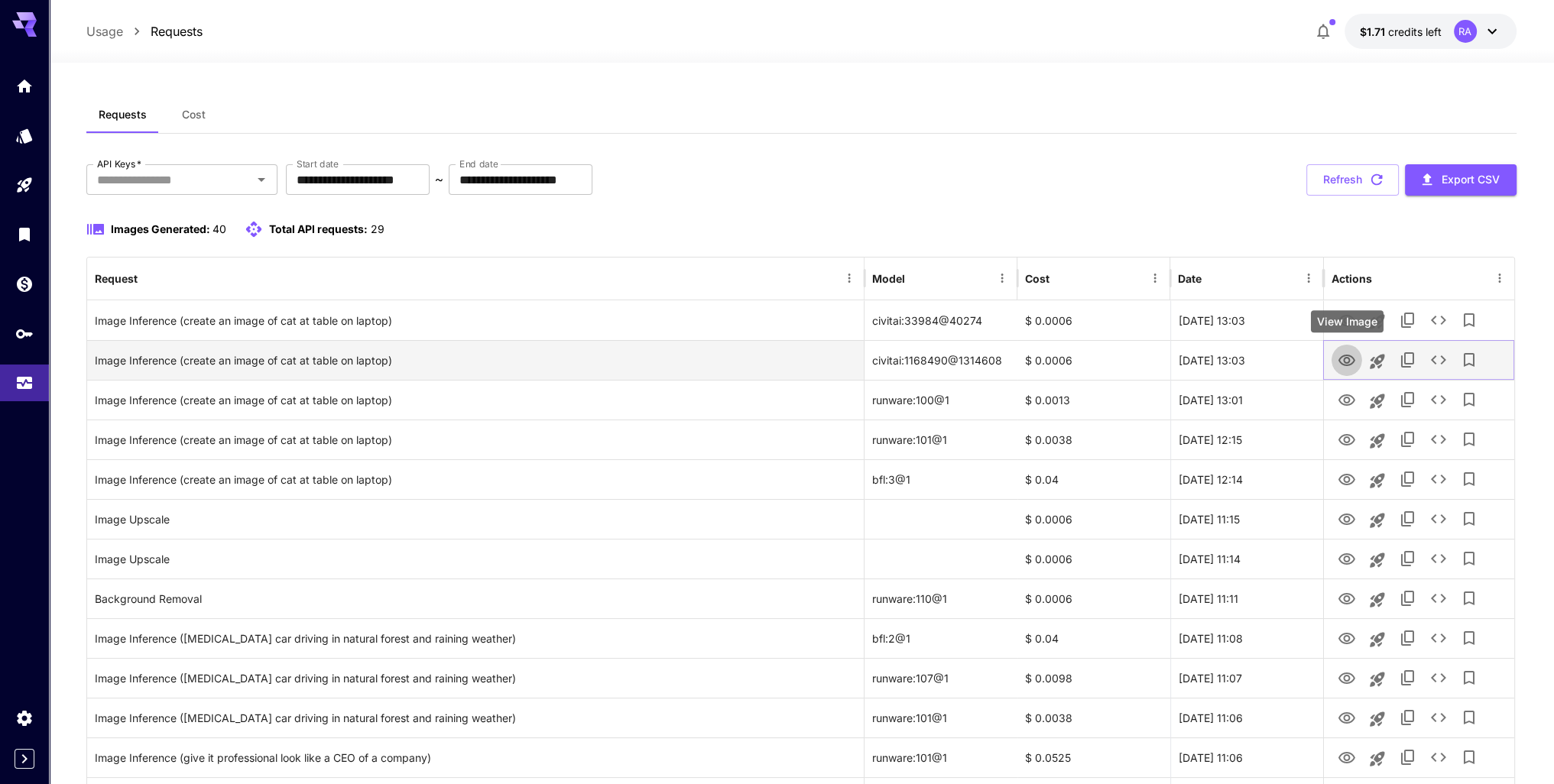
click at [1350, 359] on icon "View Image" at bounding box center [1346, 360] width 18 height 18
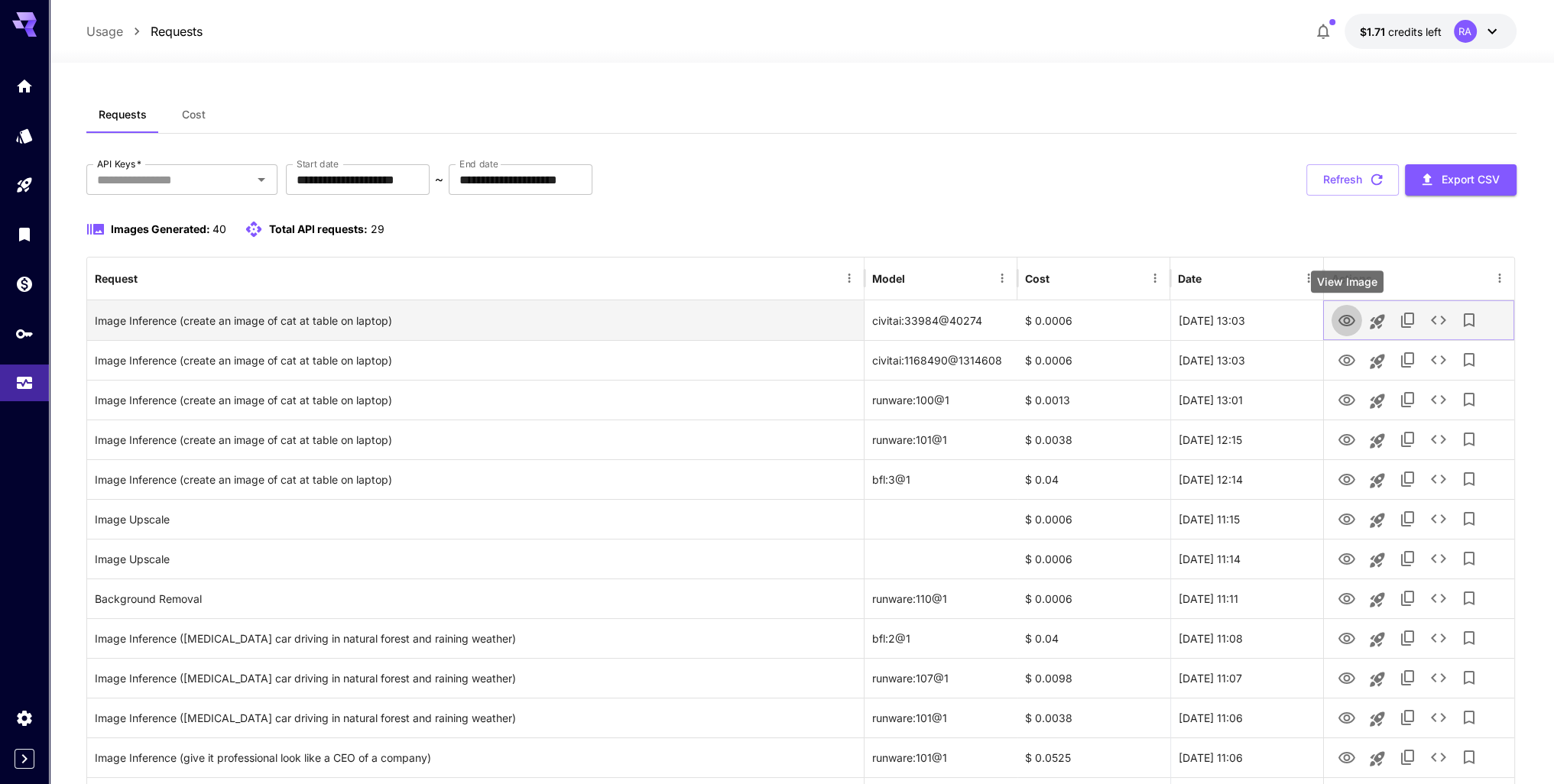
click at [1349, 317] on icon "View Image" at bounding box center [1346, 320] width 18 height 18
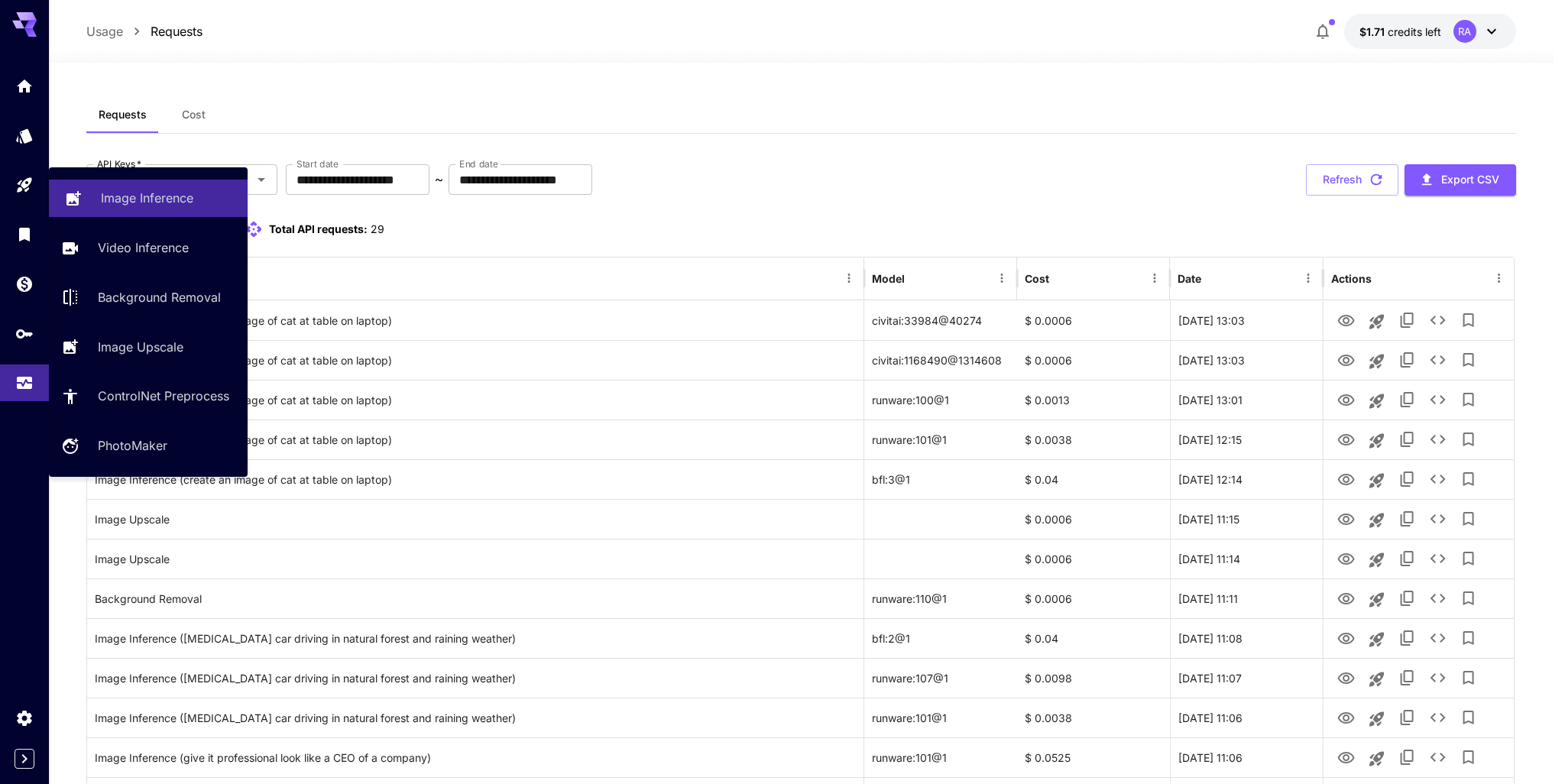
click at [115, 203] on p "Image Inference" at bounding box center [146, 197] width 92 height 18
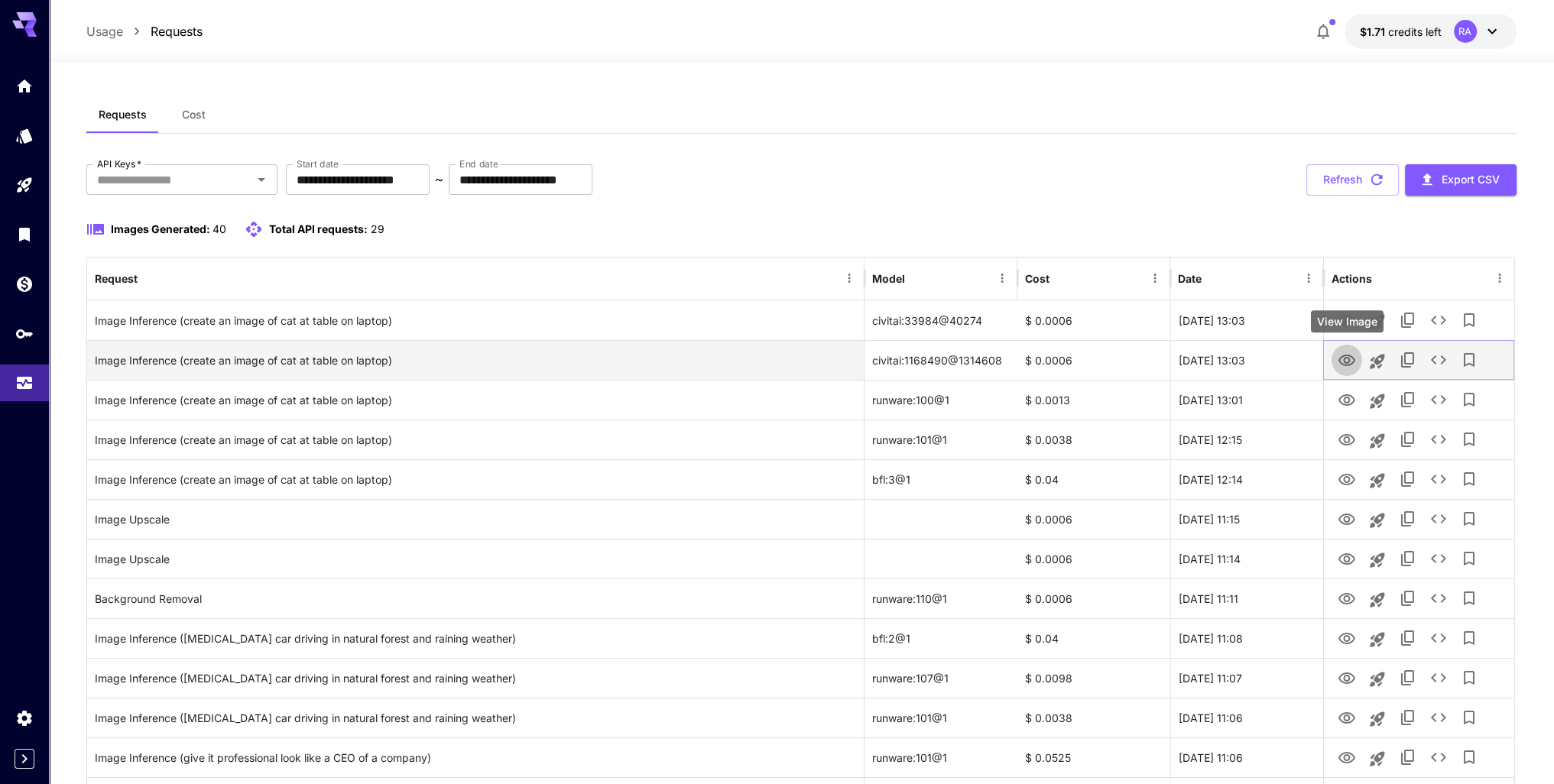
click at [1341, 359] on icon "View Image" at bounding box center [1346, 360] width 18 height 18
drag, startPoint x: 1014, startPoint y: 358, endPoint x: 867, endPoint y: 357, distance: 147.0
click at [867, 357] on div "civitai:1168490@1314608" at bounding box center [941, 360] width 153 height 39
copy div "civitai:1168490@1314608"
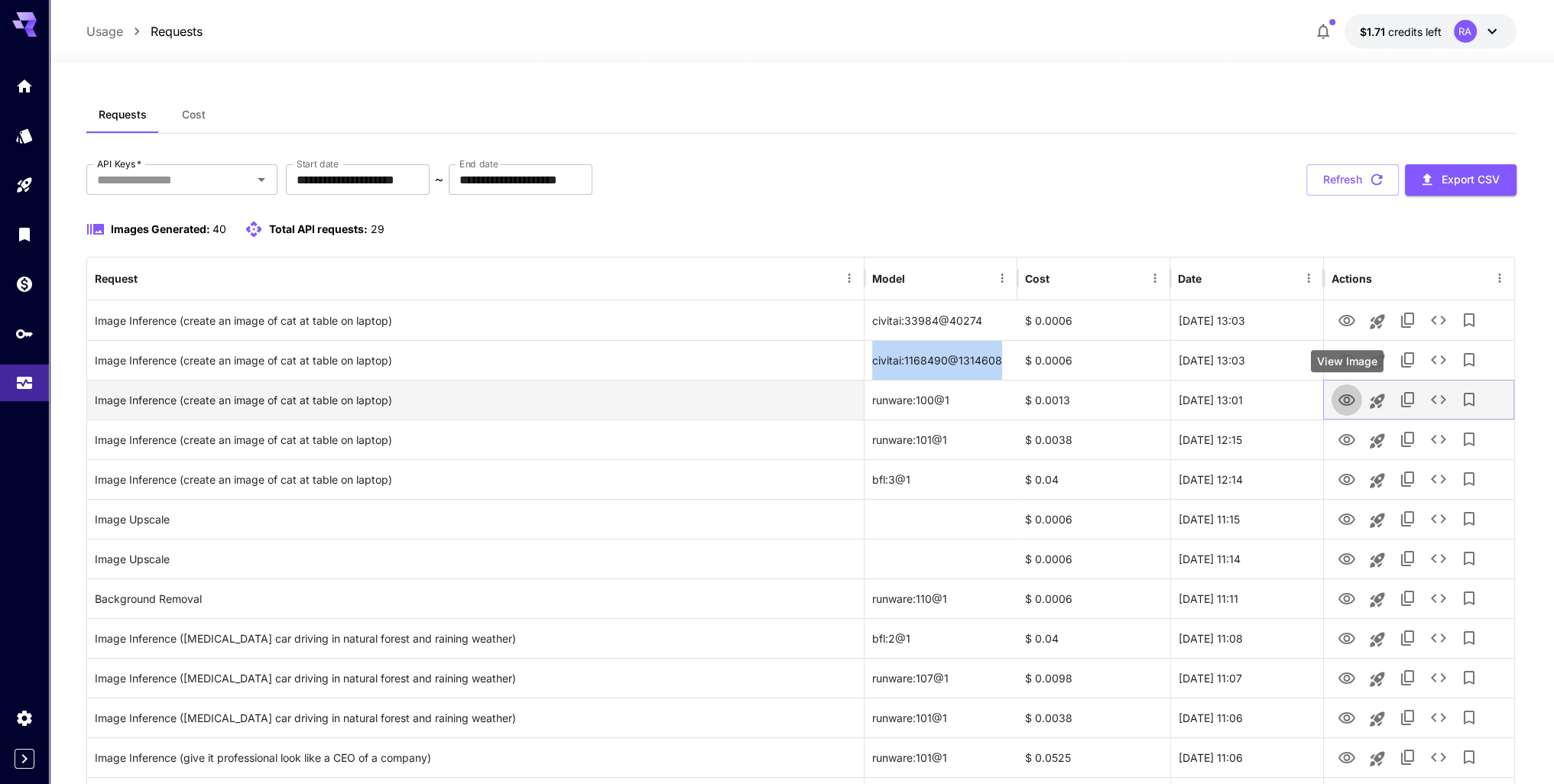
click at [1347, 400] on icon "View Image" at bounding box center [1346, 400] width 18 height 18
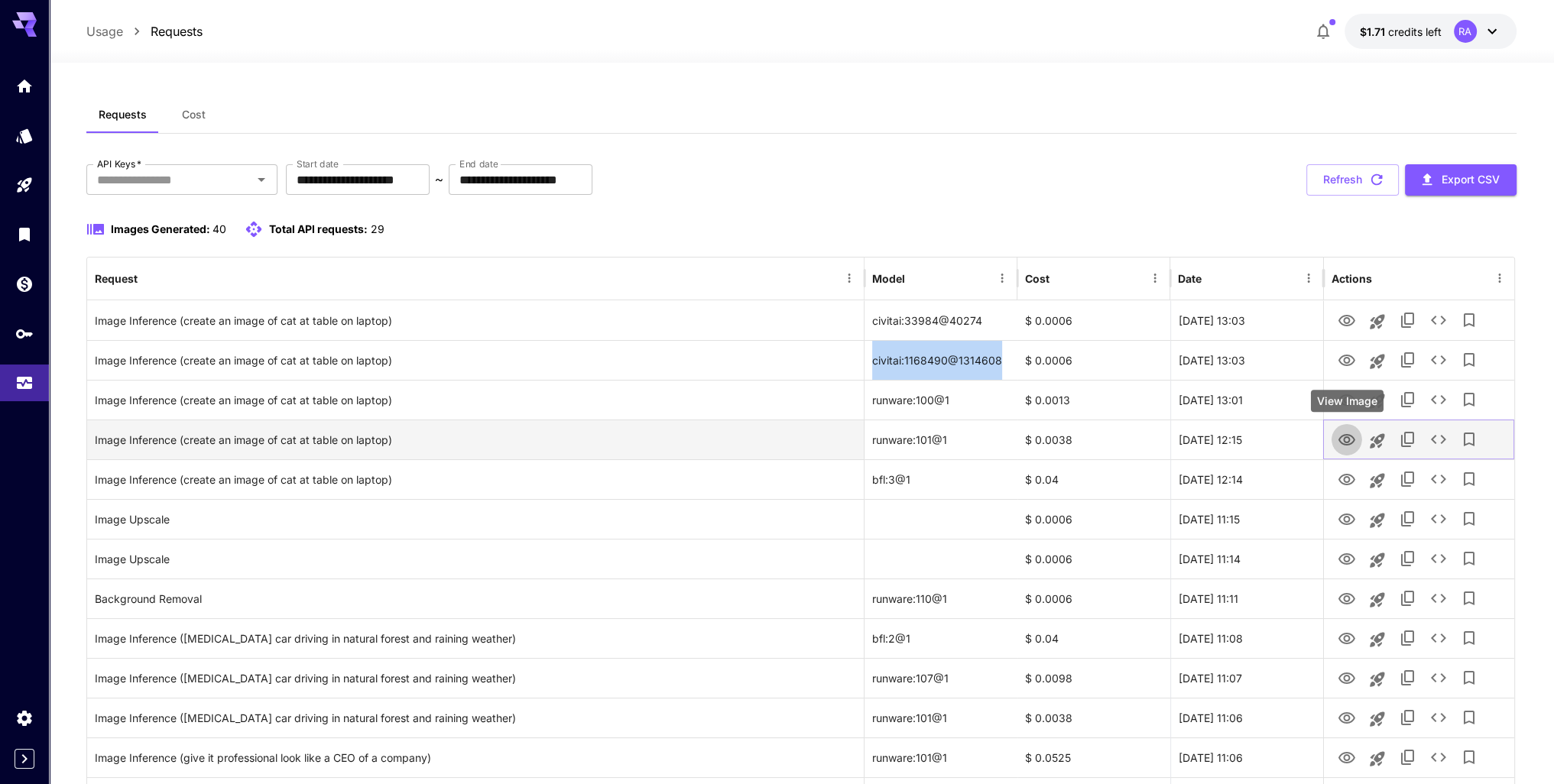
click at [1350, 436] on icon "View Image" at bounding box center [1346, 439] width 18 height 18
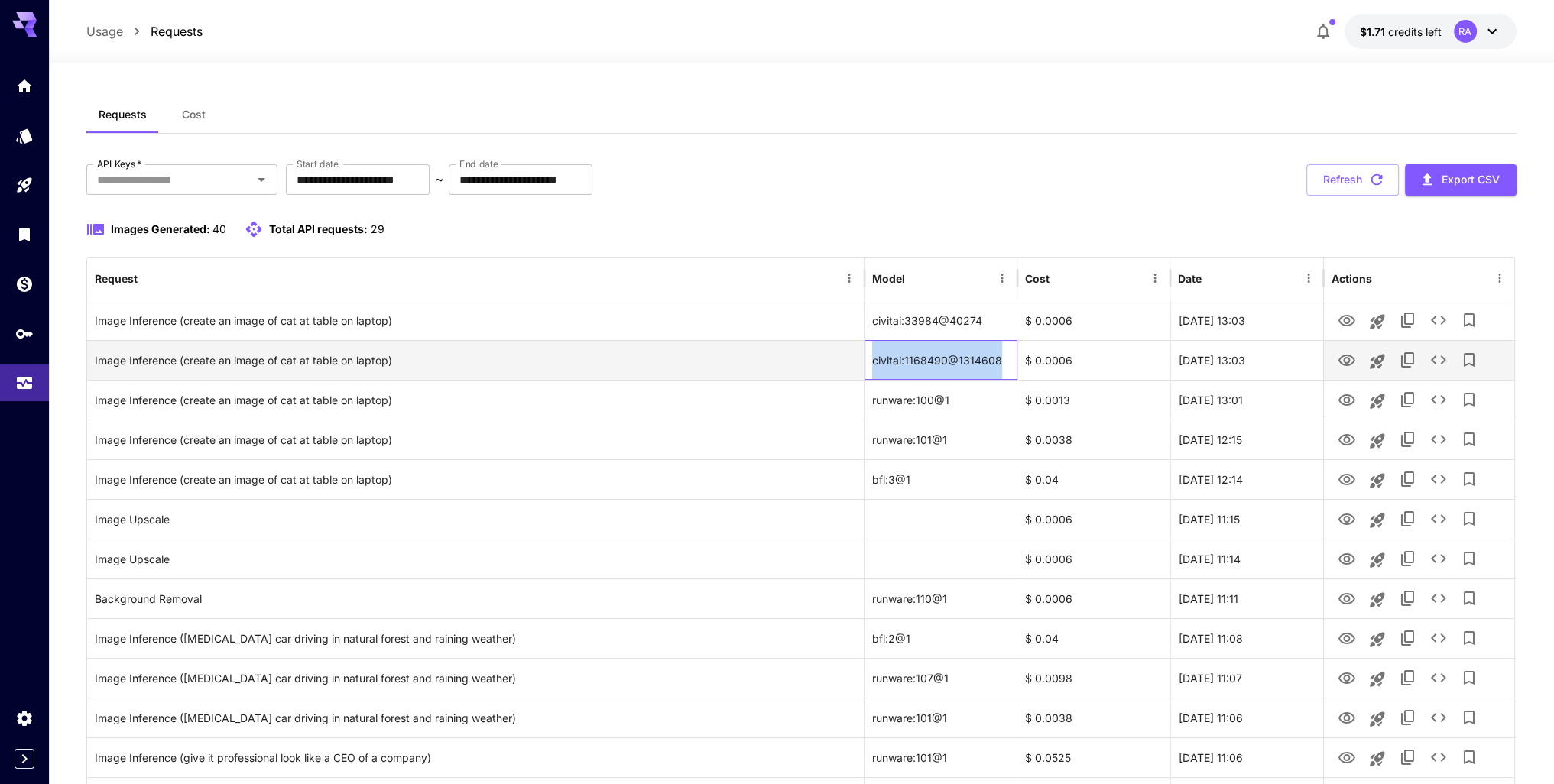
copy div "civitai:1168490@1314608"
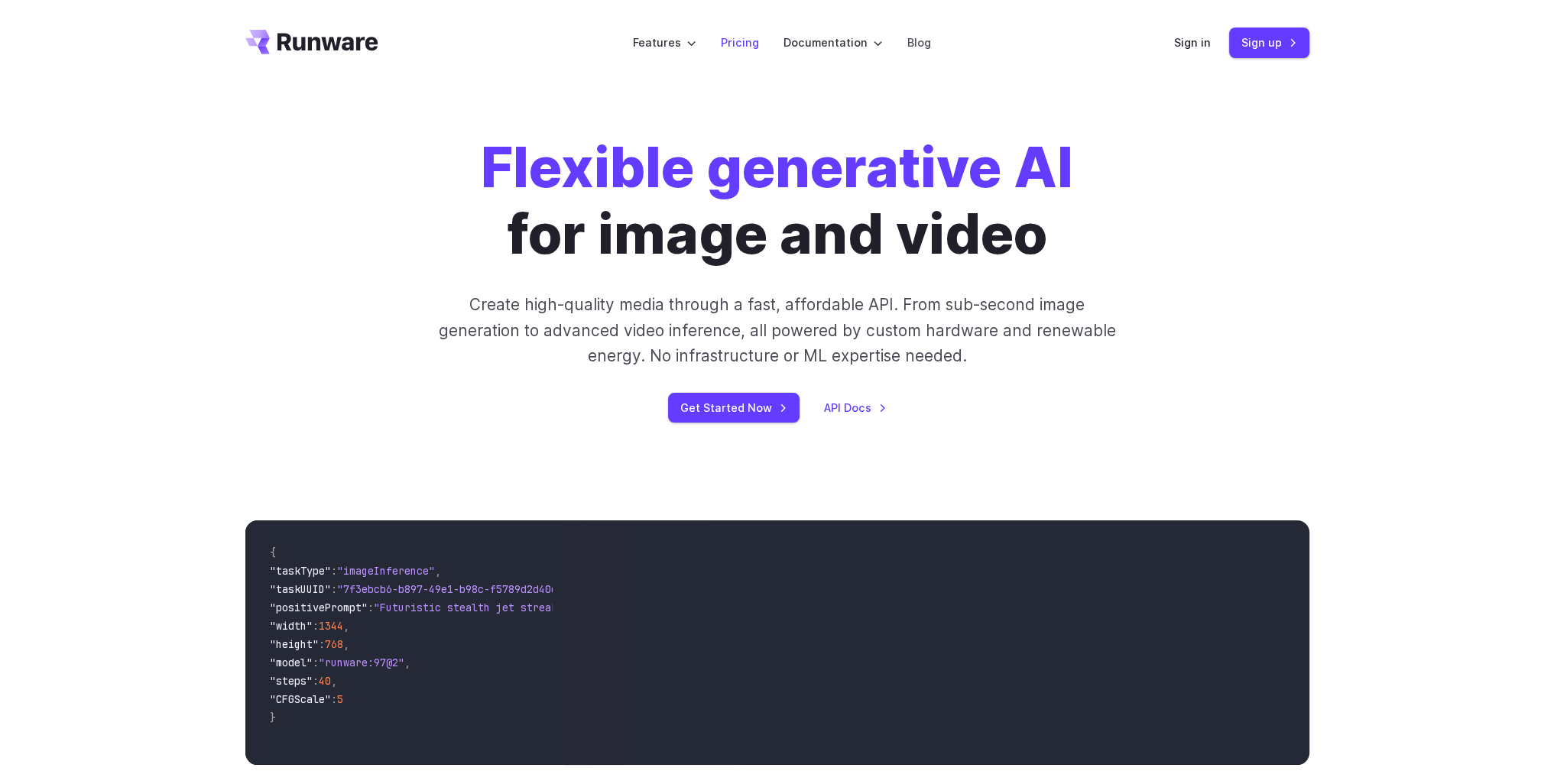
click at [742, 42] on link "Pricing" at bounding box center [740, 42] width 39 height 18
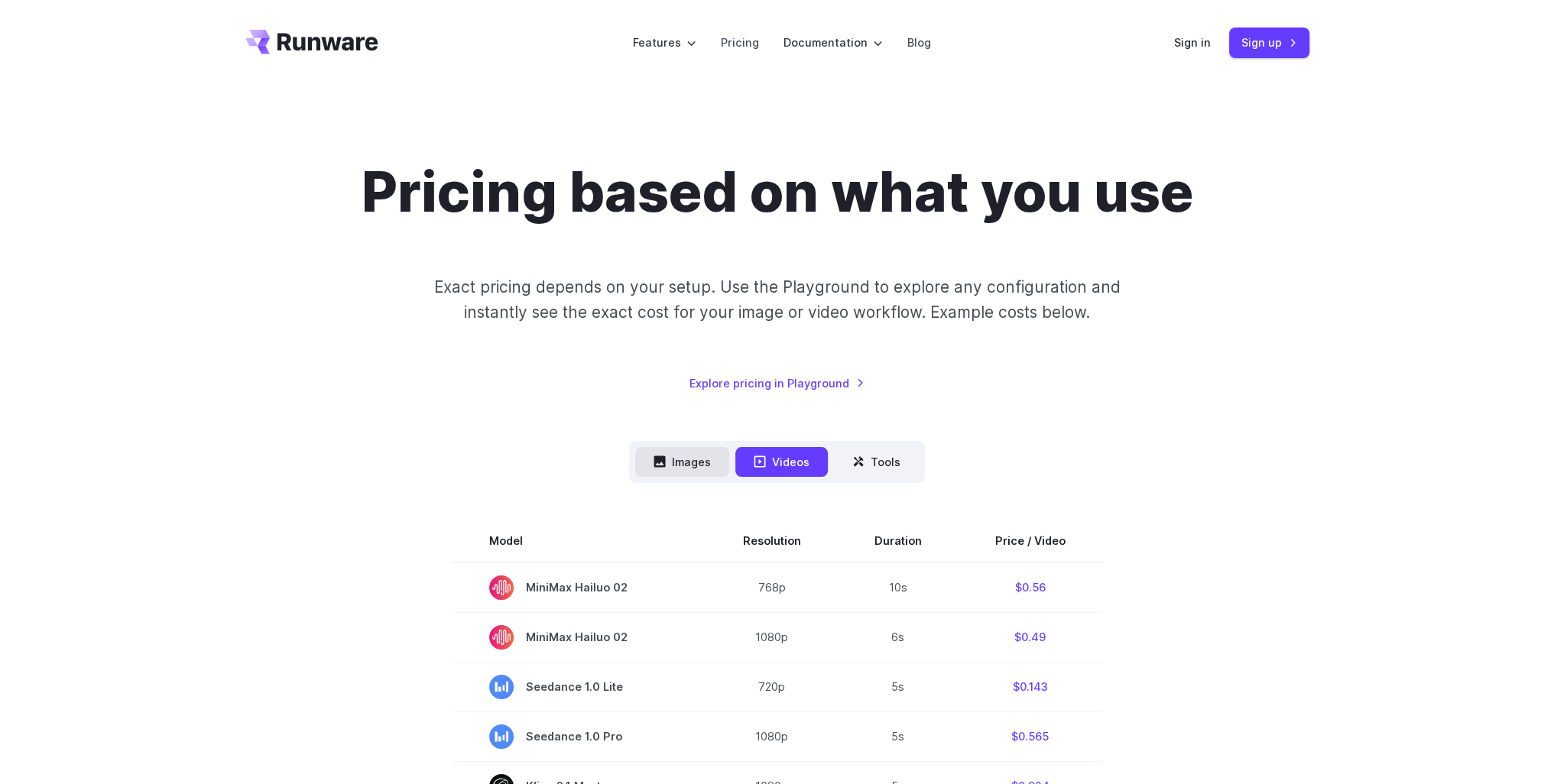
click at [702, 455] on button "Images" at bounding box center [682, 462] width 94 height 30
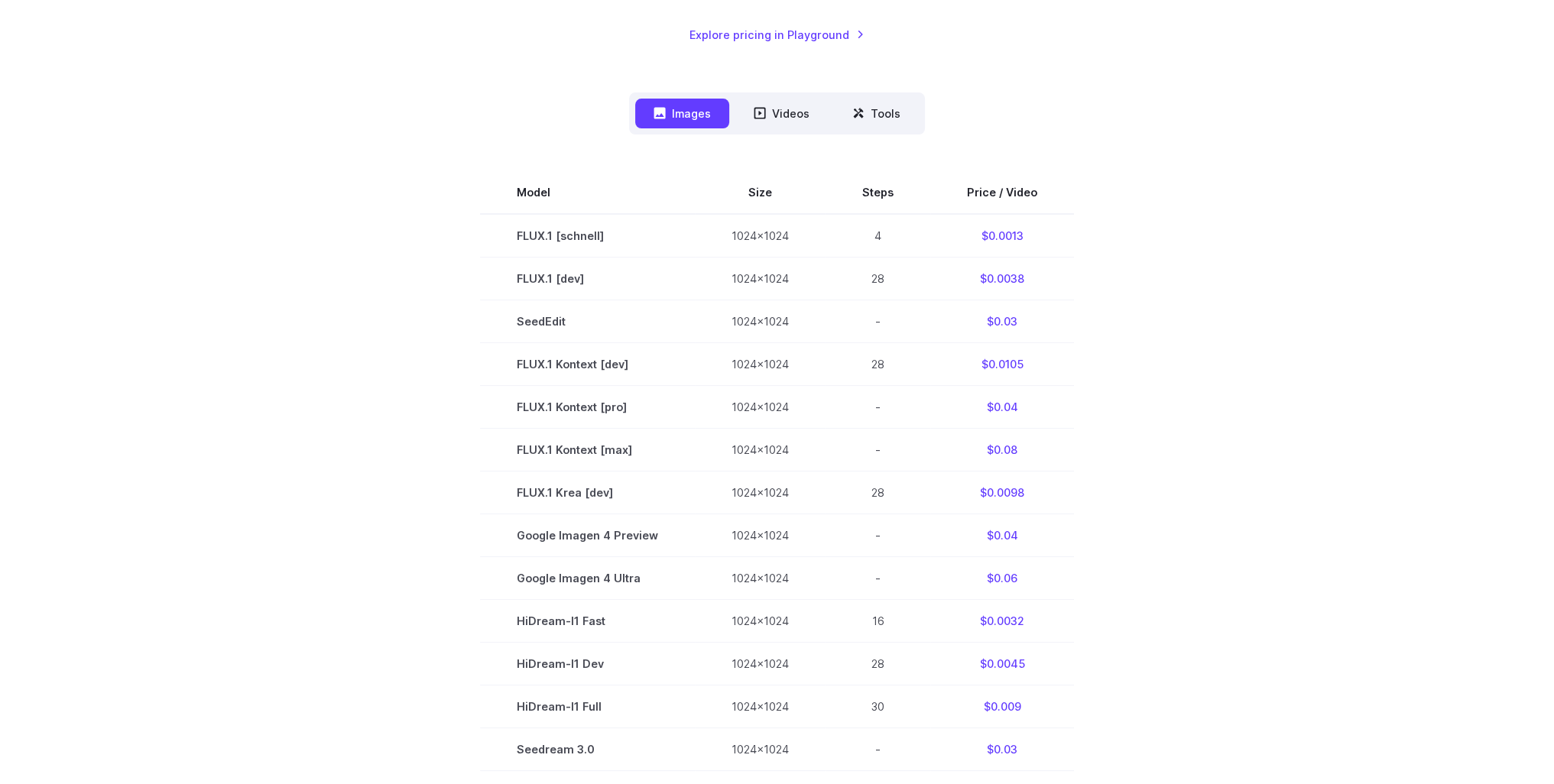
scroll to position [688, 0]
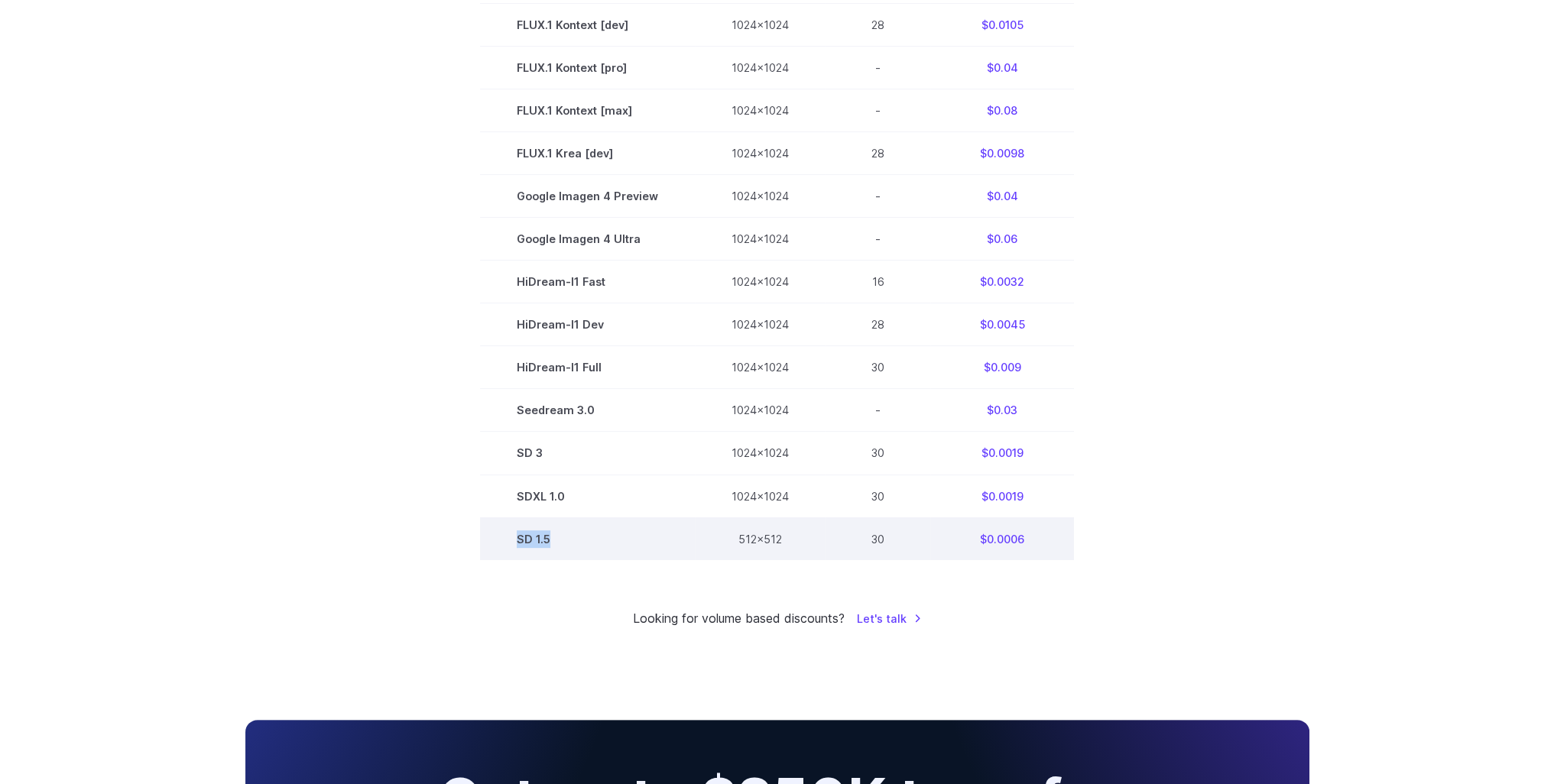
drag, startPoint x: 593, startPoint y: 543, endPoint x: 494, endPoint y: 538, distance: 99.1
click at [501, 545] on td "SD 1.5" at bounding box center [587, 538] width 215 height 43
copy td "SD 1.5"
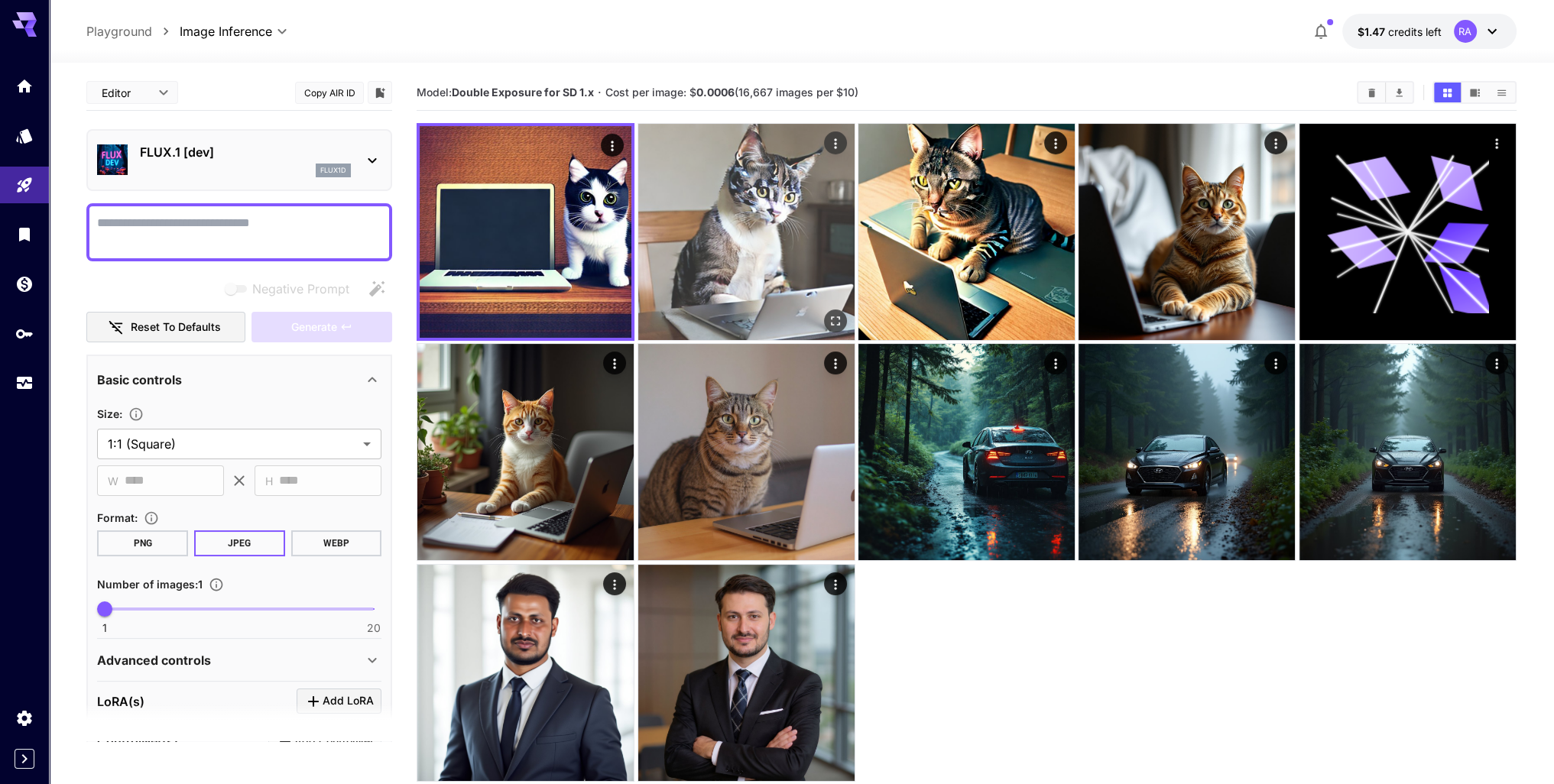
click at [736, 239] on img at bounding box center [746, 232] width 217 height 217
